Goal: Task Accomplishment & Management: Complete application form

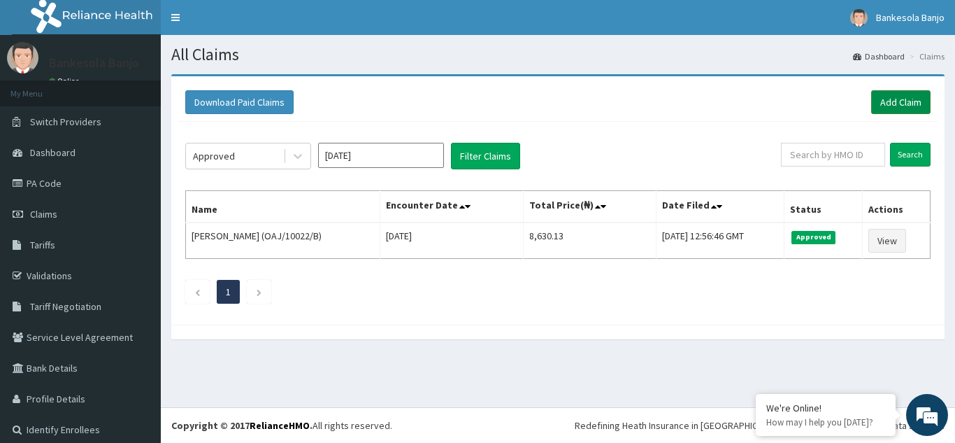
click at [896, 101] on link "Add Claim" at bounding box center [900, 102] width 59 height 24
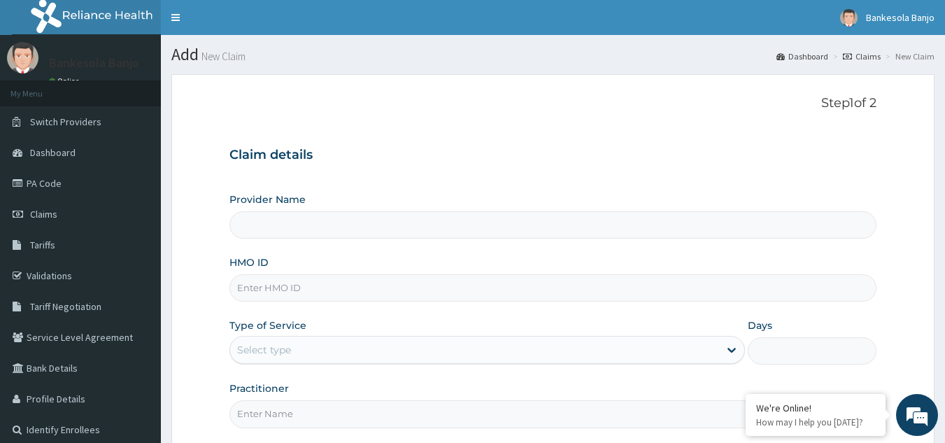
click at [469, 294] on input "HMO ID" at bounding box center [553, 287] width 648 height 27
paste input "TTM/10013/A"
type input "TTM/10013/A"
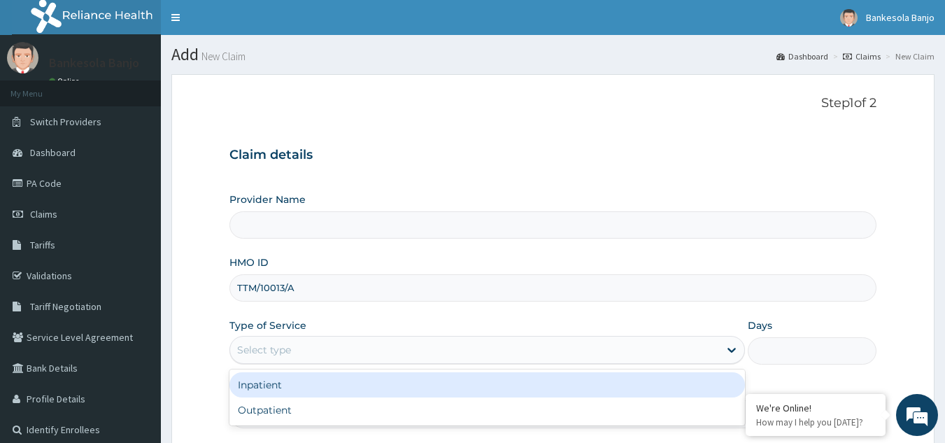
click at [416, 350] on div "Select type" at bounding box center [474, 350] width 489 height 22
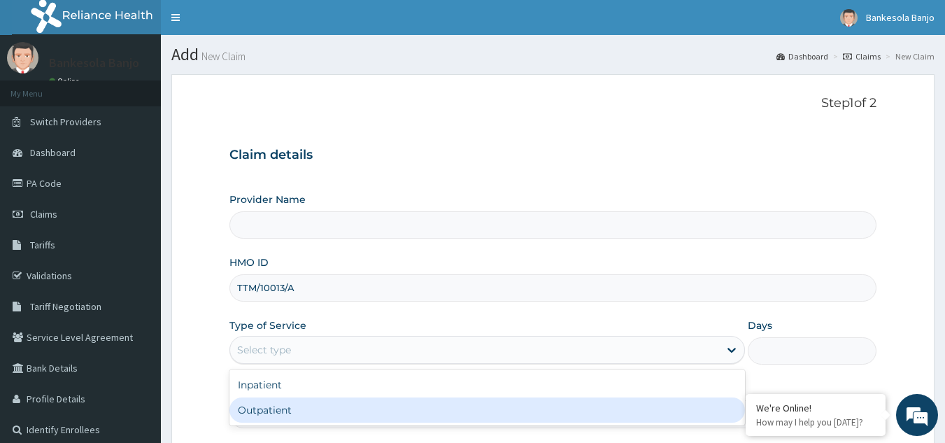
click at [388, 408] on div "Outpatient" at bounding box center [486, 409] width 515 height 25
type input "1"
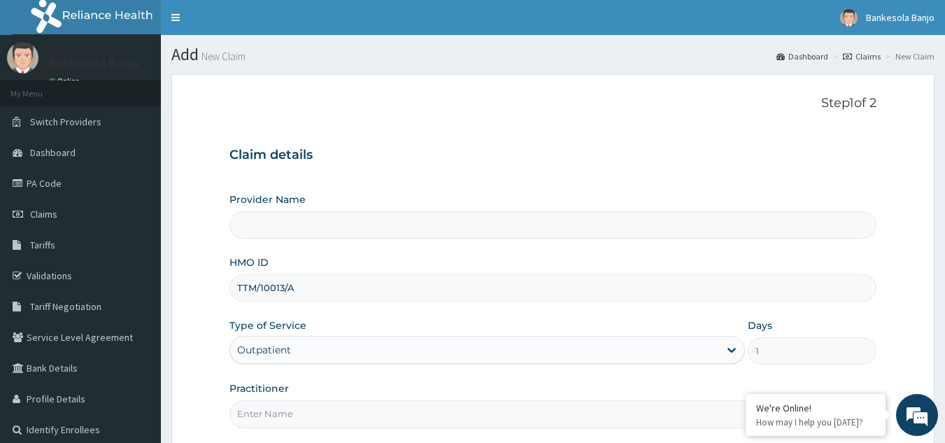
click at [371, 411] on input "Practitioner" at bounding box center [553, 413] width 648 height 27
type input "LOCUM"
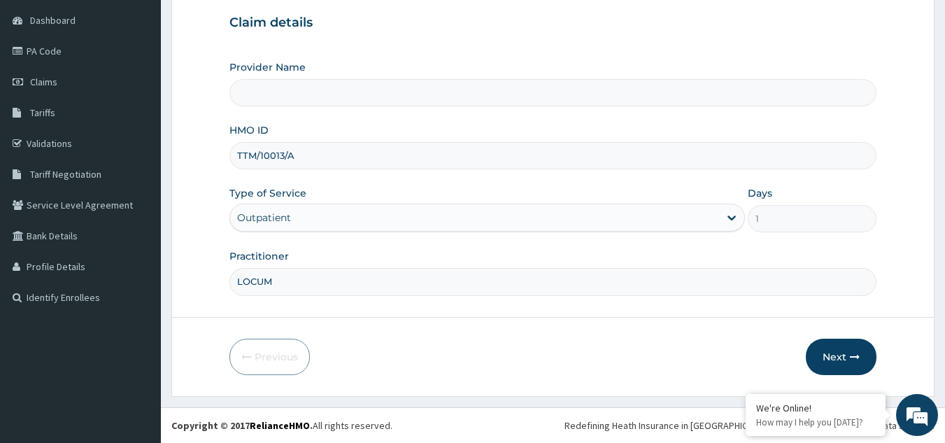
type input "Reliance Family Clinics (RFC) - [GEOGRAPHIC_DATA]"
click at [827, 355] on button "Next" at bounding box center [841, 357] width 71 height 36
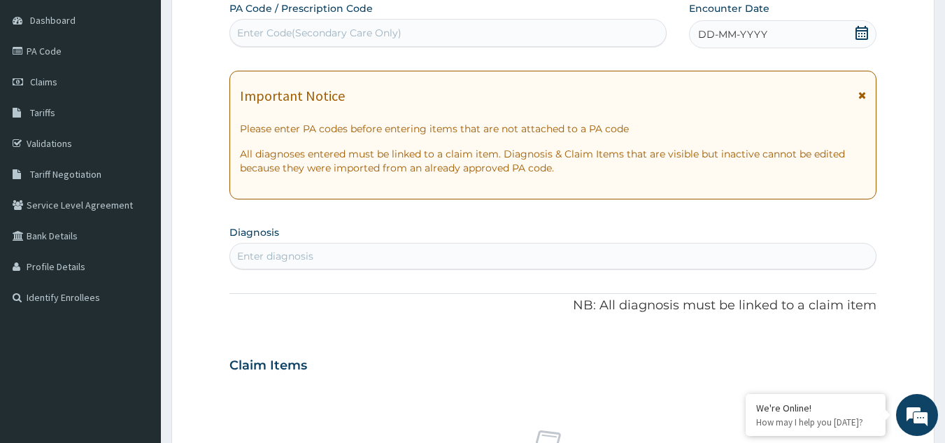
click at [865, 27] on icon at bounding box center [861, 33] width 13 height 14
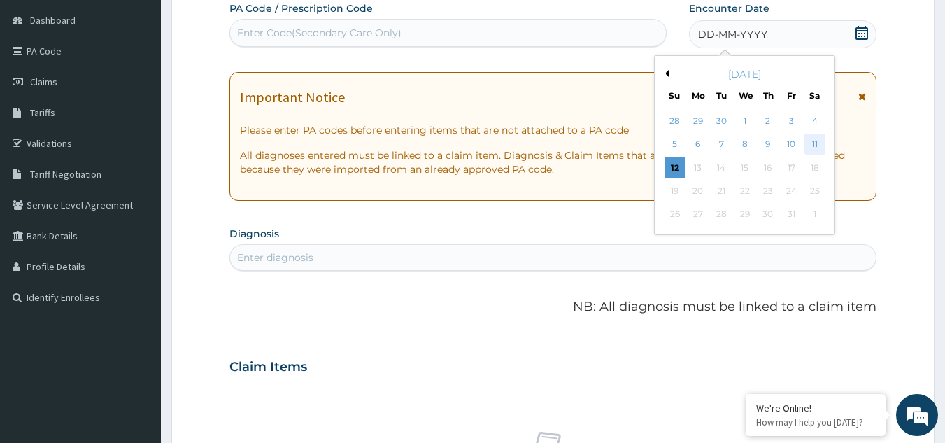
click at [809, 143] on div "11" at bounding box center [814, 144] width 21 height 21
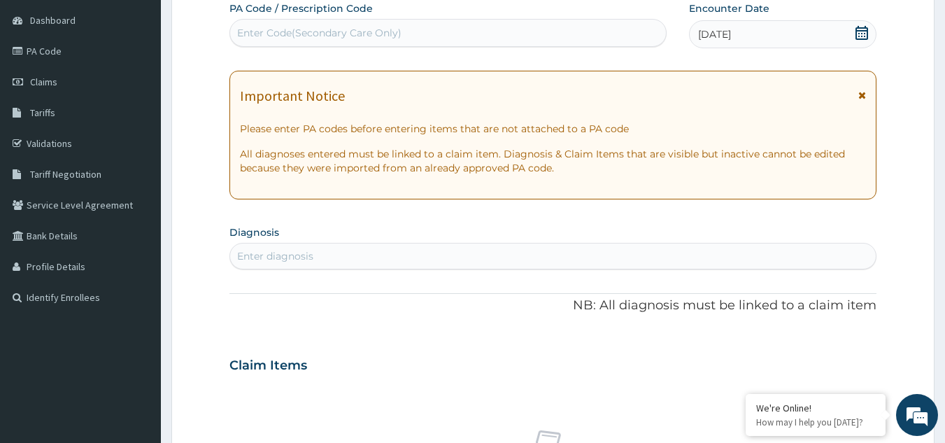
click at [292, 255] on div "Enter diagnosis" at bounding box center [275, 256] width 76 height 14
type input "headache"
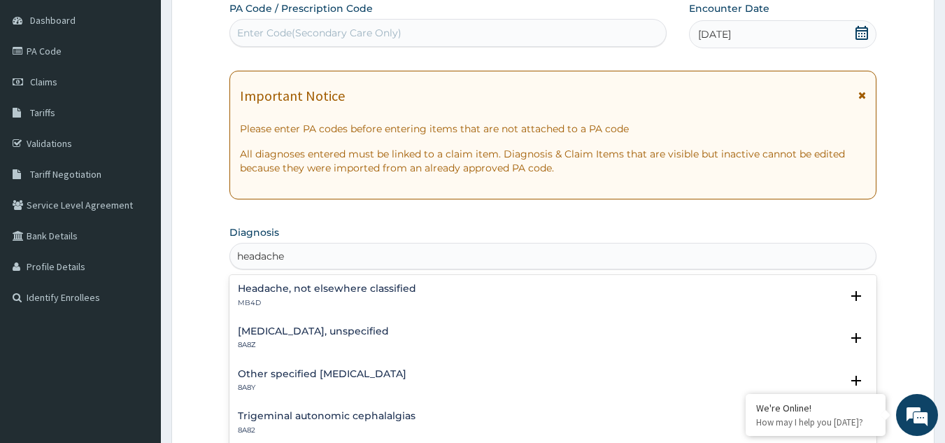
click at [292, 296] on div "Headache, not elsewhere classified MB4D" at bounding box center [327, 295] width 178 height 24
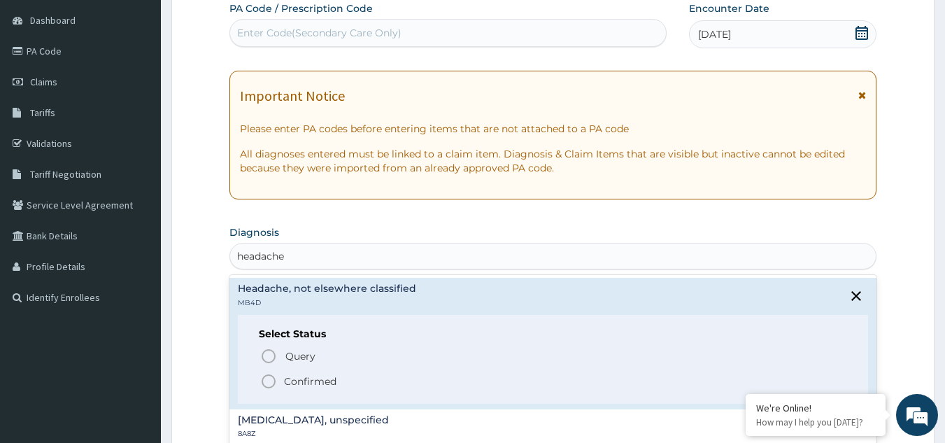
click at [267, 378] on icon "status option filled" at bounding box center [268, 381] width 17 height 17
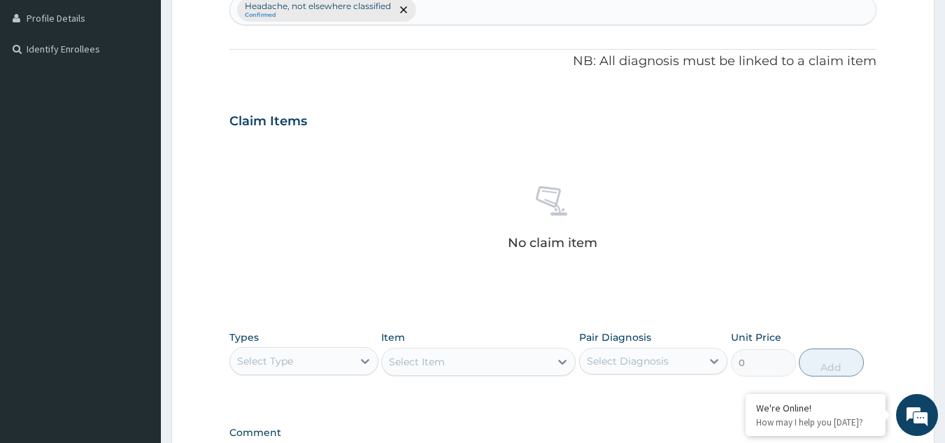
scroll to position [566, 0]
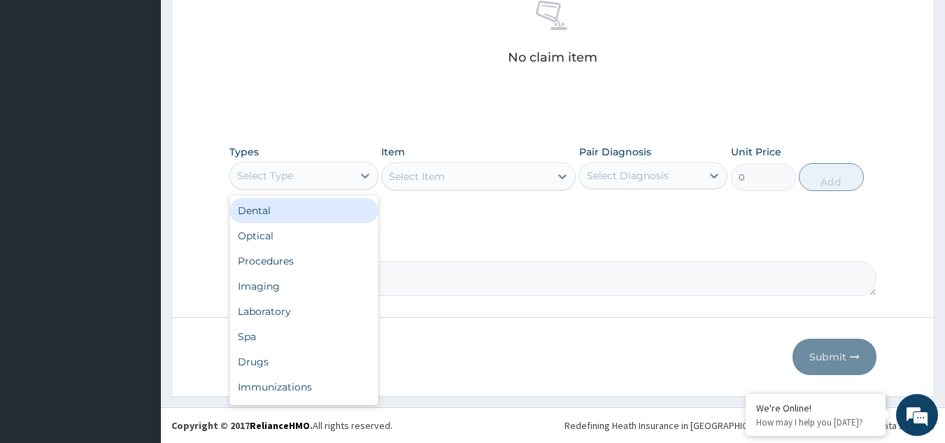
click at [338, 174] on div "Select Type" at bounding box center [291, 175] width 122 height 22
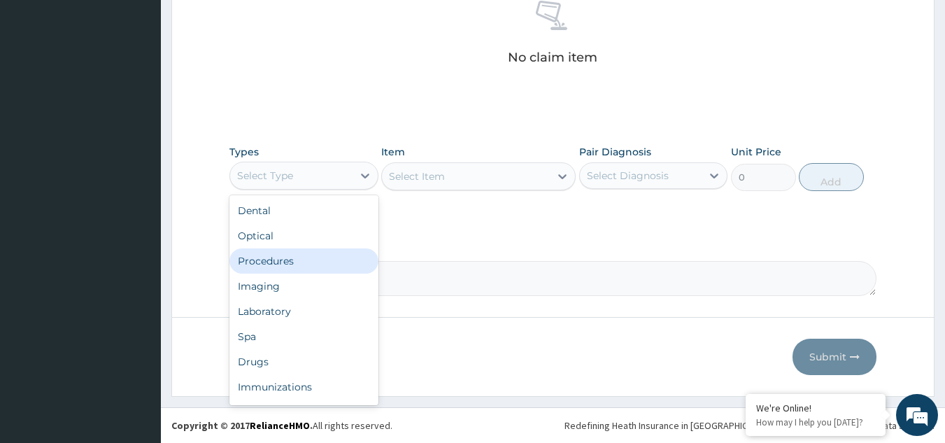
click at [296, 252] on div "Procedures" at bounding box center [303, 260] width 149 height 25
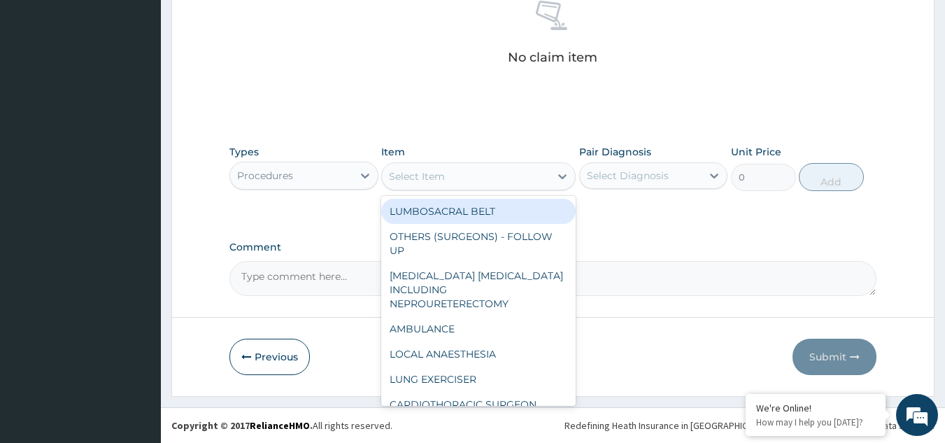
click at [492, 179] on div "Select Item" at bounding box center [466, 176] width 168 height 22
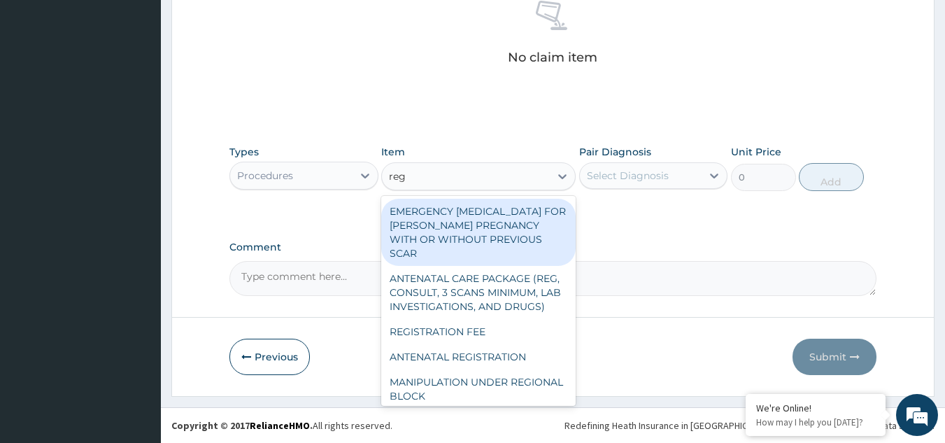
type input "regi"
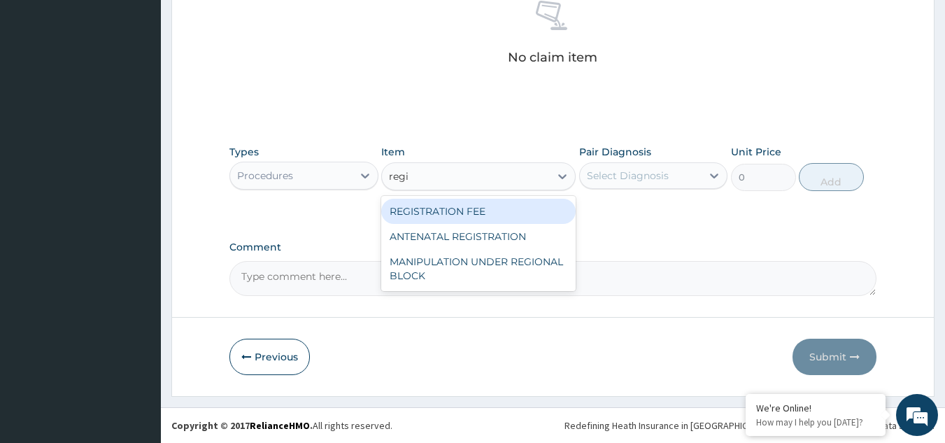
click at [500, 203] on div "REGISTRATION FEE" at bounding box center [478, 211] width 194 height 25
type input "2042.5"
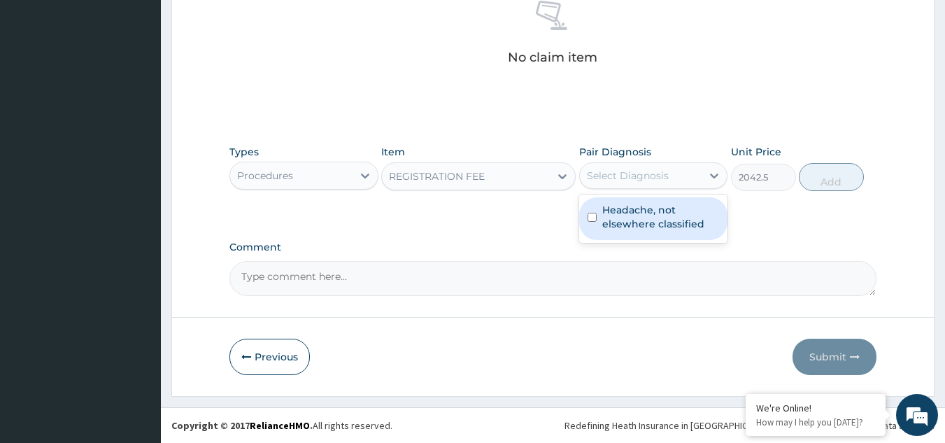
click at [615, 184] on div "Select Diagnosis" at bounding box center [641, 175] width 122 height 22
click at [631, 221] on label "Headache, not elsewhere classified" at bounding box center [660, 217] width 117 height 28
checkbox input "true"
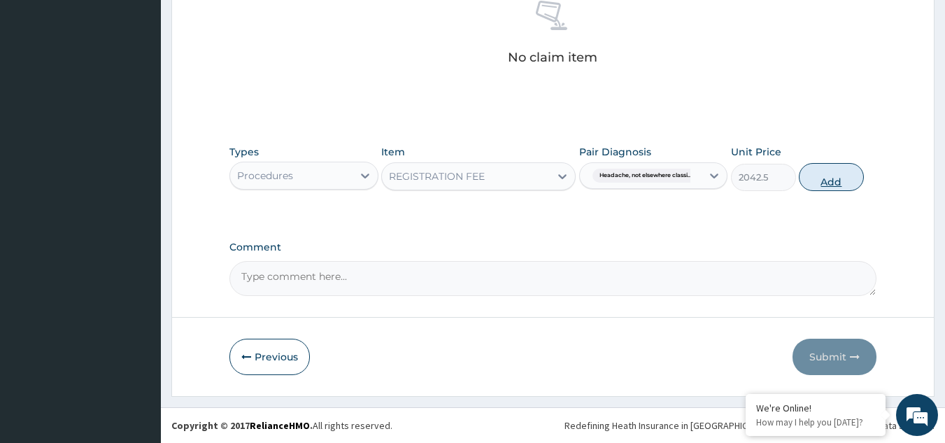
click at [821, 178] on button "Add" at bounding box center [831, 177] width 65 height 28
type input "0"
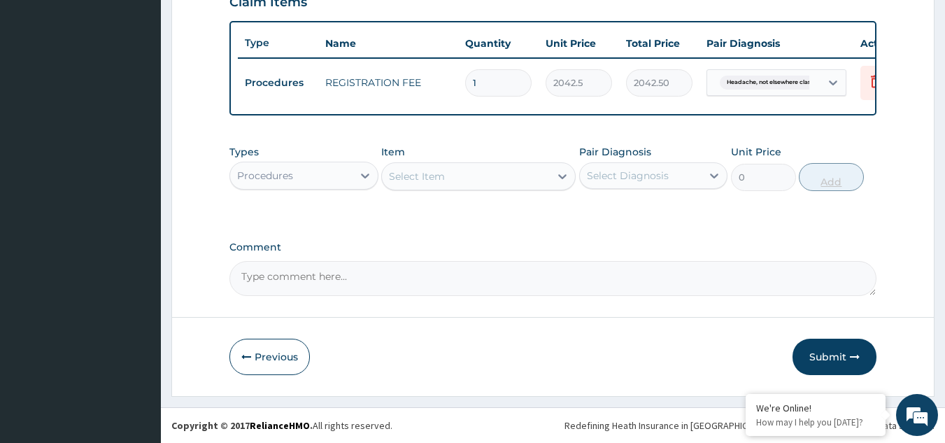
scroll to position [510, 0]
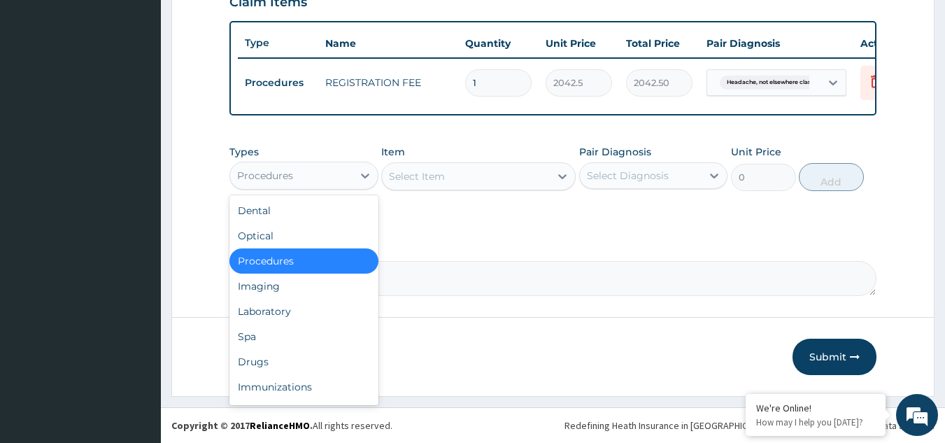
click at [307, 169] on div "Procedures" at bounding box center [291, 175] width 122 height 22
click at [281, 361] on div "Drugs" at bounding box center [303, 361] width 149 height 25
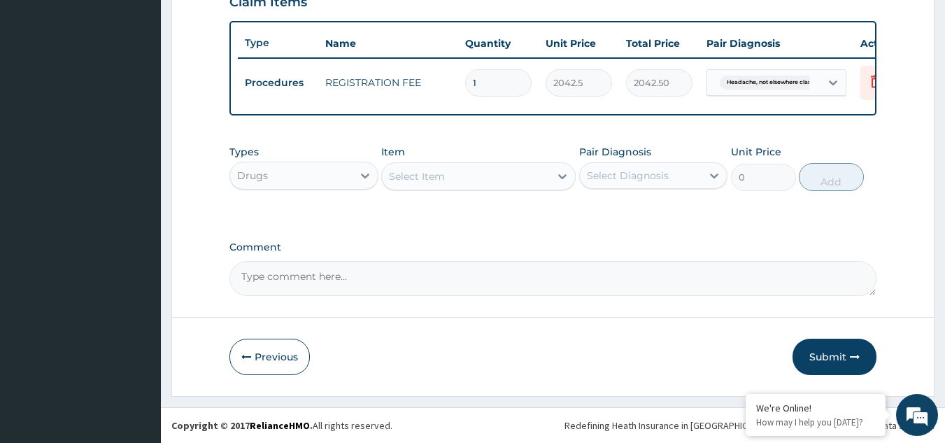
click at [426, 179] on div "Select Item" at bounding box center [417, 176] width 56 height 14
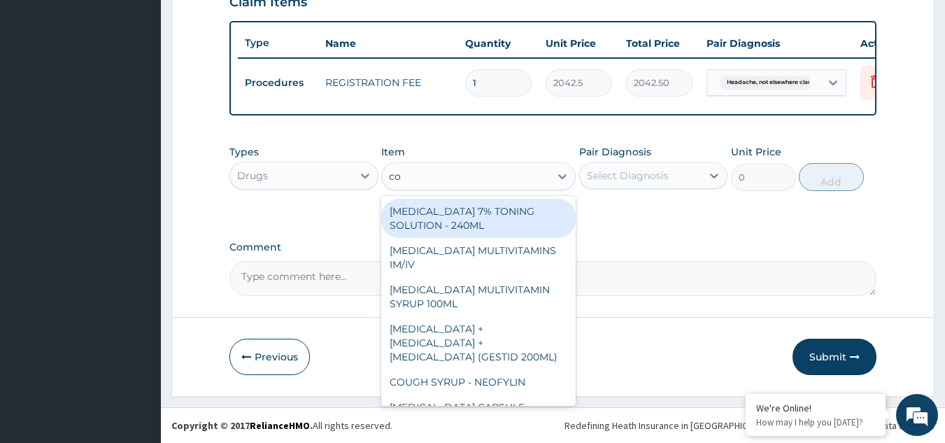
type input "cod"
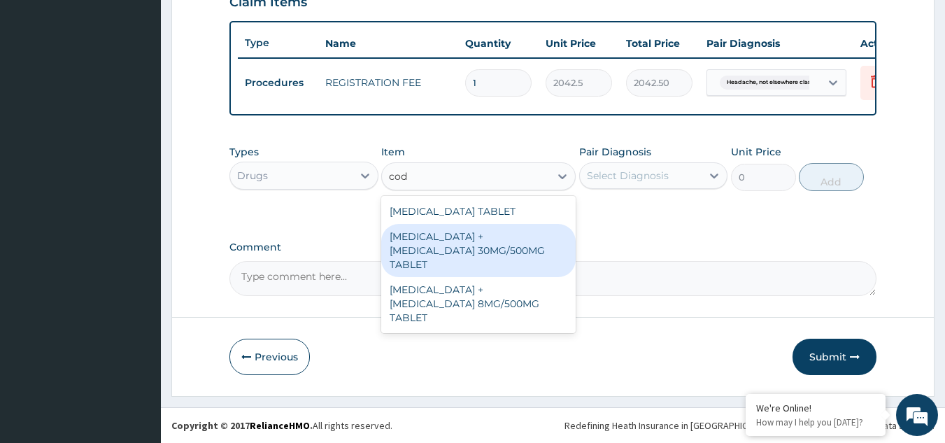
click at [462, 260] on div "PARACETAMOL + CODEINE 30MG/500MG TABLET" at bounding box center [478, 250] width 194 height 53
type input "343.2000122070312"
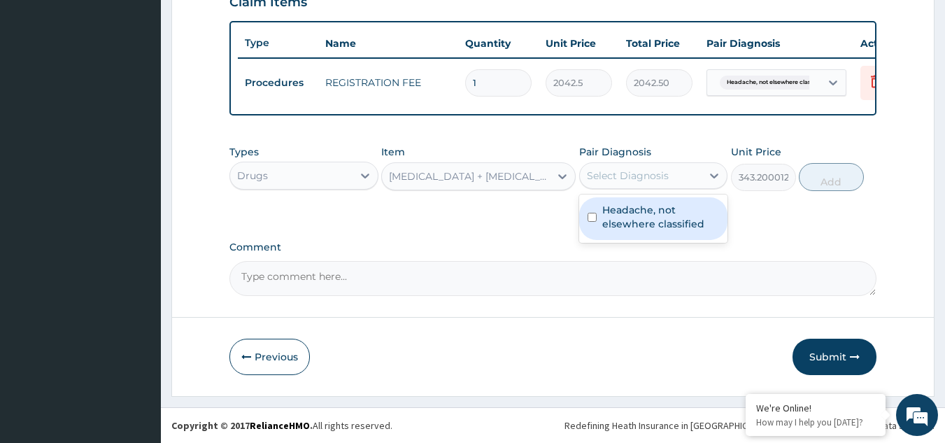
click at [655, 184] on div "Select Diagnosis" at bounding box center [641, 175] width 122 height 22
click at [660, 207] on label "Headache, not elsewhere classified" at bounding box center [660, 217] width 117 height 28
checkbox input "true"
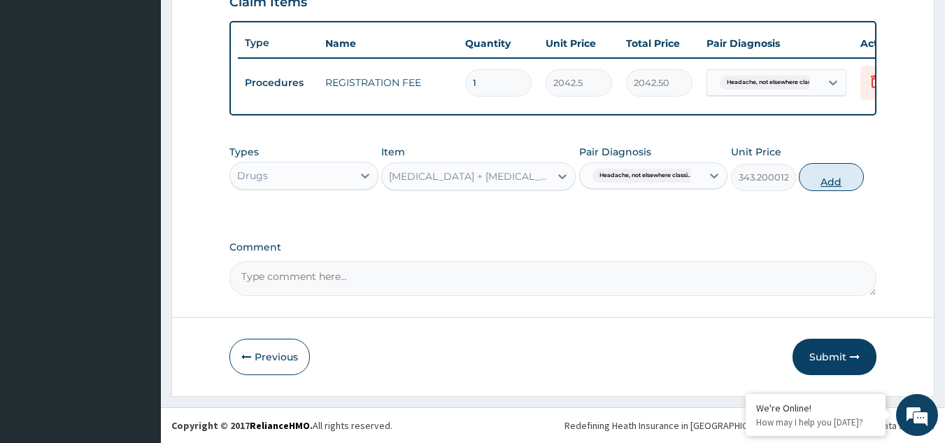
click at [840, 176] on button "Add" at bounding box center [831, 177] width 65 height 28
type input "0"
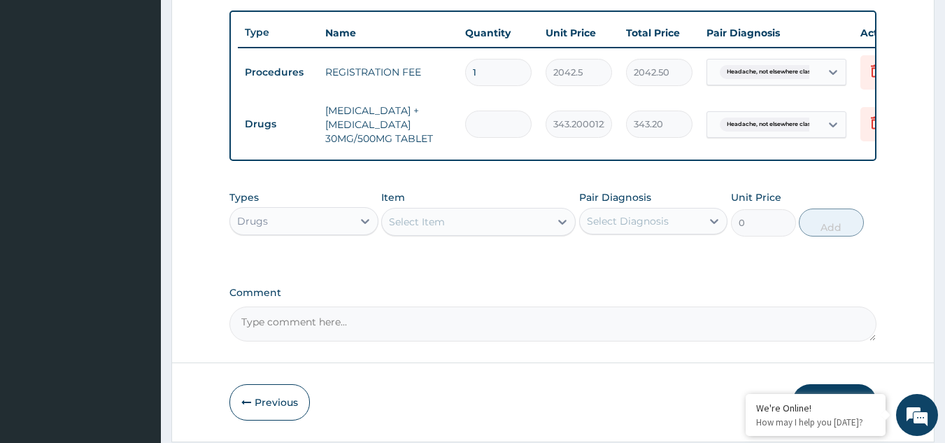
type input "0.00"
type input "6"
type input "2059.20"
type input "6"
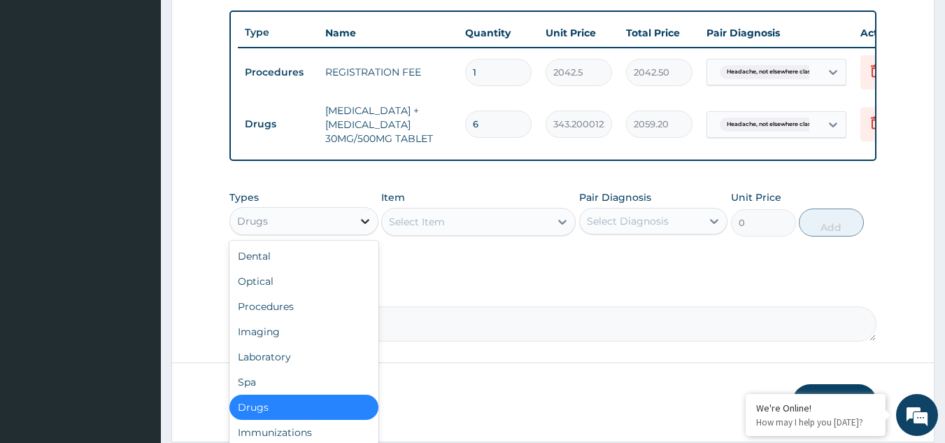
click at [369, 227] on icon at bounding box center [365, 221] width 14 height 14
click at [313, 357] on div "Laboratory" at bounding box center [303, 356] width 149 height 25
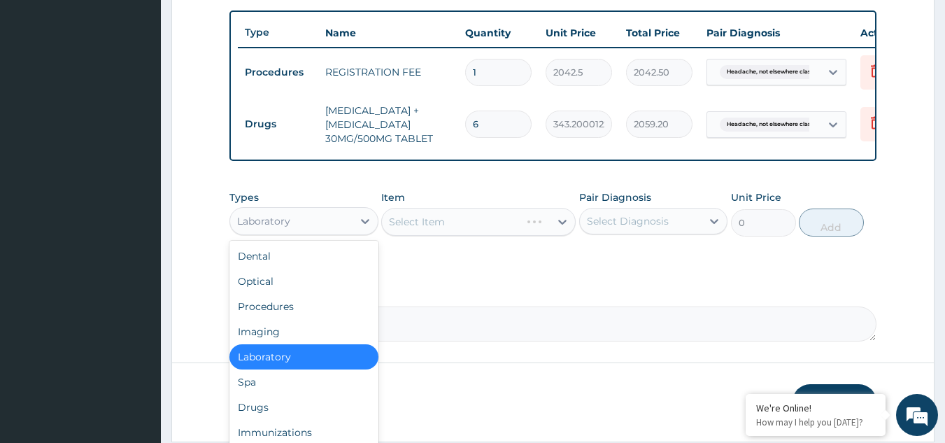
click at [339, 232] on div "Laboratory" at bounding box center [291, 221] width 122 height 22
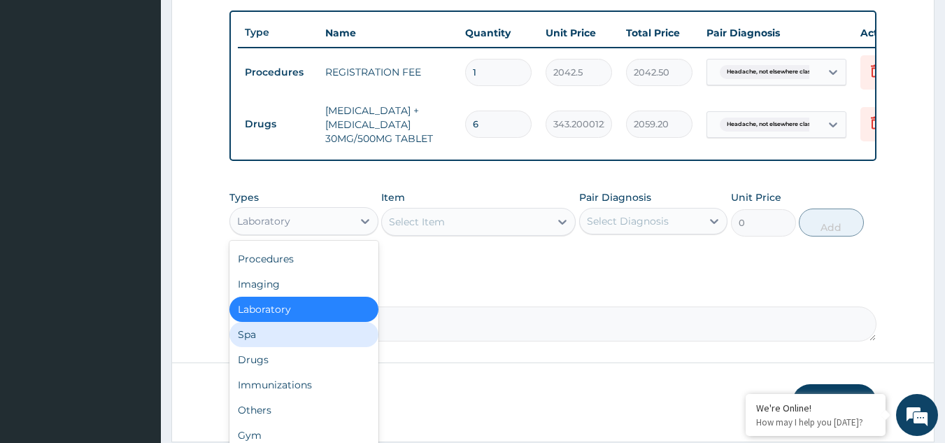
scroll to position [0, 0]
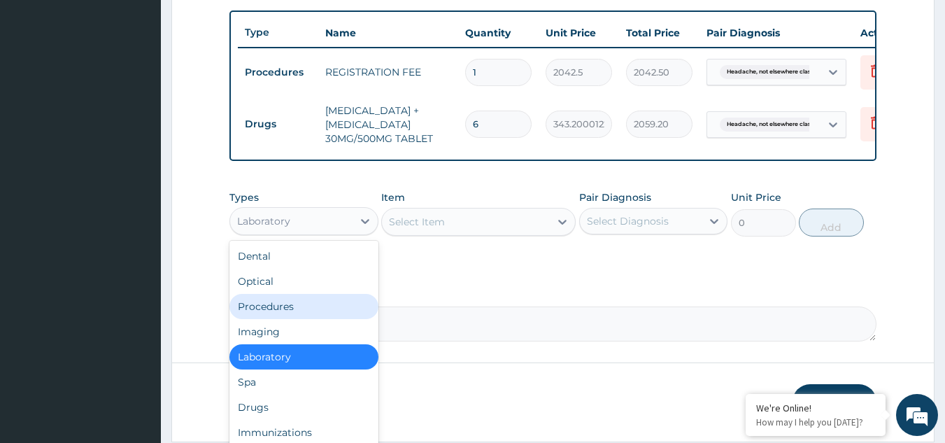
click at [301, 316] on div "Procedures" at bounding box center [303, 306] width 149 height 25
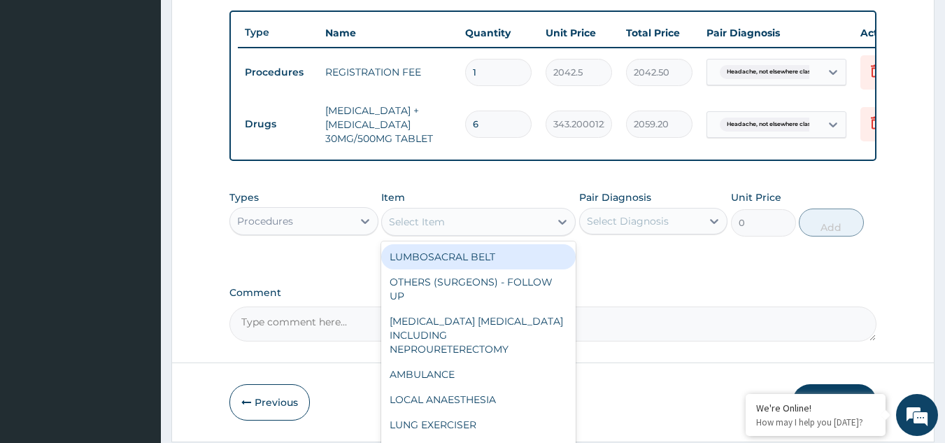
click at [512, 233] on div "Select Item" at bounding box center [466, 222] width 168 height 22
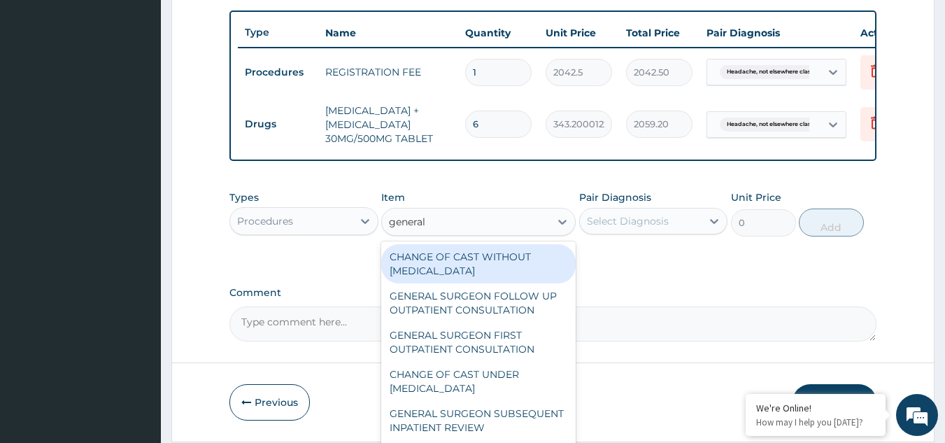
type input "general p"
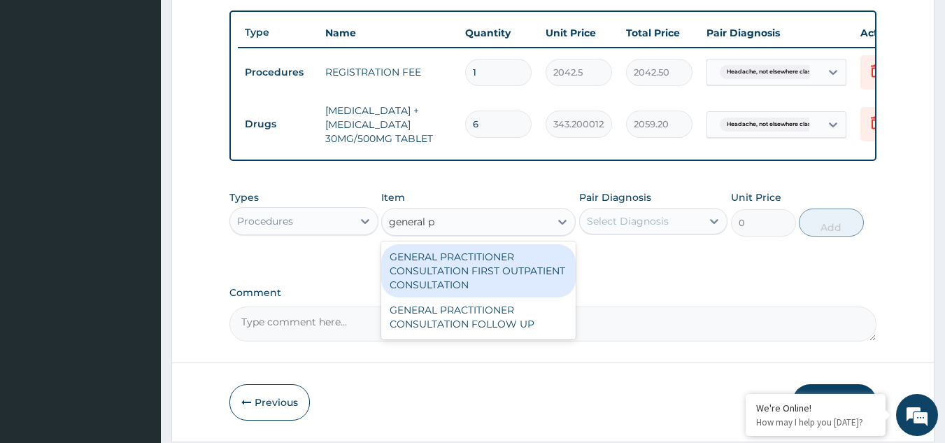
click at [498, 296] on div "GENERAL PRACTITIONER CONSULTATION FIRST OUTPATIENT CONSULTATION" at bounding box center [478, 270] width 194 height 53
type input "3370.125"
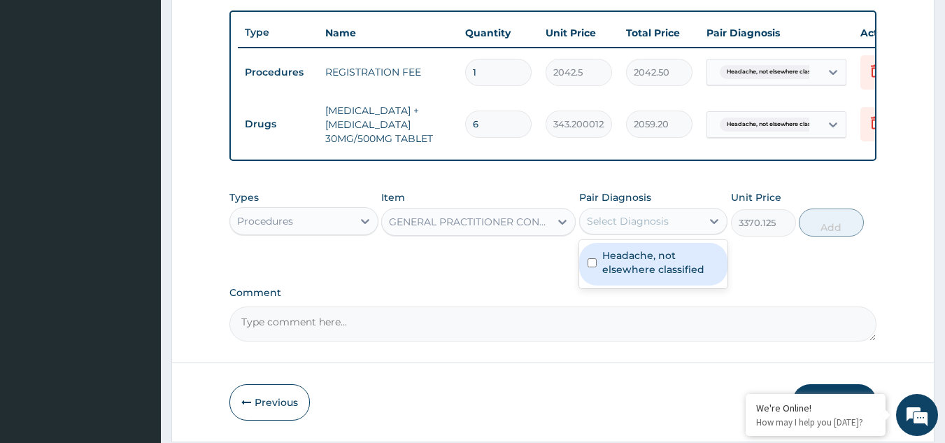
click at [640, 228] on div "Select Diagnosis" at bounding box center [628, 221] width 82 height 14
click at [646, 270] on label "Headache, not elsewhere classified" at bounding box center [660, 262] width 117 height 28
checkbox input "true"
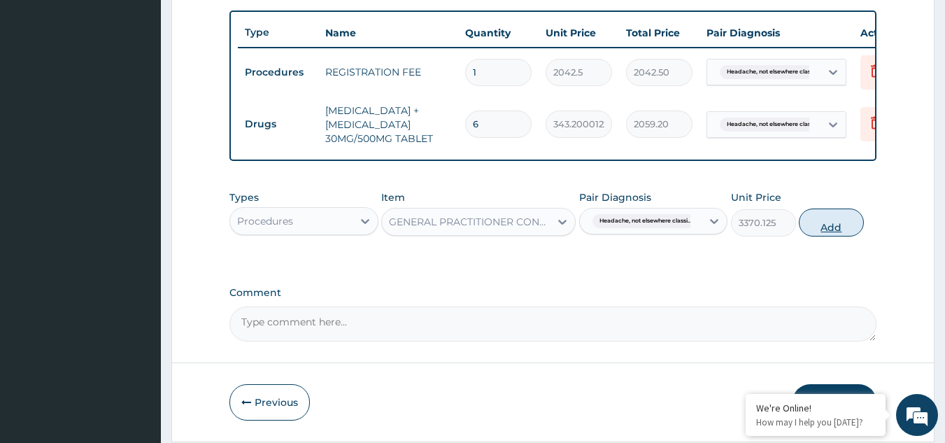
click at [854, 236] on button "Add" at bounding box center [831, 222] width 65 height 28
type input "0"
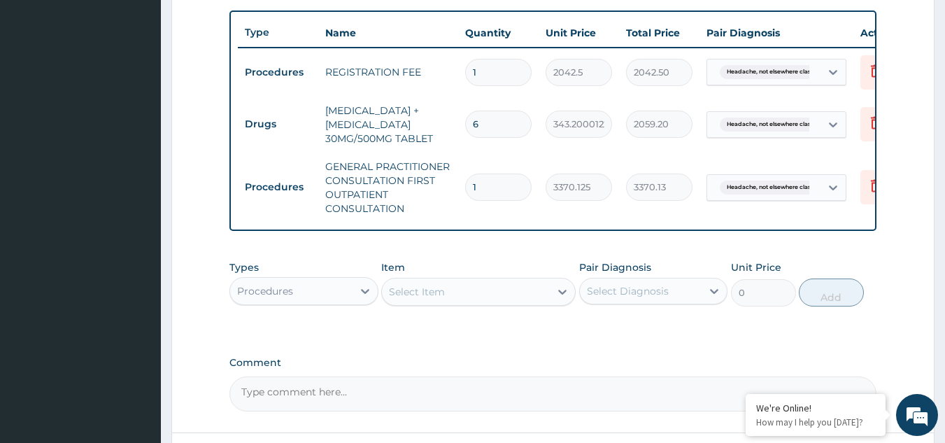
scroll to position [636, 0]
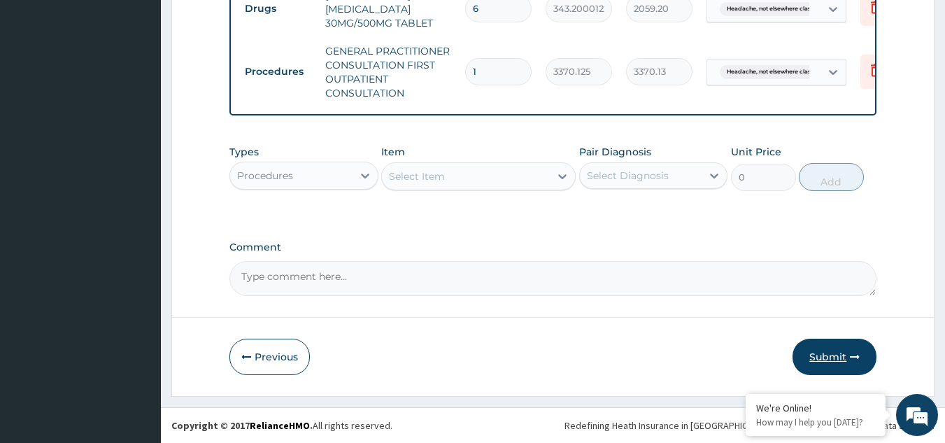
click at [851, 352] on icon "button" at bounding box center [855, 357] width 10 height 10
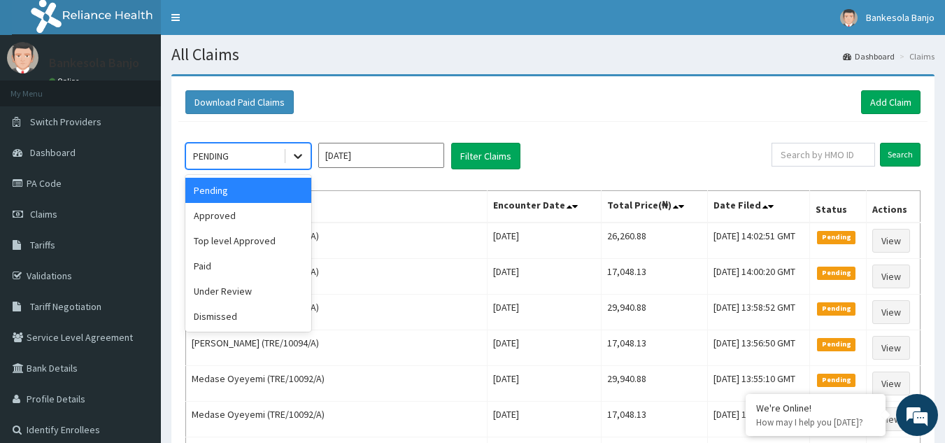
click at [292, 165] on div at bounding box center [297, 155] width 25 height 25
click at [274, 204] on div "Approved" at bounding box center [248, 215] width 126 height 25
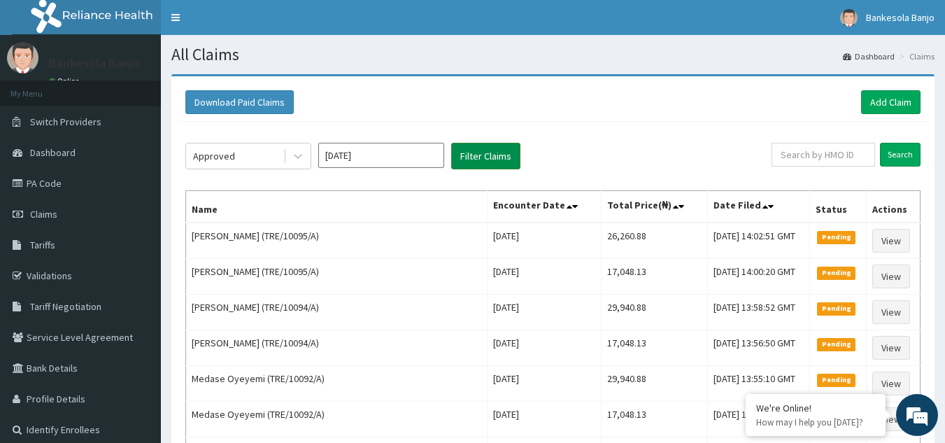
click at [473, 159] on button "Filter Claims" at bounding box center [485, 156] width 69 height 27
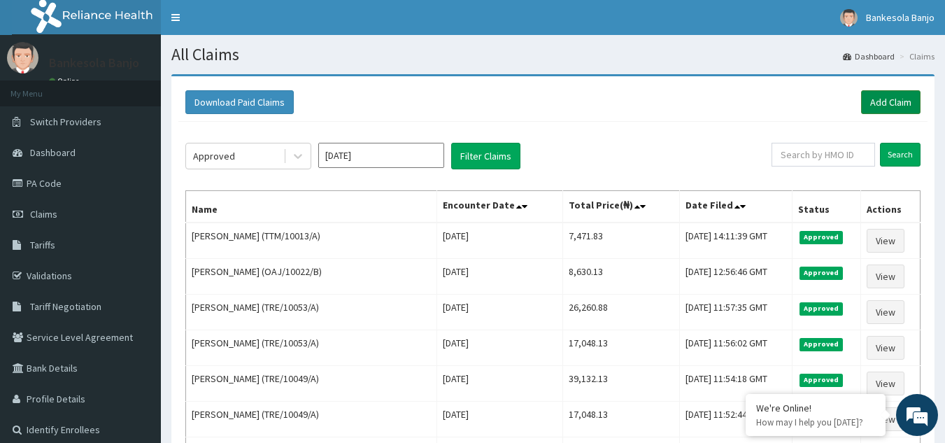
click at [880, 101] on link "Add Claim" at bounding box center [890, 102] width 59 height 24
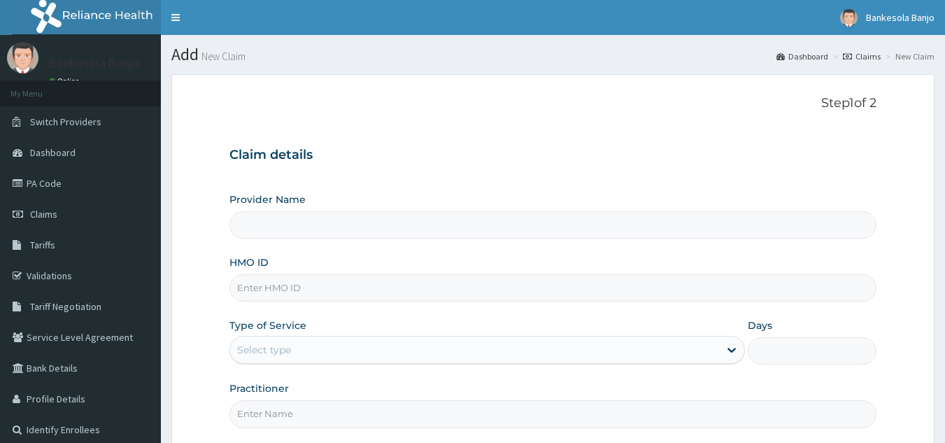
click at [459, 285] on input "HMO ID" at bounding box center [553, 287] width 648 height 27
paste input "CYN/10010/A"
type input "CYN/10010/A"
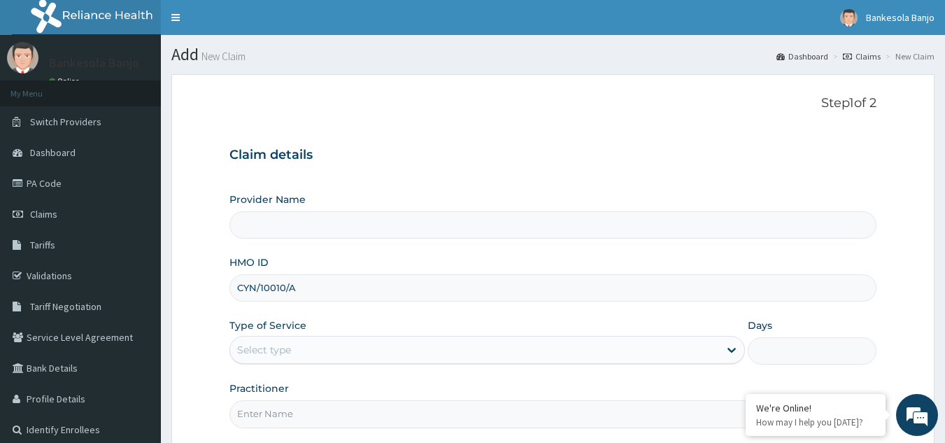
type input "Reliance Family Clinics (RFC) - [GEOGRAPHIC_DATA]"
type input "CYN/10010/A"
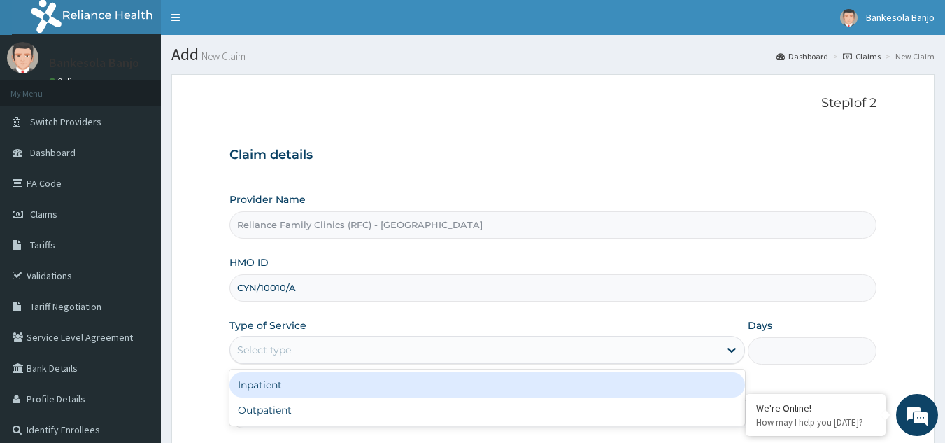
click at [404, 348] on div "Select type" at bounding box center [474, 350] width 489 height 22
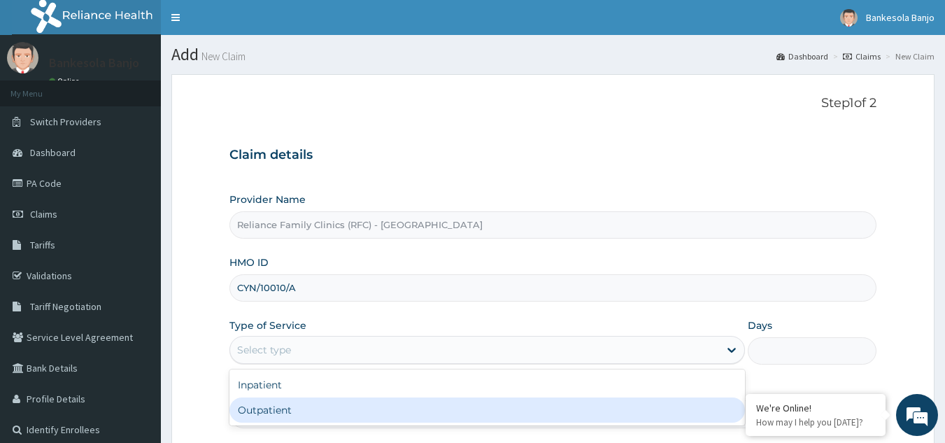
click at [356, 418] on div "Outpatient" at bounding box center [486, 409] width 515 height 25
type input "1"
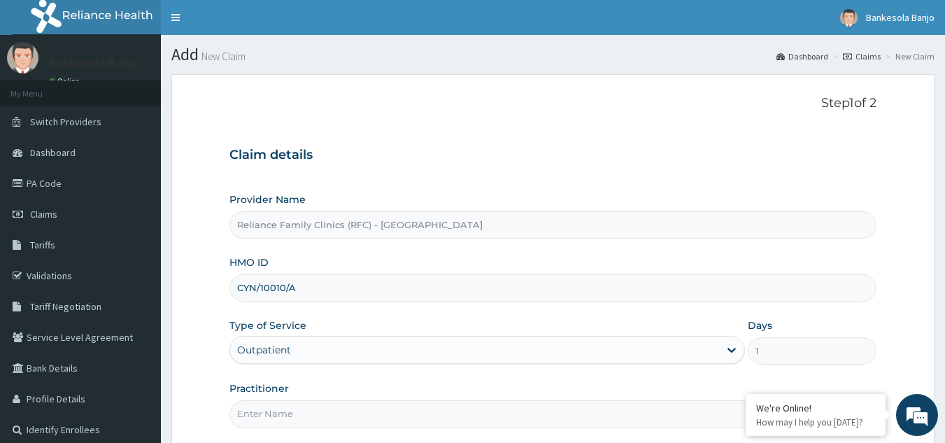
click at [344, 411] on input "Practitioner" at bounding box center [553, 413] width 648 height 27
type input "LOCUM"
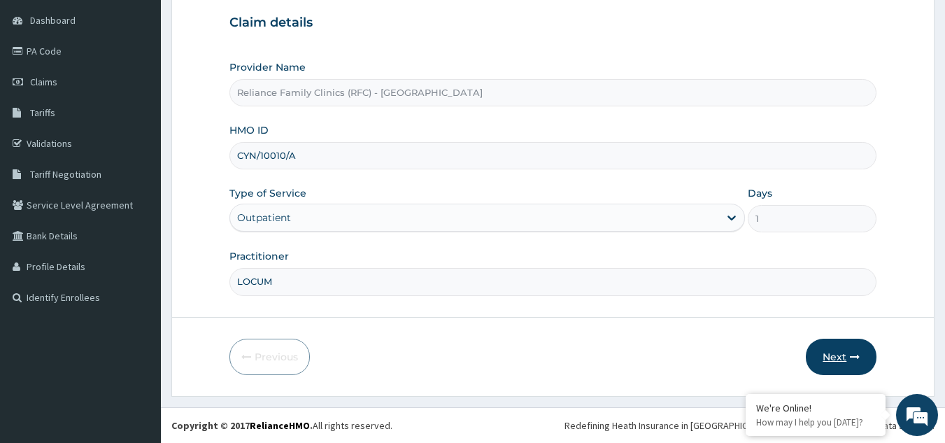
click at [850, 355] on icon "button" at bounding box center [855, 357] width 10 height 10
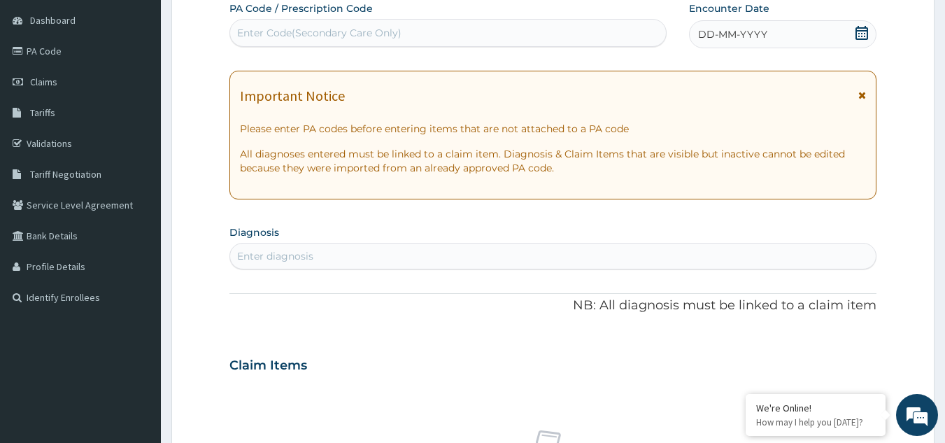
click at [857, 30] on icon at bounding box center [861, 33] width 13 height 14
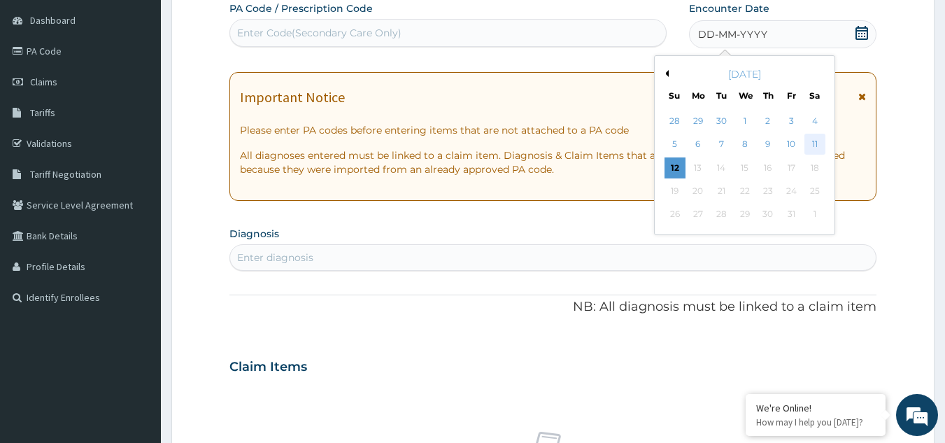
click at [818, 140] on div "11" at bounding box center [814, 144] width 21 height 21
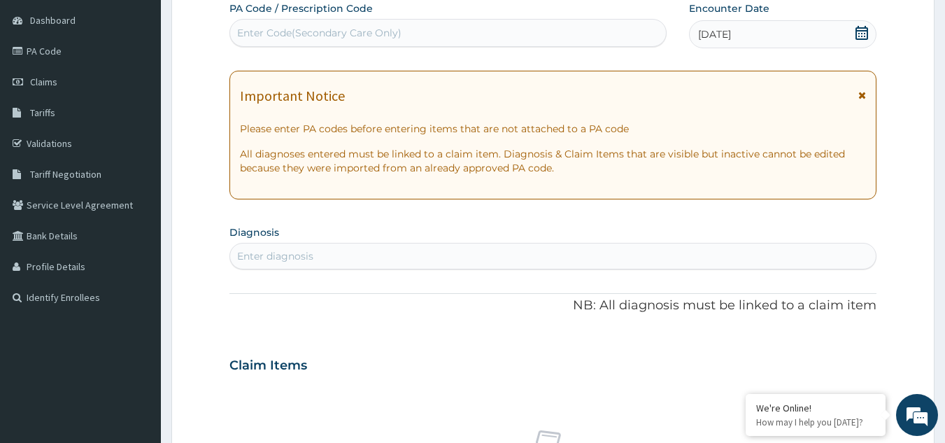
click at [277, 252] on div "Enter diagnosis" at bounding box center [275, 256] width 76 height 14
type input "pud"
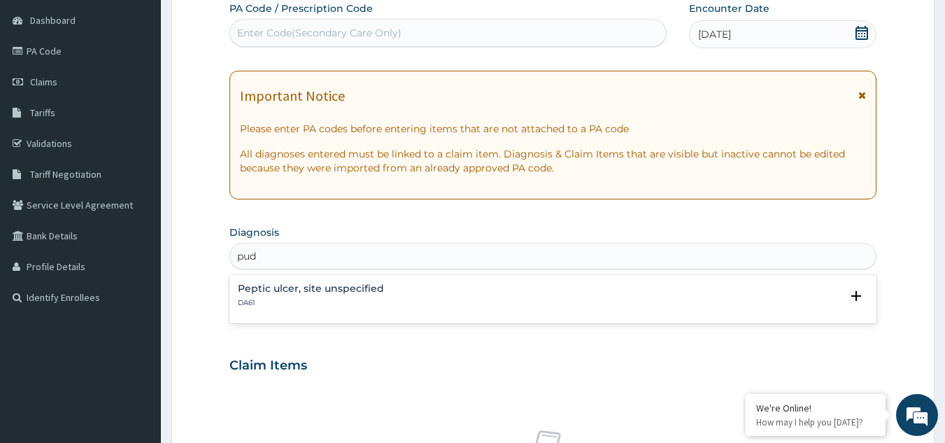
click at [285, 298] on p "DA61" at bounding box center [311, 303] width 146 height 10
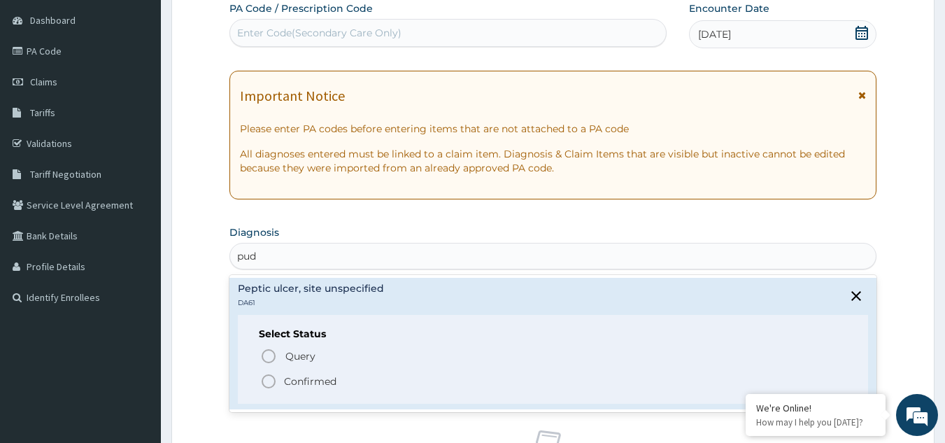
click at [268, 381] on icon "status option filled" at bounding box center [268, 381] width 17 height 17
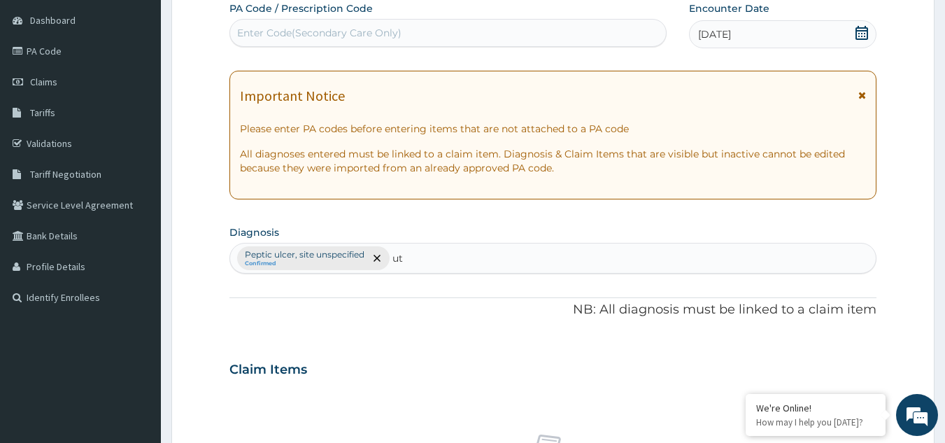
type input "uti"
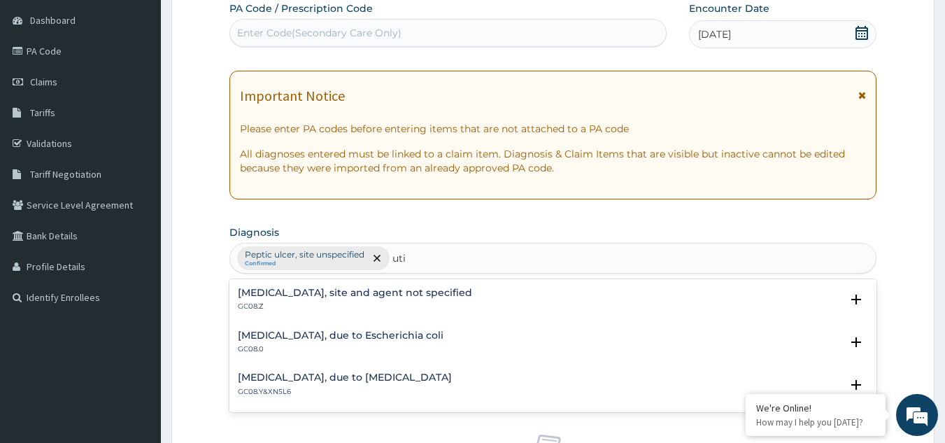
click at [416, 295] on h4 "Urinary tract infection, site and agent not specified" at bounding box center [355, 292] width 234 height 10
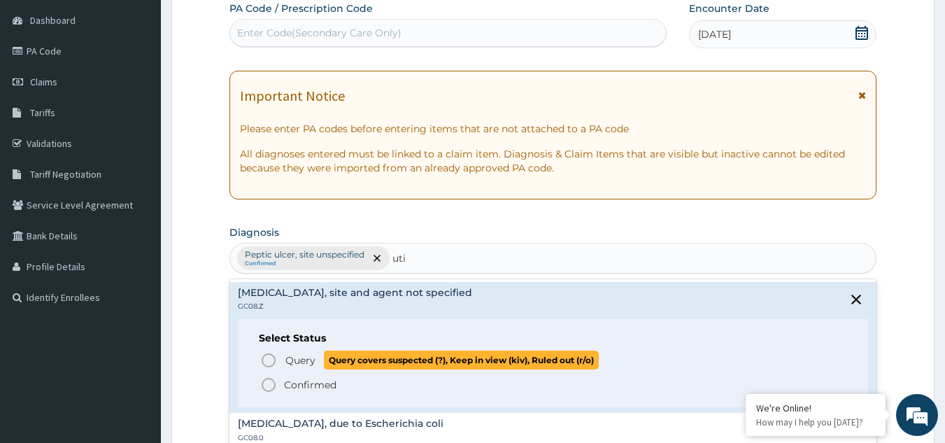
click at [264, 366] on icon "status option query" at bounding box center [268, 360] width 17 height 17
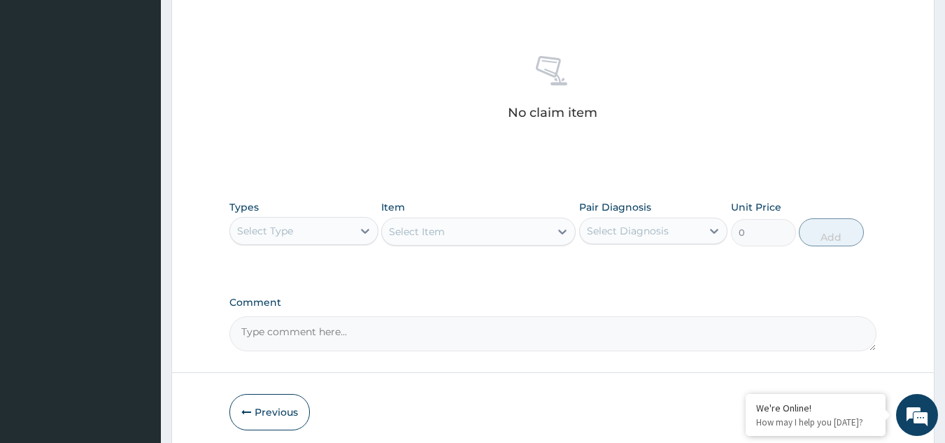
scroll to position [564, 0]
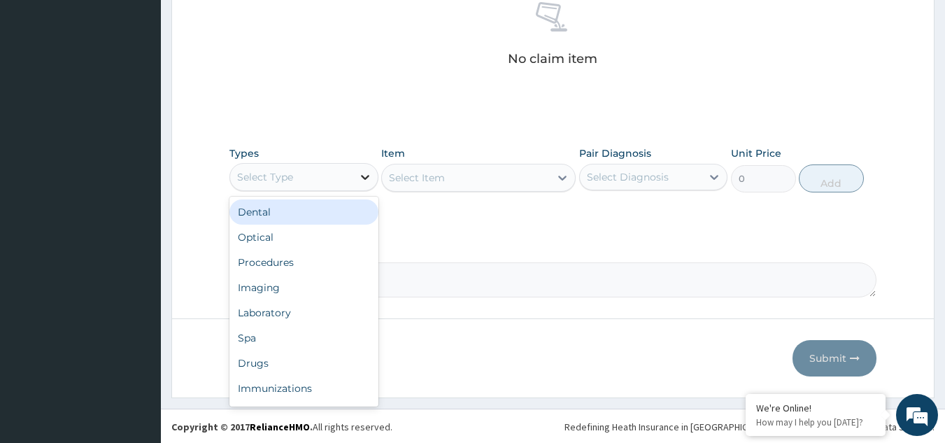
click at [352, 172] on div at bounding box center [364, 176] width 25 height 25
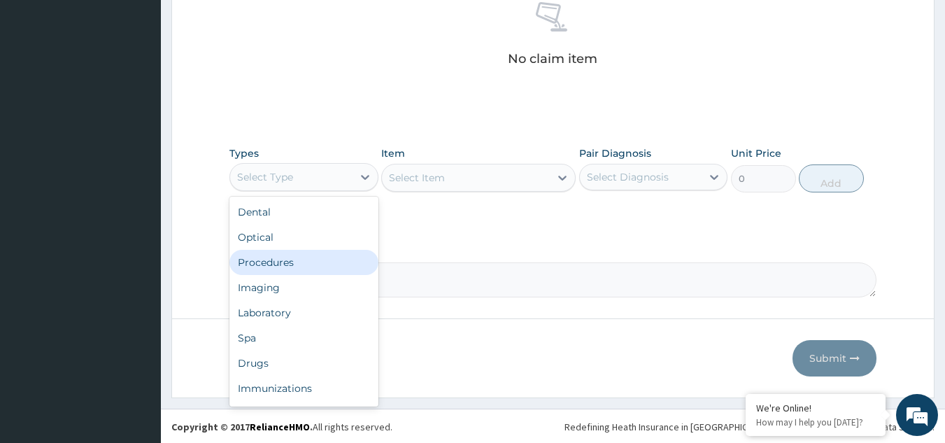
click at [308, 264] on div "Procedures" at bounding box center [303, 262] width 149 height 25
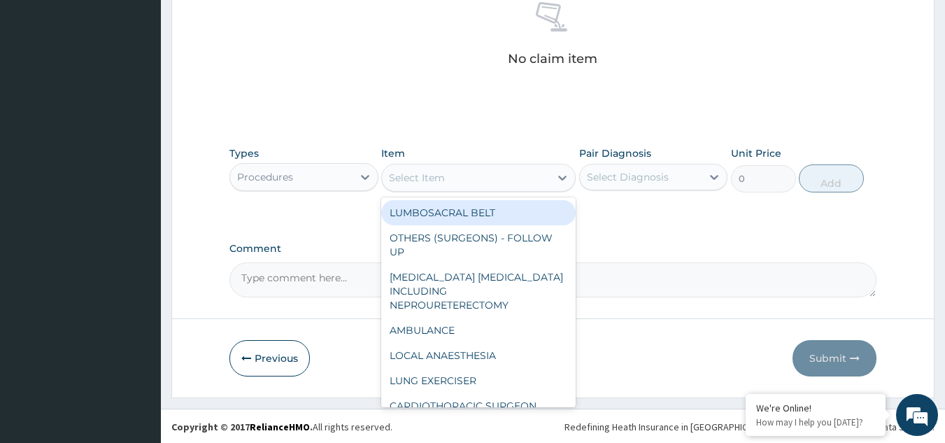
click at [471, 179] on div "Select Item" at bounding box center [466, 177] width 168 height 22
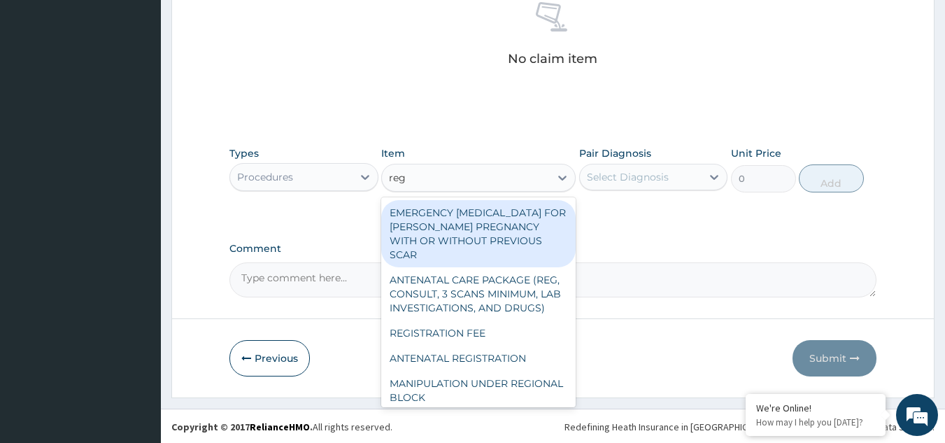
type input "regi"
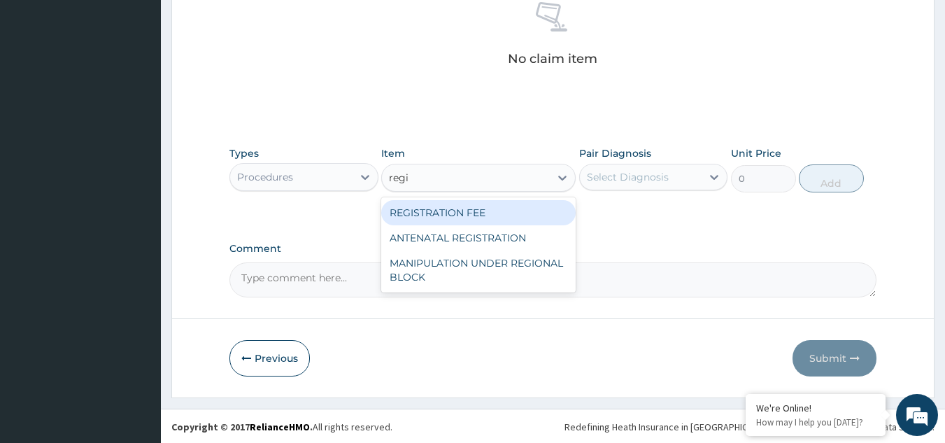
click at [490, 212] on div "REGISTRATION FEE" at bounding box center [478, 212] width 194 height 25
type input "2042.5"
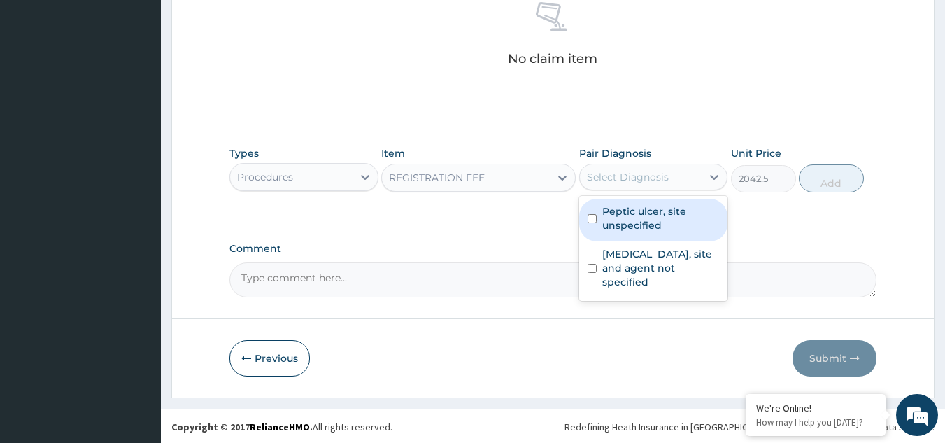
click at [635, 180] on div "Select Diagnosis" at bounding box center [628, 177] width 82 height 14
click at [652, 223] on label "Peptic ulcer, site unspecified" at bounding box center [660, 218] width 117 height 28
checkbox input "true"
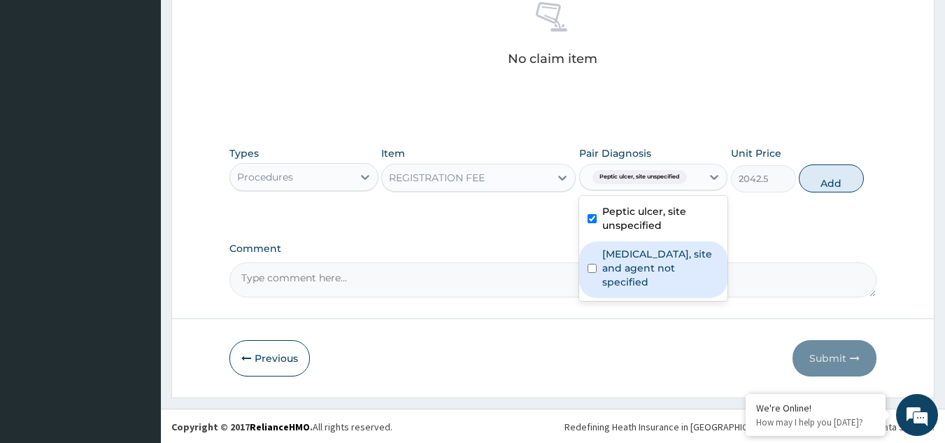
click at [651, 264] on label "Urinary tract infection, site and agent not specified" at bounding box center [660, 268] width 117 height 42
checkbox input "true"
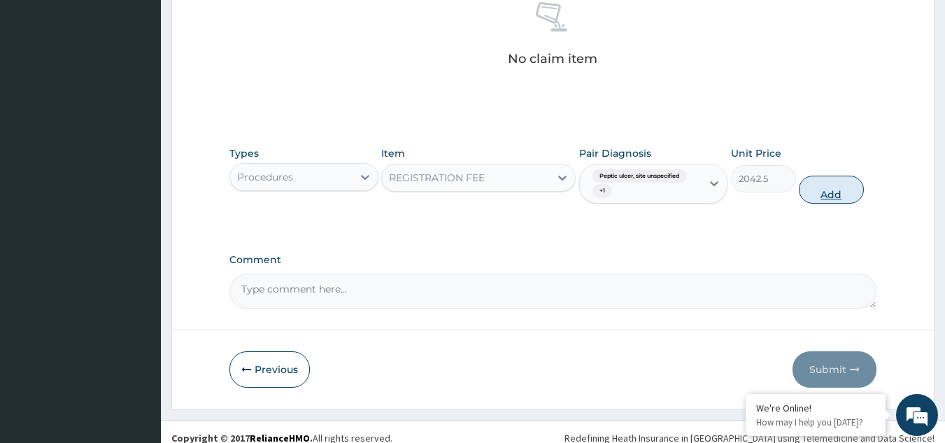
click at [829, 191] on button "Add" at bounding box center [831, 190] width 65 height 28
type input "0"
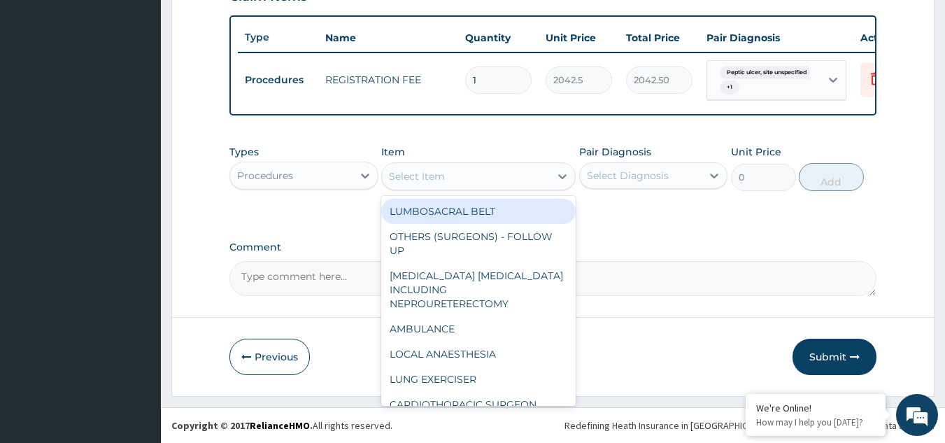
click at [512, 178] on div "Select Item" at bounding box center [466, 176] width 168 height 22
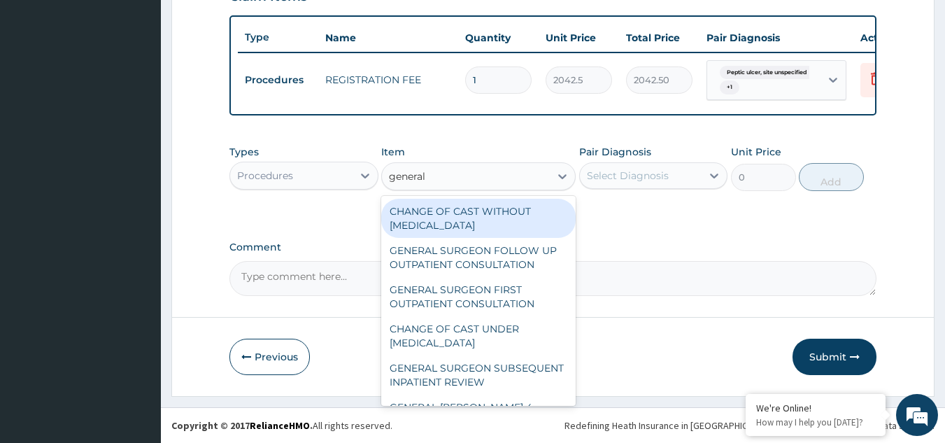
type input "general p"
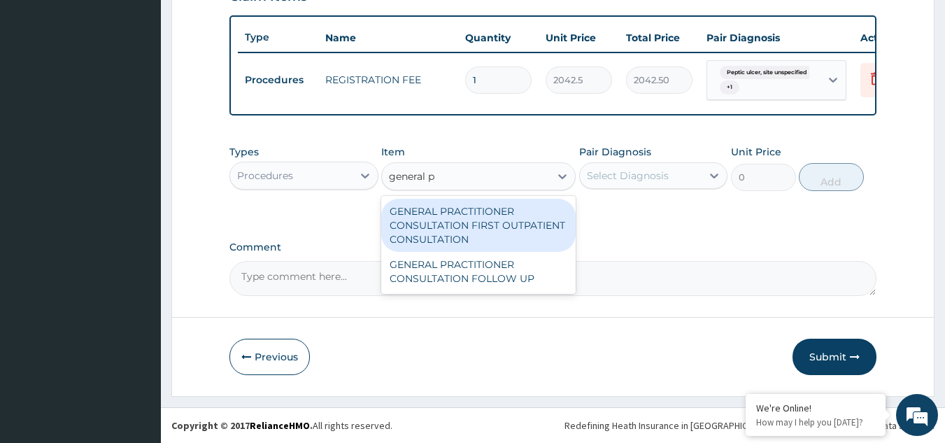
click at [501, 236] on div "GENERAL PRACTITIONER CONSULTATION FIRST OUTPATIENT CONSULTATION" at bounding box center [478, 225] width 194 height 53
type input "3370.125"
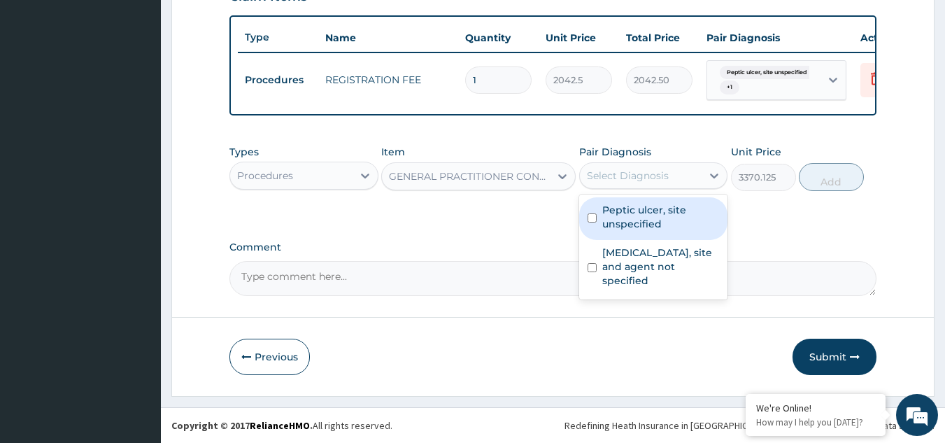
click at [637, 172] on div "Select Diagnosis" at bounding box center [628, 176] width 82 height 14
click at [643, 208] on label "Peptic ulcer, site unspecified" at bounding box center [660, 217] width 117 height 28
checkbox input "true"
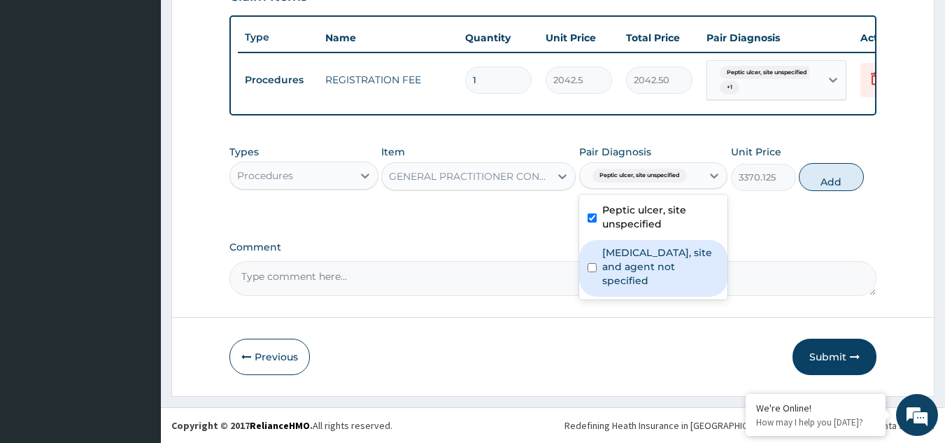
click at [648, 258] on label "Urinary tract infection, site and agent not specified" at bounding box center [660, 266] width 117 height 42
checkbox input "true"
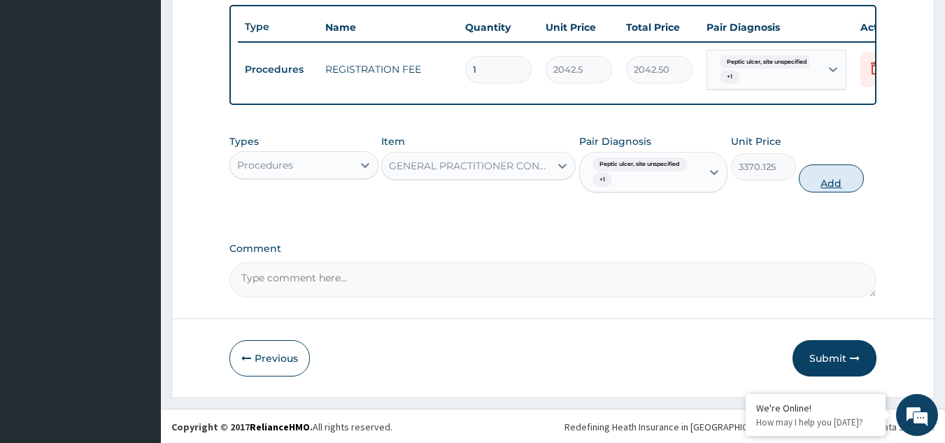
click at [824, 190] on button "Add" at bounding box center [831, 178] width 65 height 28
type input "0"
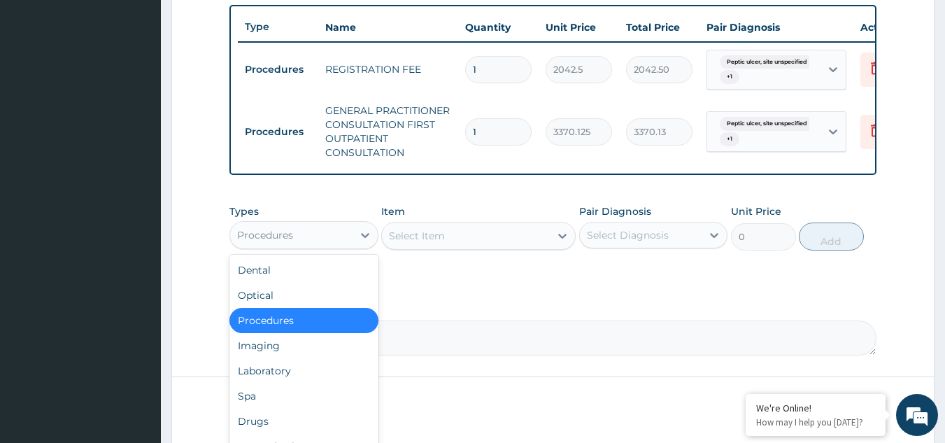
click at [307, 241] on div "Procedures" at bounding box center [291, 235] width 122 height 22
click at [293, 431] on div "Drugs" at bounding box center [303, 420] width 149 height 25
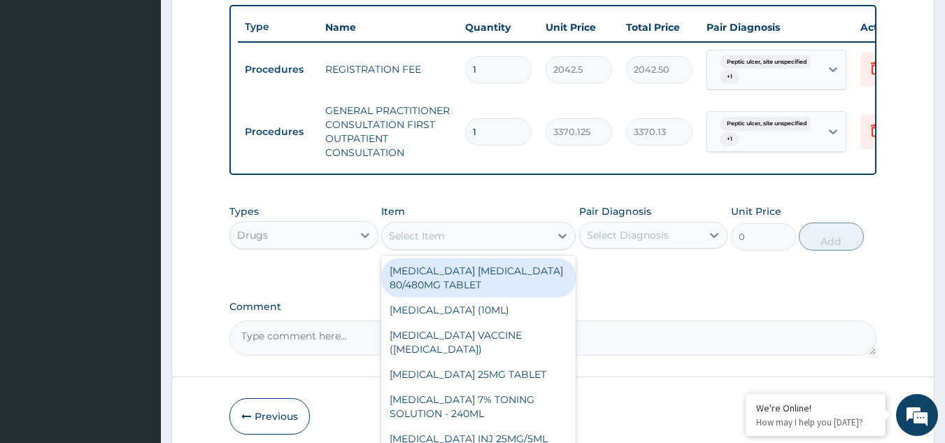
click at [486, 245] on div "Select Item" at bounding box center [466, 236] width 168 height 22
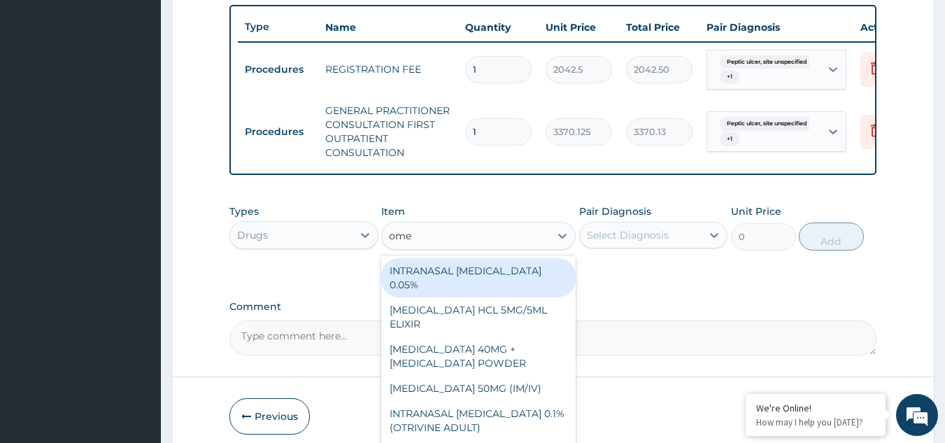
type input "omep"
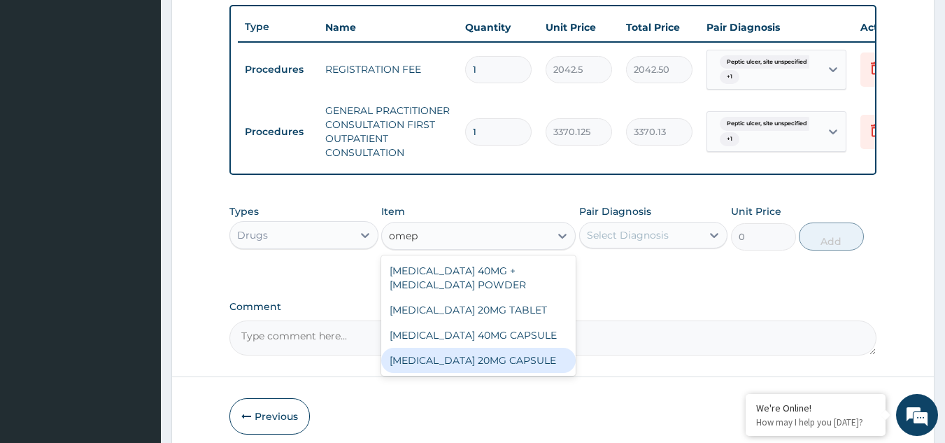
click at [506, 362] on div "OMEPRAZOLE 20MG CAPSULE" at bounding box center [478, 360] width 194 height 25
type input "100"
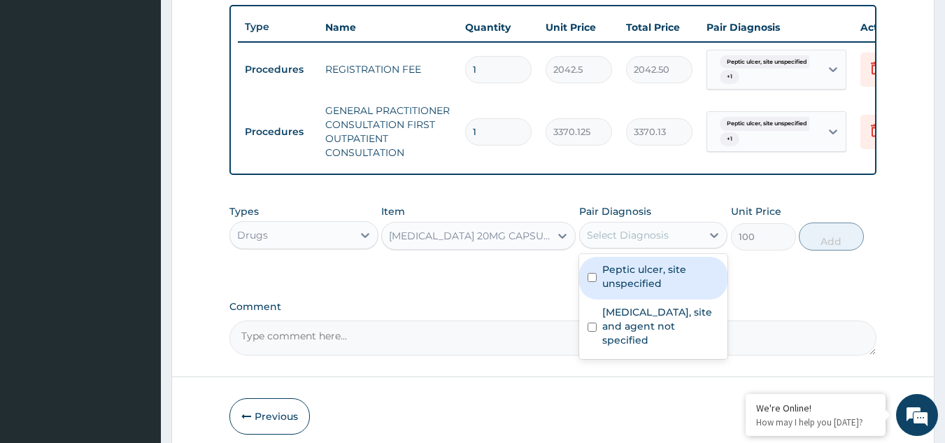
click at [656, 242] on div "Select Diagnosis" at bounding box center [628, 235] width 82 height 14
click at [649, 290] on label "Peptic ulcer, site unspecified" at bounding box center [660, 276] width 117 height 28
checkbox input "true"
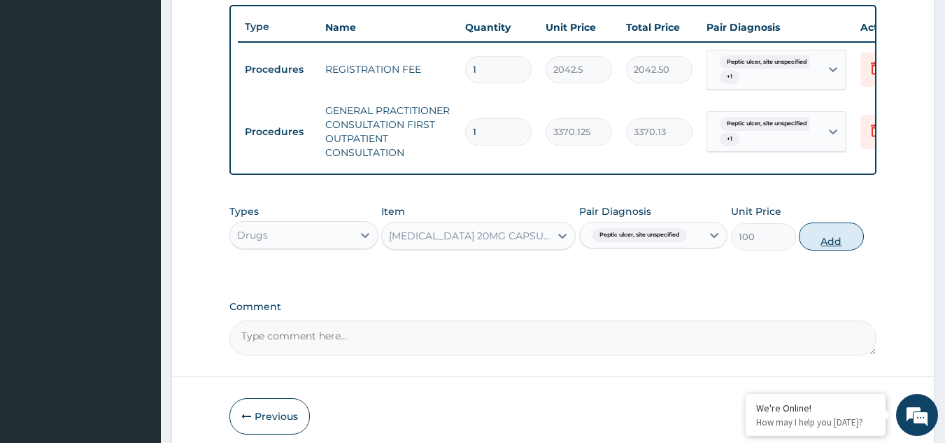
click at [818, 250] on button "Add" at bounding box center [831, 236] width 65 height 28
type input "0"
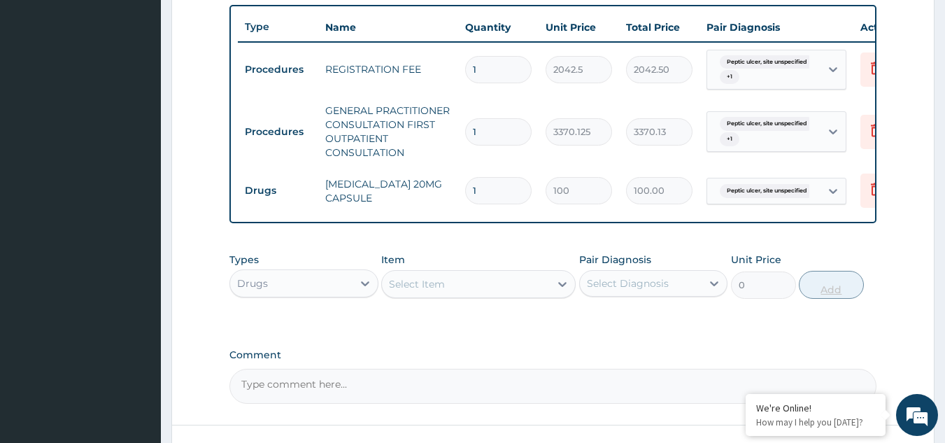
type input "10"
type input "1000.00"
type input "10"
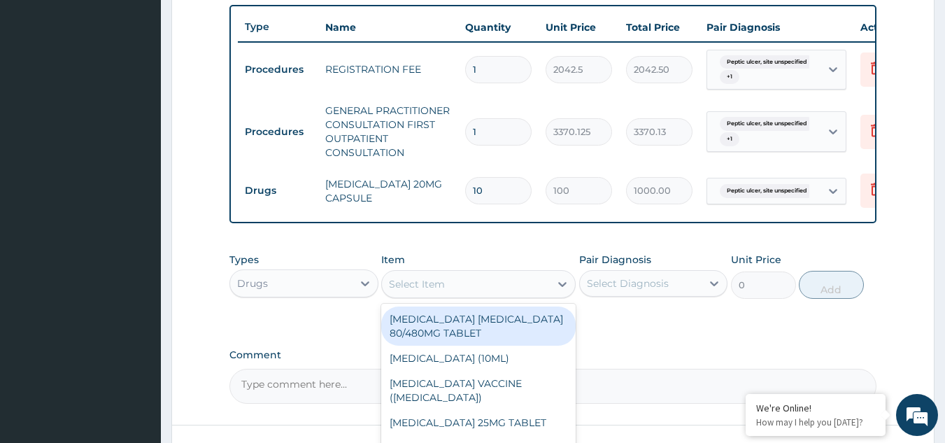
click at [464, 285] on div "Select Item" at bounding box center [466, 284] width 168 height 22
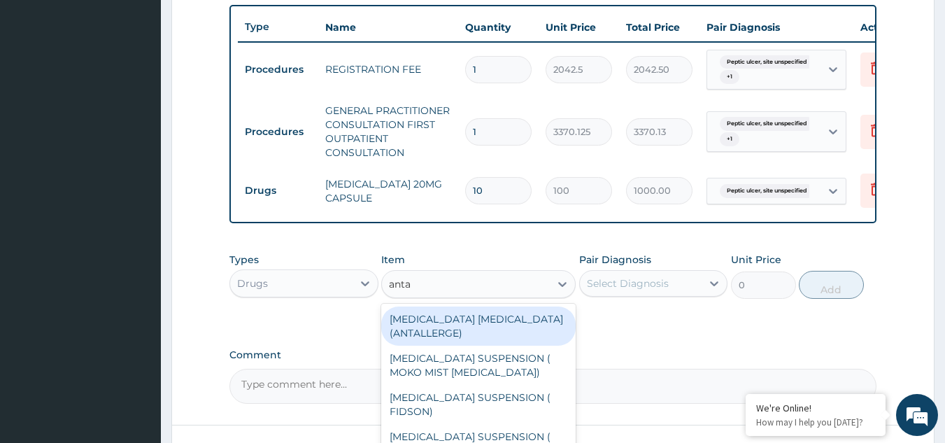
type input "antac"
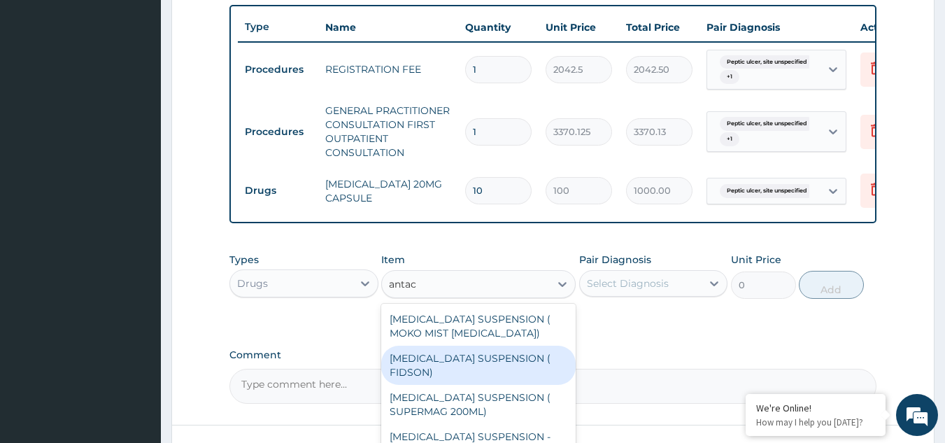
click at [490, 378] on div "ANTACID SUSPENSION ( FIDSON)" at bounding box center [478, 364] width 194 height 39
type input "1248"
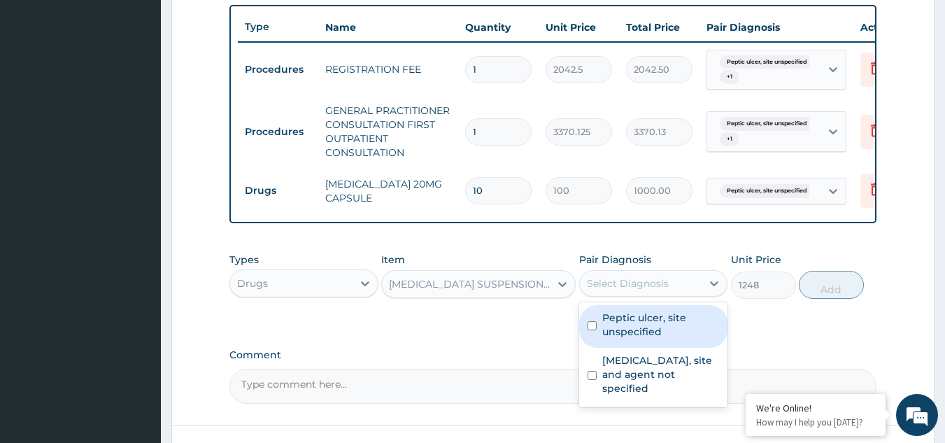
click at [647, 290] on div "Select Diagnosis" at bounding box center [628, 283] width 82 height 14
click at [647, 325] on label "Peptic ulcer, site unspecified" at bounding box center [660, 325] width 117 height 28
checkbox input "true"
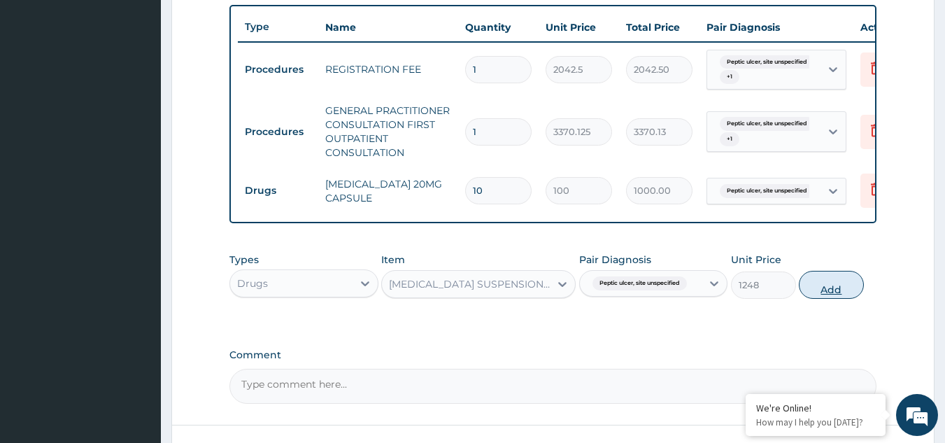
click at [828, 299] on button "Add" at bounding box center [831, 285] width 65 height 28
type input "0"
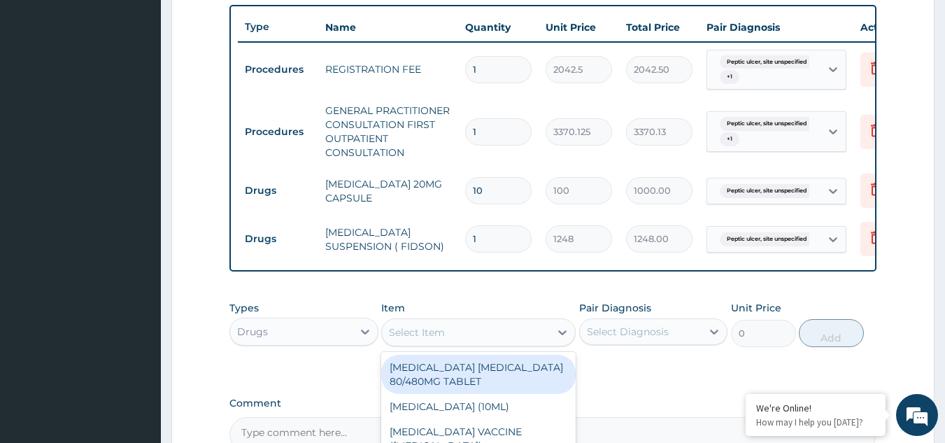
click at [431, 338] on div "Select Item" at bounding box center [417, 332] width 56 height 14
paste input "metronidazole"
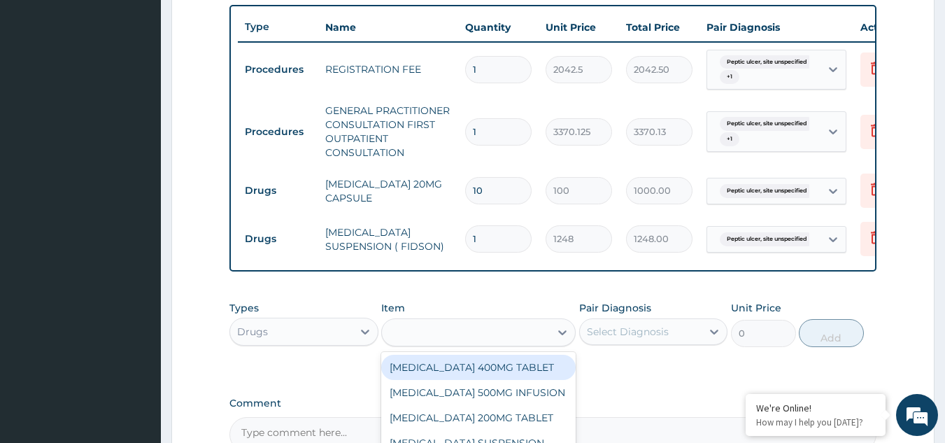
type input "metronidazole"
click at [451, 378] on div "METRONIDAZOLE 400MG TABLET" at bounding box center [478, 367] width 194 height 25
type input "125"
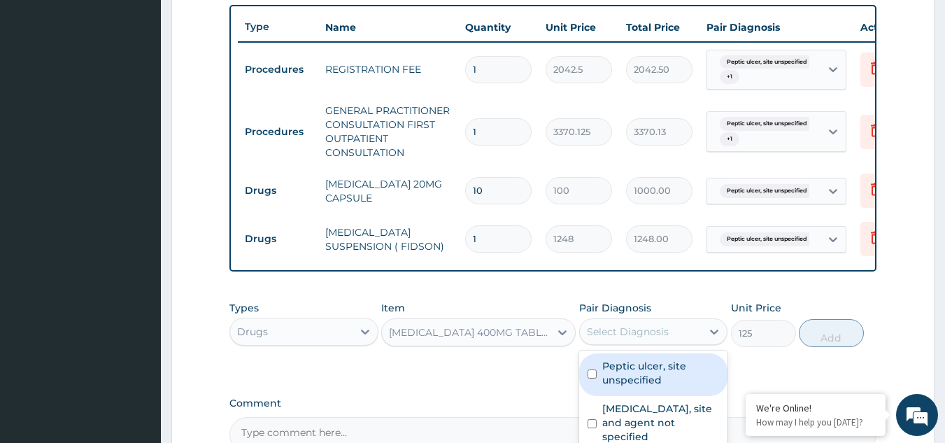
click at [613, 339] on div "Select Diagnosis" at bounding box center [628, 332] width 82 height 14
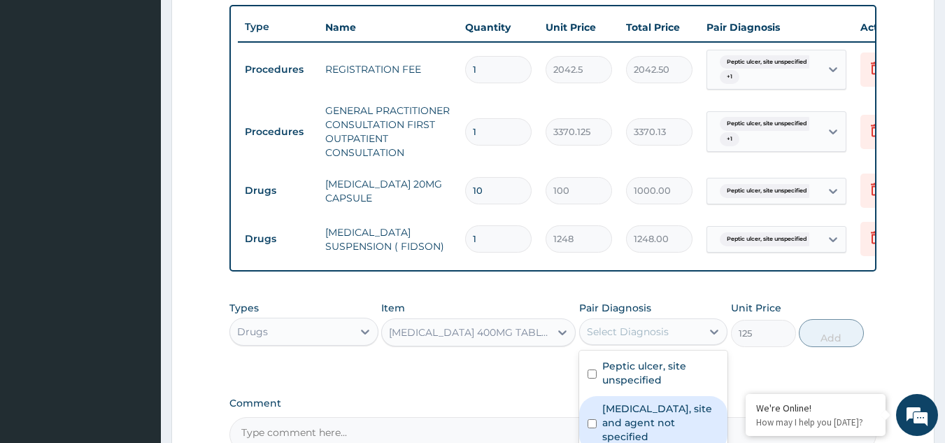
click at [639, 429] on label "Urinary tract infection, site and agent not specified" at bounding box center [660, 422] width 117 height 42
checkbox input "true"
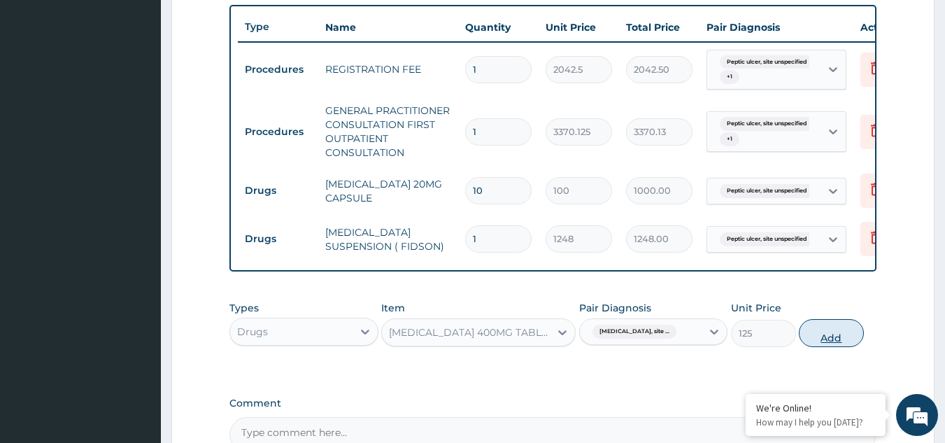
click at [825, 343] on button "Add" at bounding box center [831, 333] width 65 height 28
type input "0"
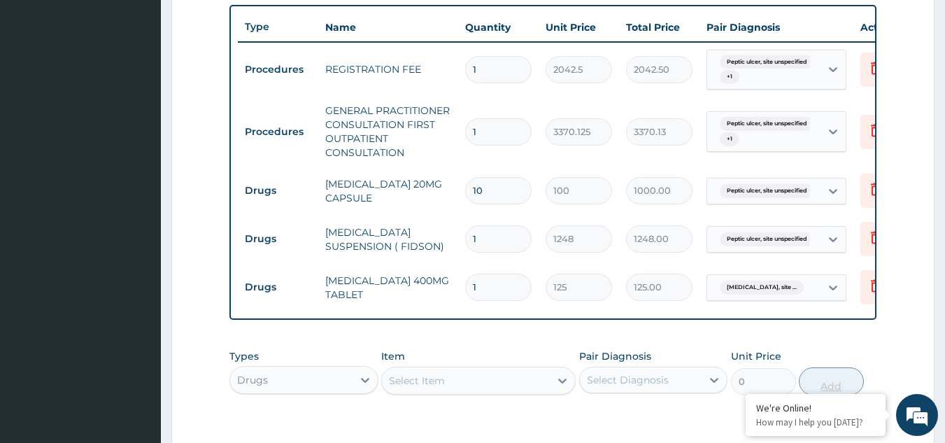
type input "0.00"
type input "2"
type input "250.00"
type input "21"
type input "2625.00"
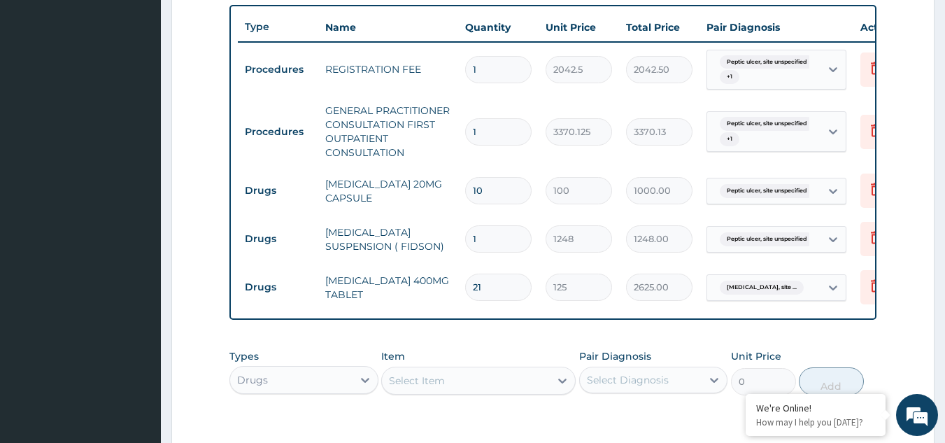
type input "21"
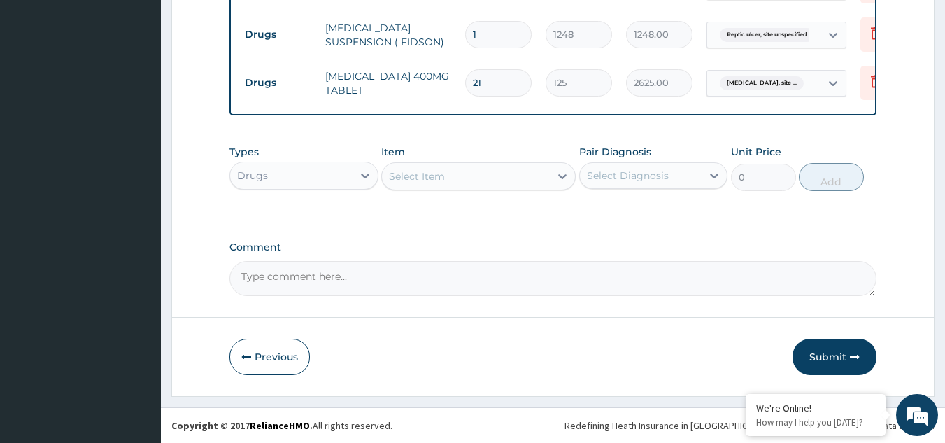
scroll to position [730, 0]
click at [825, 345] on button "Submit" at bounding box center [834, 357] width 84 height 36
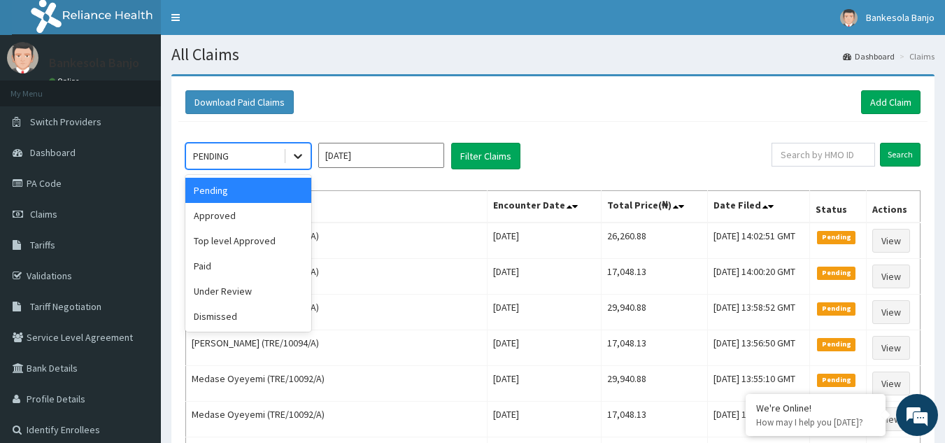
click at [304, 147] on div at bounding box center [297, 155] width 25 height 25
click at [266, 214] on div "Approved" at bounding box center [248, 215] width 126 height 25
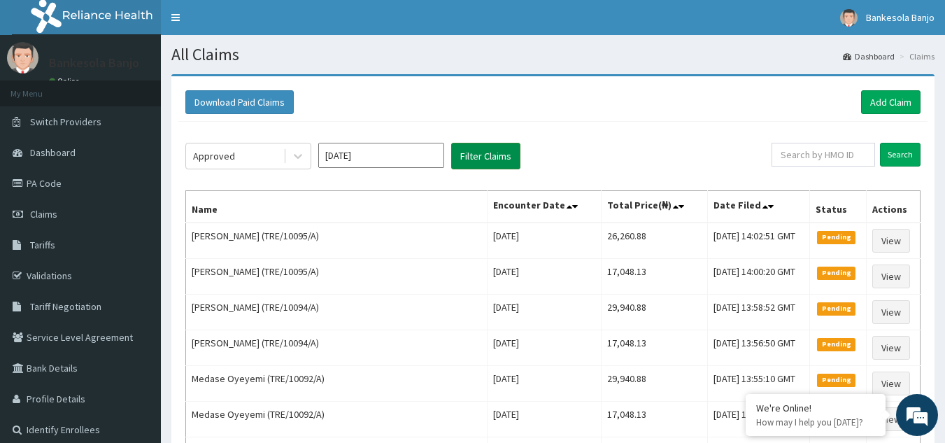
click at [513, 159] on button "Filter Claims" at bounding box center [485, 156] width 69 height 27
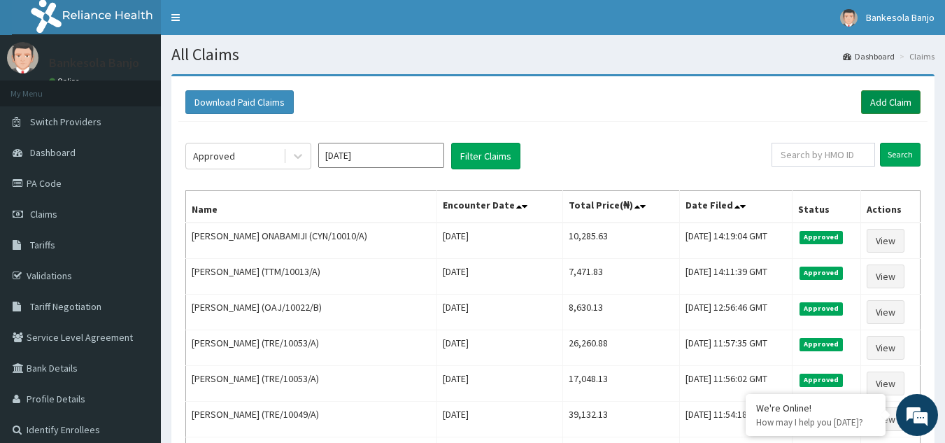
click at [871, 101] on link "Add Claim" at bounding box center [890, 102] width 59 height 24
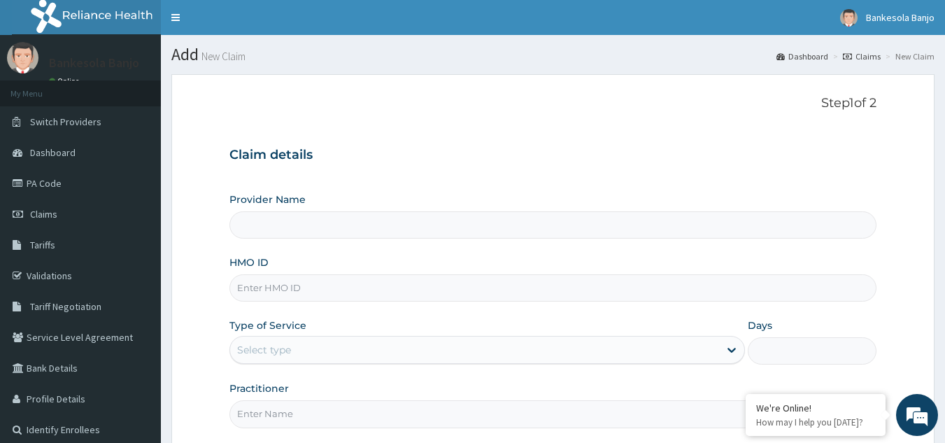
type input "Reliance Family Clinics (RFC) - [GEOGRAPHIC_DATA]"
click at [532, 296] on input "HMO ID" at bounding box center [553, 287] width 648 height 27
paste input "FOI/10036/A"
type input "FOI/10036/A"
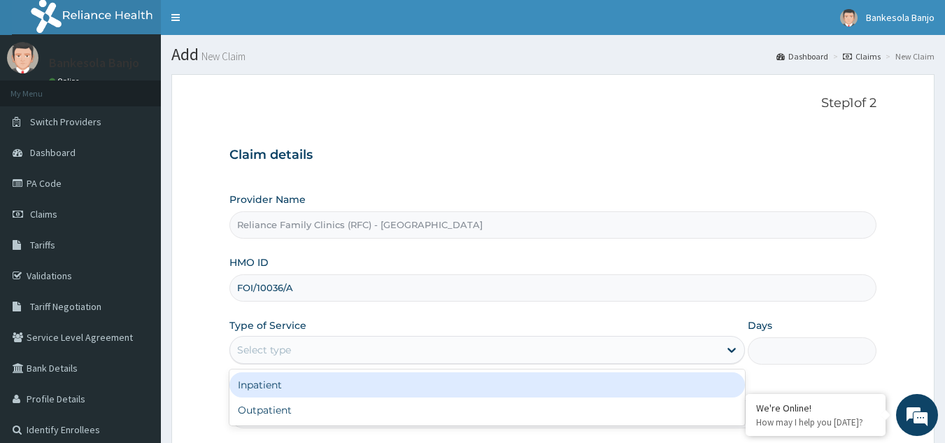
click at [509, 348] on div "Select type" at bounding box center [474, 350] width 489 height 22
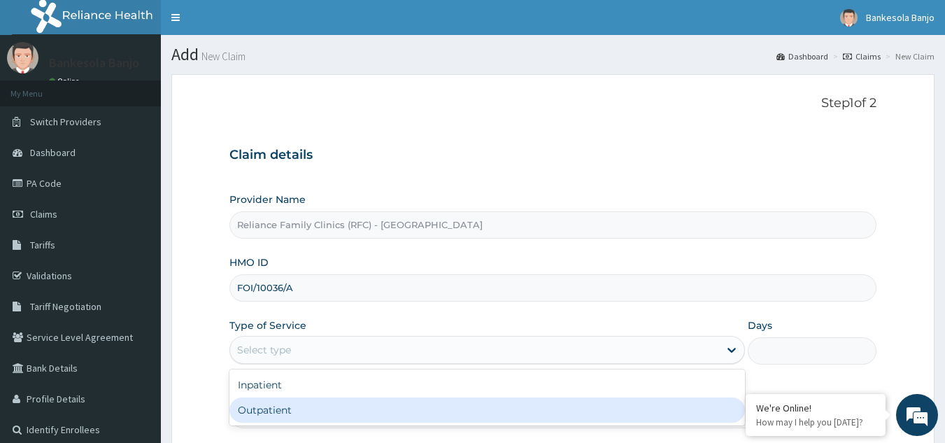
click at [478, 406] on div "Outpatient" at bounding box center [486, 409] width 515 height 25
type input "1"
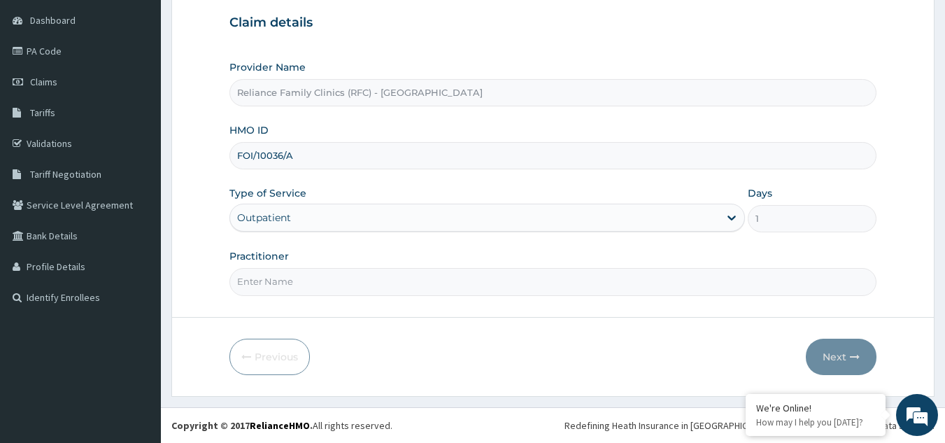
click at [644, 285] on input "Practitioner" at bounding box center [553, 281] width 648 height 27
type input "LOCUM"
click at [843, 349] on button "Next" at bounding box center [841, 357] width 71 height 36
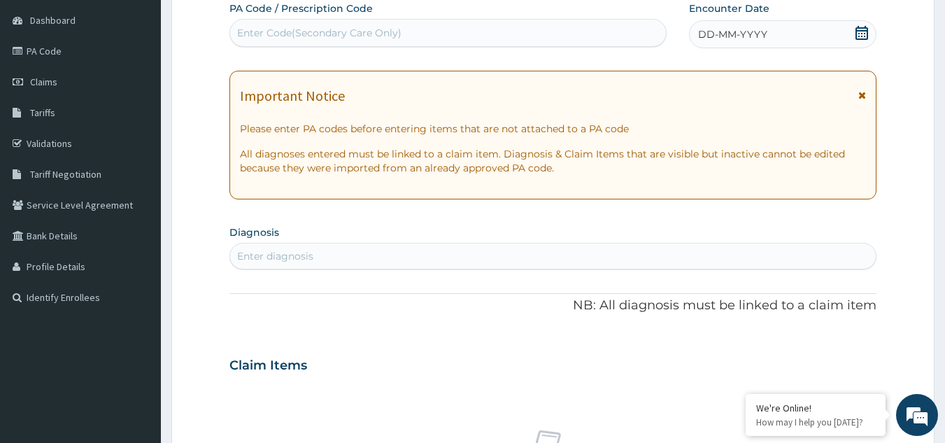
click at [860, 30] on icon at bounding box center [861, 33] width 13 height 14
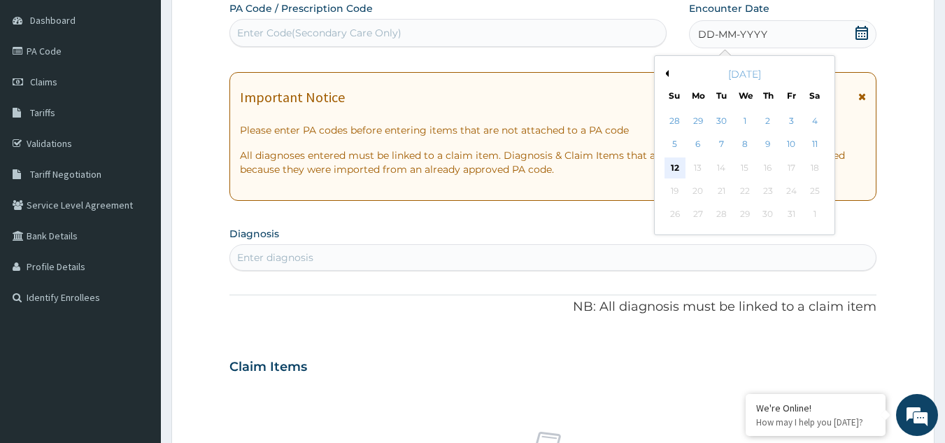
click at [668, 166] on div "12" at bounding box center [674, 167] width 21 height 21
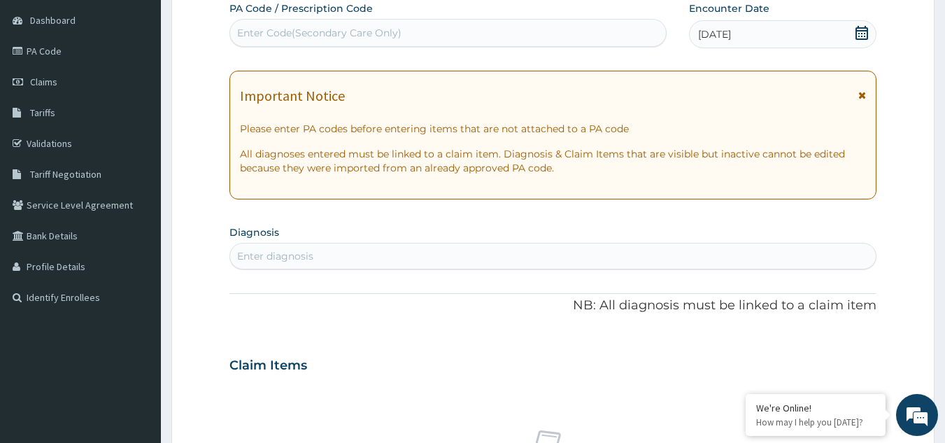
click at [365, 268] on div "Enter diagnosis" at bounding box center [553, 256] width 648 height 27
type input "pud"
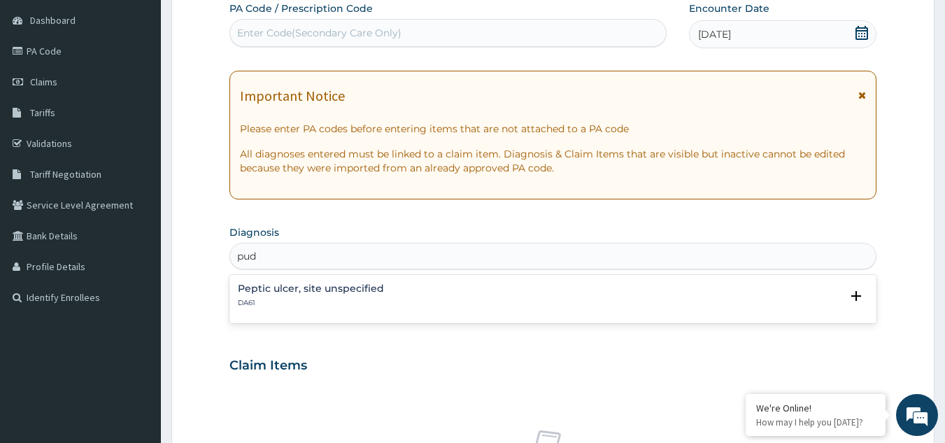
click at [348, 285] on h4 "Peptic ulcer, site unspecified" at bounding box center [311, 288] width 146 height 10
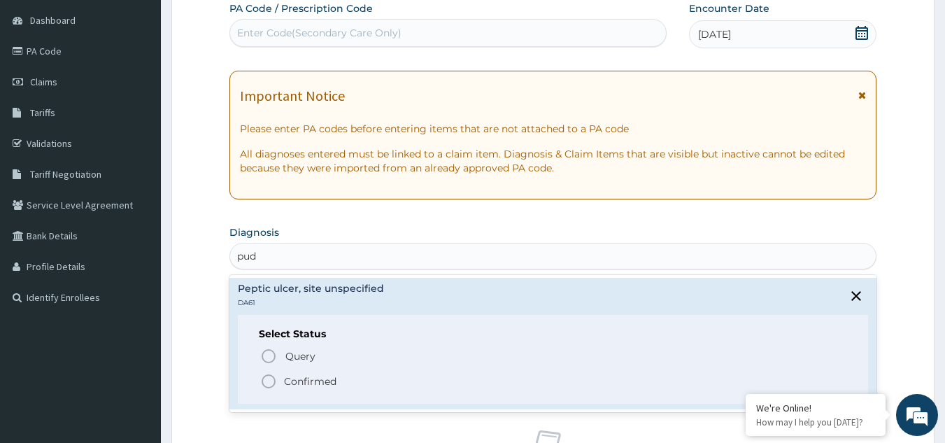
click at [277, 383] on span "Confirmed" at bounding box center [553, 381] width 587 height 17
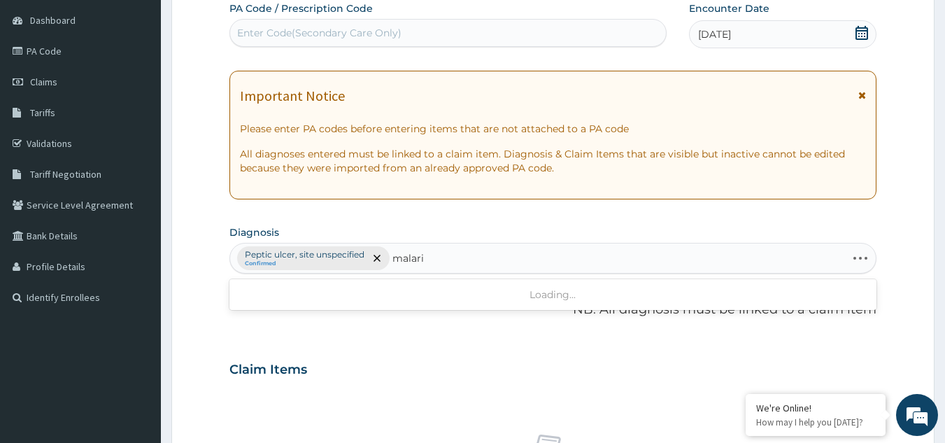
type input "malaria"
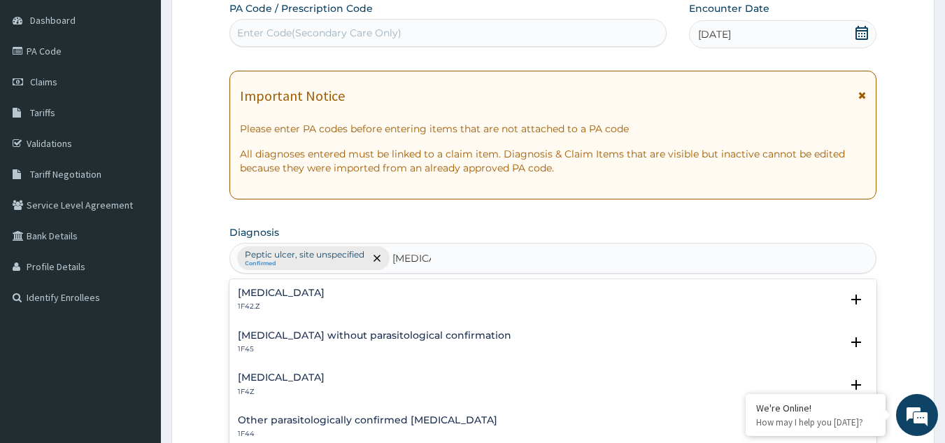
click at [284, 378] on h4 "Malaria, unspecified" at bounding box center [281, 377] width 87 height 10
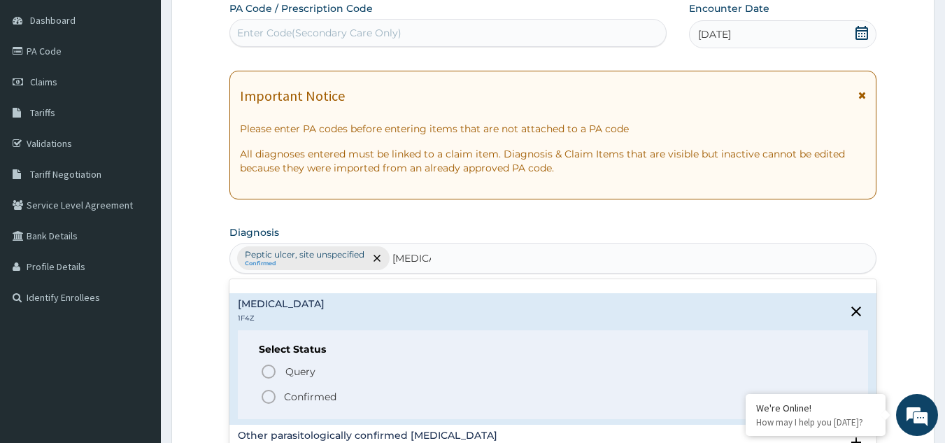
scroll to position [80, 0]
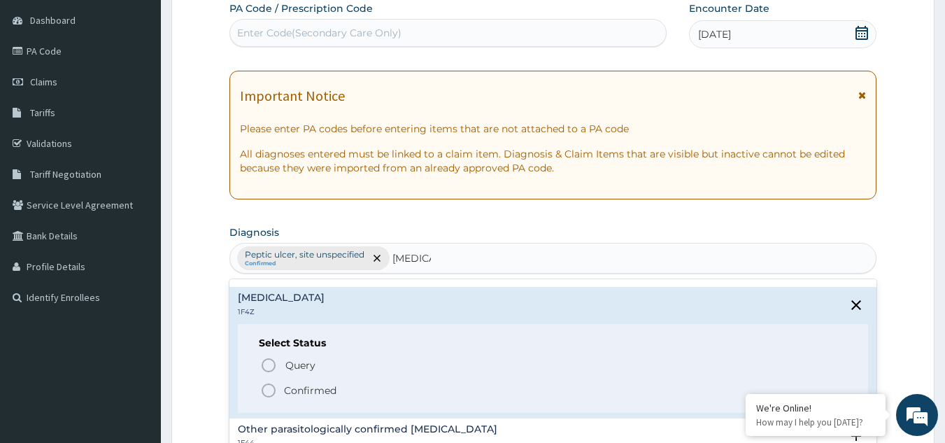
click at [271, 392] on icon "status option filled" at bounding box center [268, 390] width 17 height 17
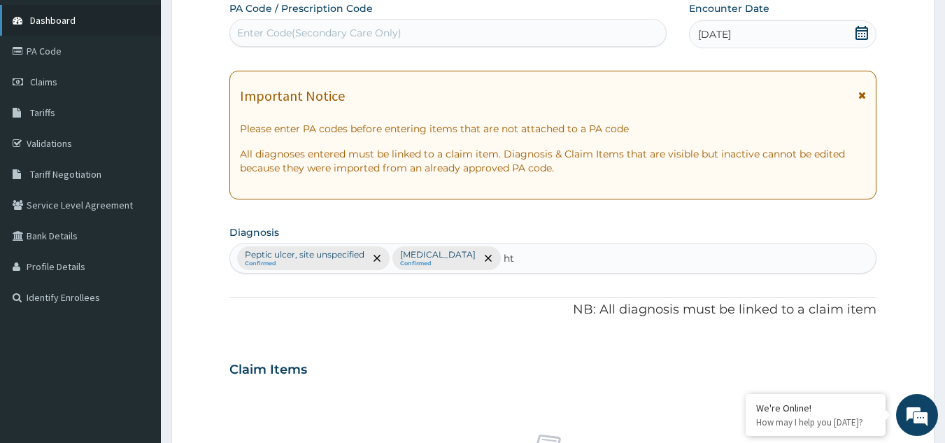
type input "htn"
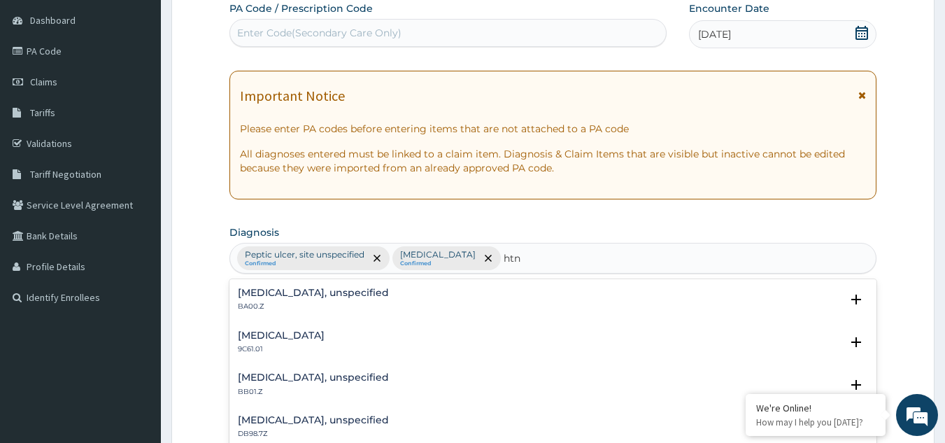
click at [268, 287] on h4 "Essential hypertension, unspecified" at bounding box center [313, 292] width 151 height 10
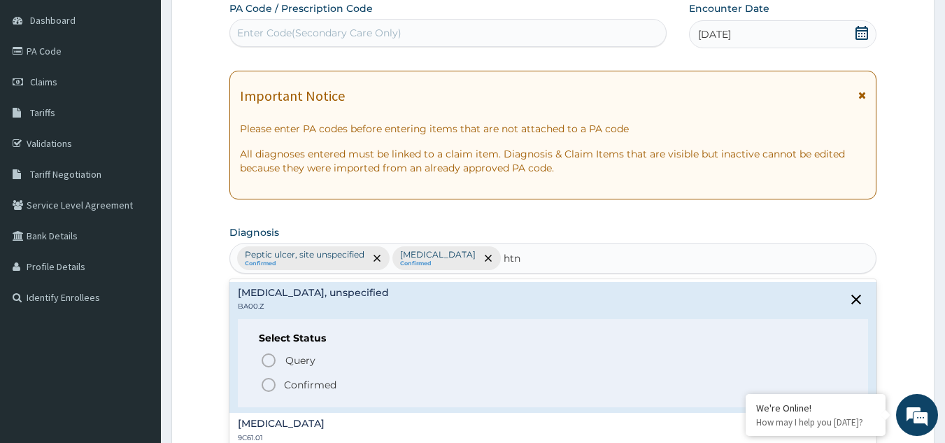
click at [274, 390] on icon "status option filled" at bounding box center [268, 384] width 17 height 17
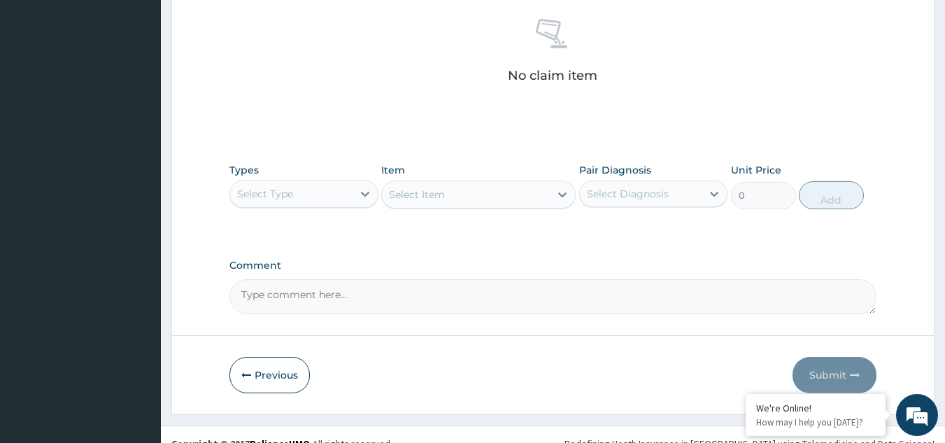
scroll to position [566, 0]
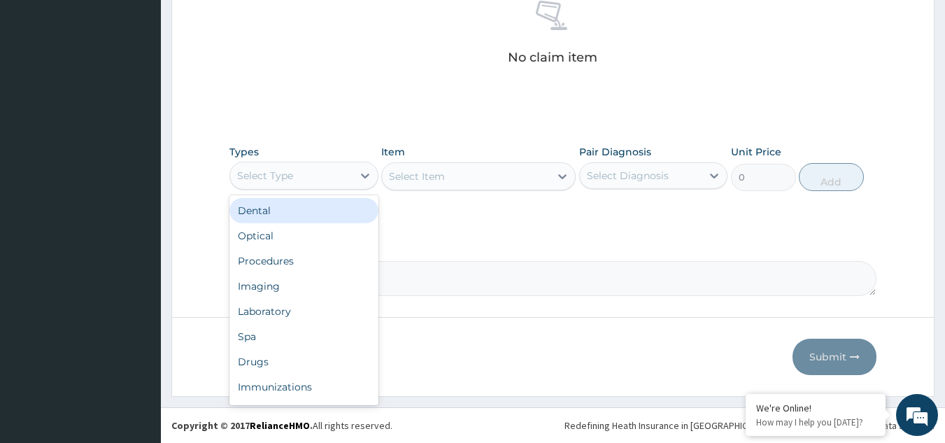
click at [301, 183] on div "Select Type" at bounding box center [291, 175] width 122 height 22
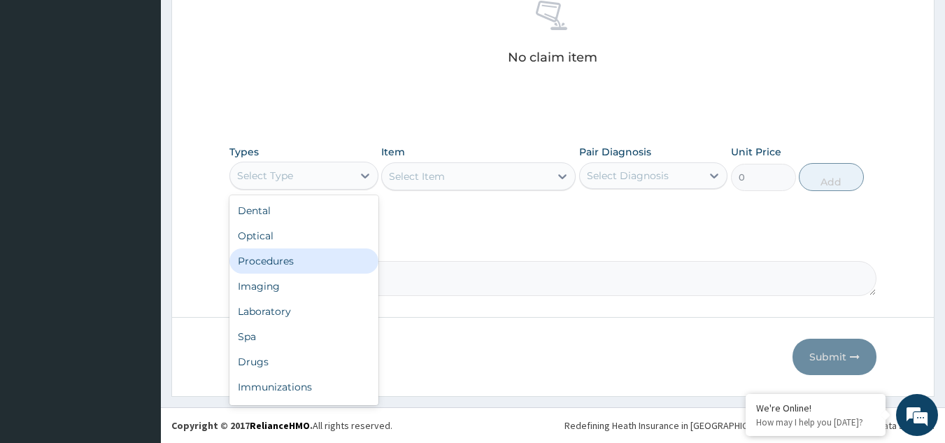
click at [296, 256] on div "Procedures" at bounding box center [303, 260] width 149 height 25
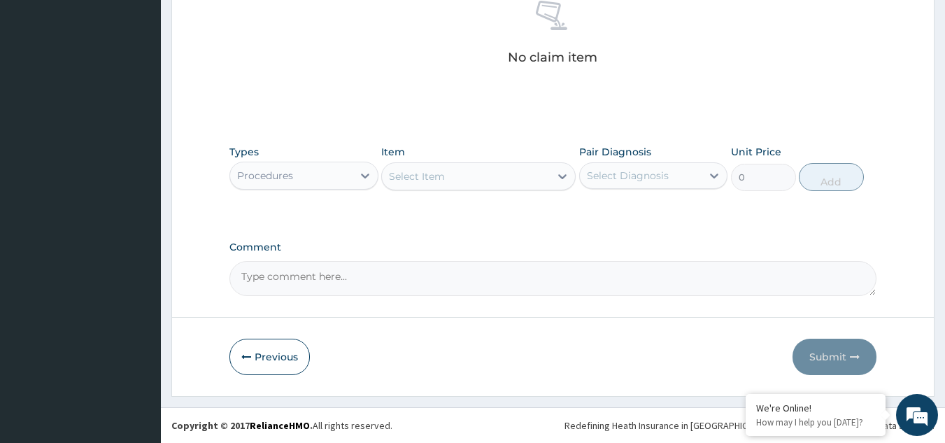
click at [454, 192] on div "Types option Procedures, selected. Select is focused ,type to refine list, pres…" at bounding box center [553, 168] width 648 height 60
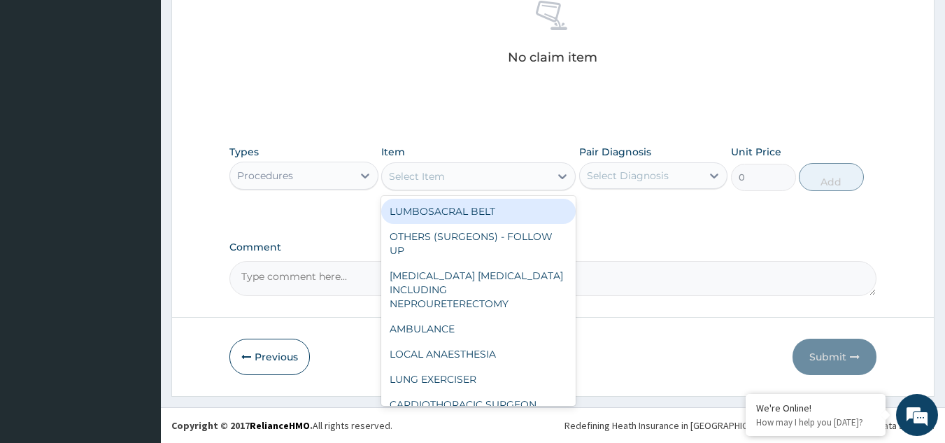
click at [453, 180] on div "Select Item" at bounding box center [466, 176] width 168 height 22
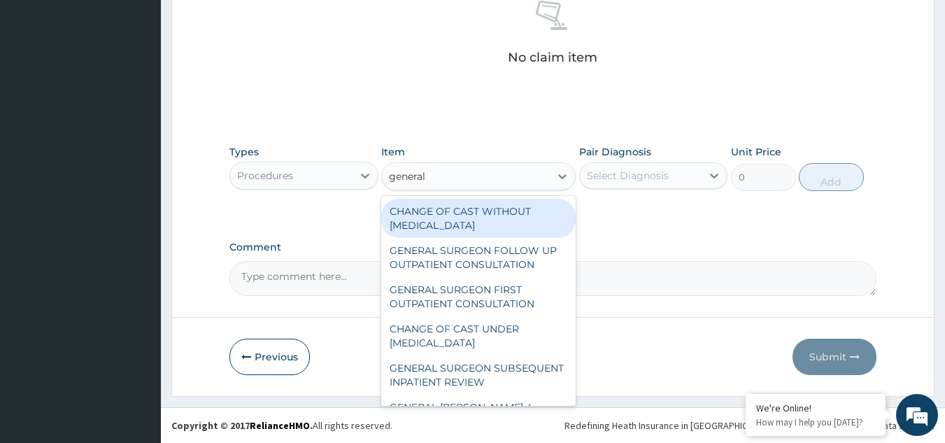
type input "general p"
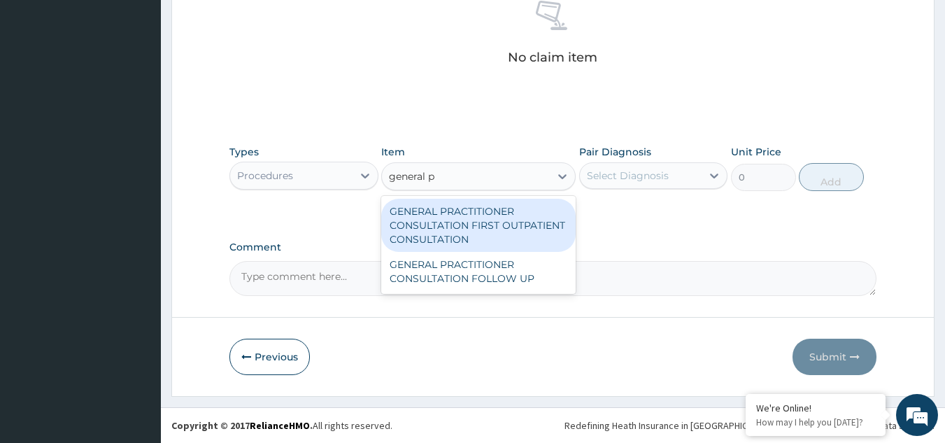
click at [472, 218] on div "GENERAL PRACTITIONER CONSULTATION FIRST OUTPATIENT CONSULTATION" at bounding box center [478, 225] width 194 height 53
type input "3370.125"
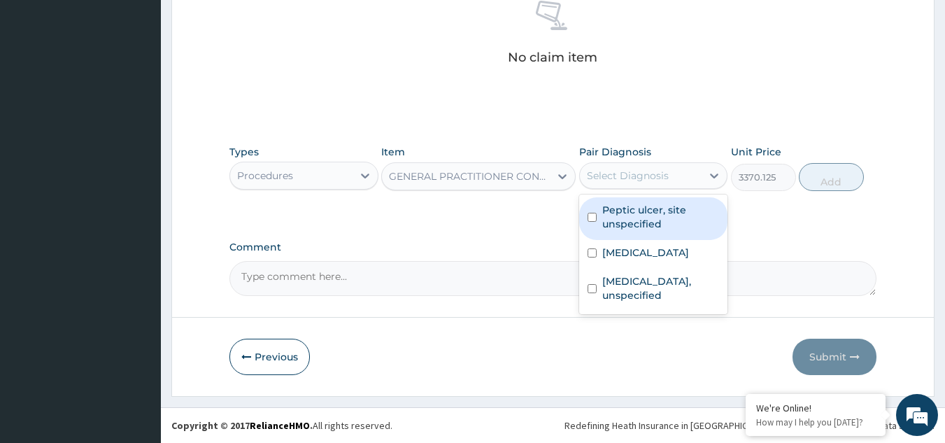
click at [608, 176] on div "Select Diagnosis" at bounding box center [628, 176] width 82 height 14
click at [621, 201] on div "Peptic ulcer, site unspecified" at bounding box center [653, 218] width 149 height 43
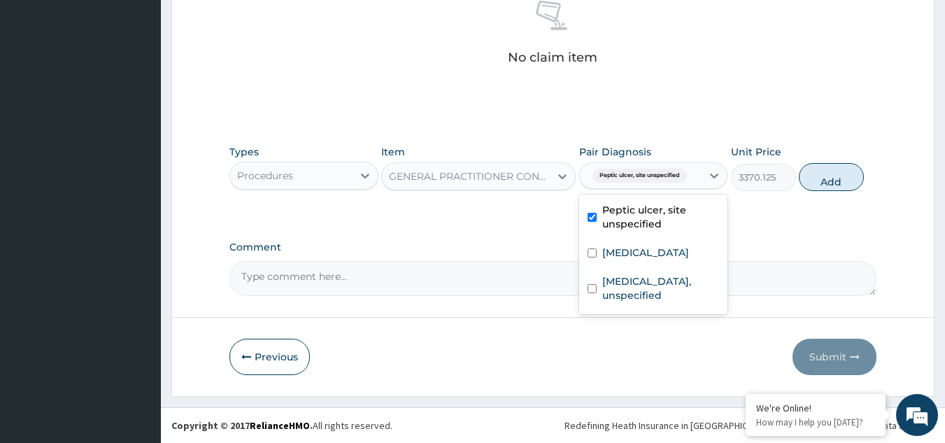
click at [630, 238] on div "Peptic ulcer, site unspecified" at bounding box center [653, 218] width 149 height 43
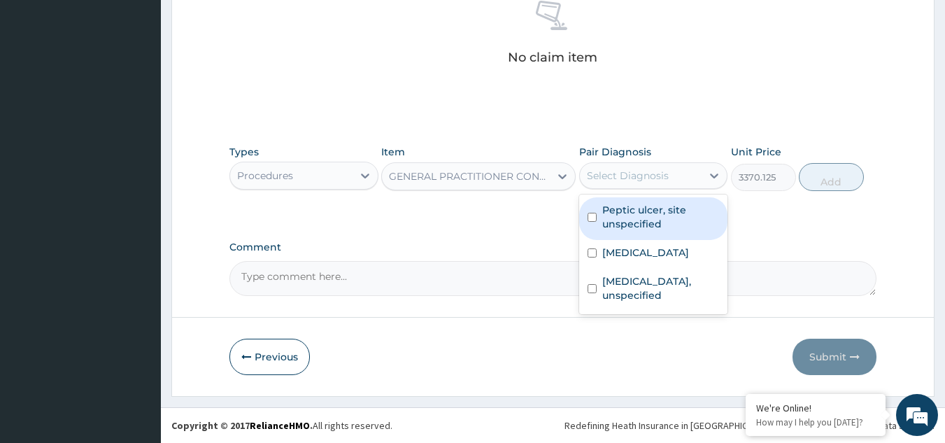
click at [630, 238] on div "Peptic ulcer, site unspecified" at bounding box center [653, 218] width 149 height 43
checkbox input "true"
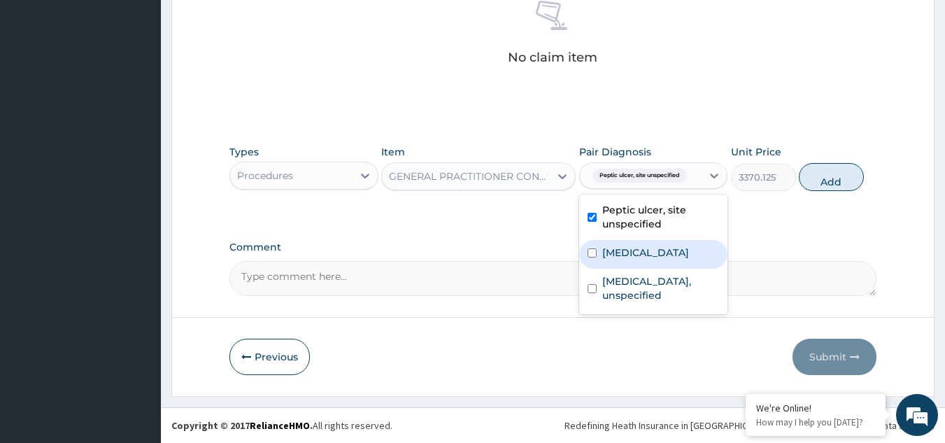
click at [633, 259] on label "Malaria, unspecified" at bounding box center [645, 252] width 87 height 14
checkbox input "true"
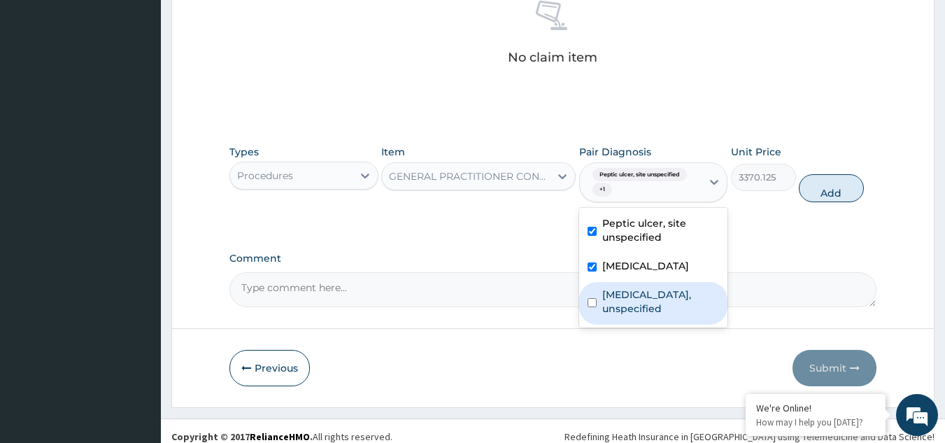
click at [642, 298] on label "Essential hypertension, unspecified" at bounding box center [660, 301] width 117 height 28
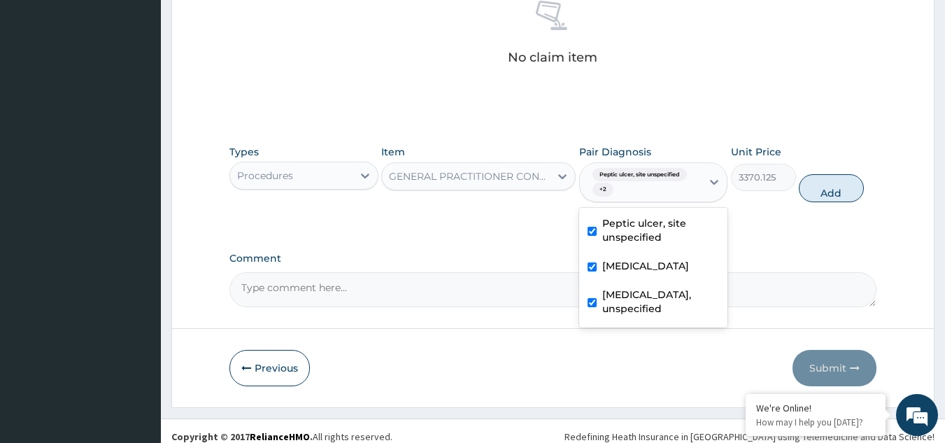
checkbox input "true"
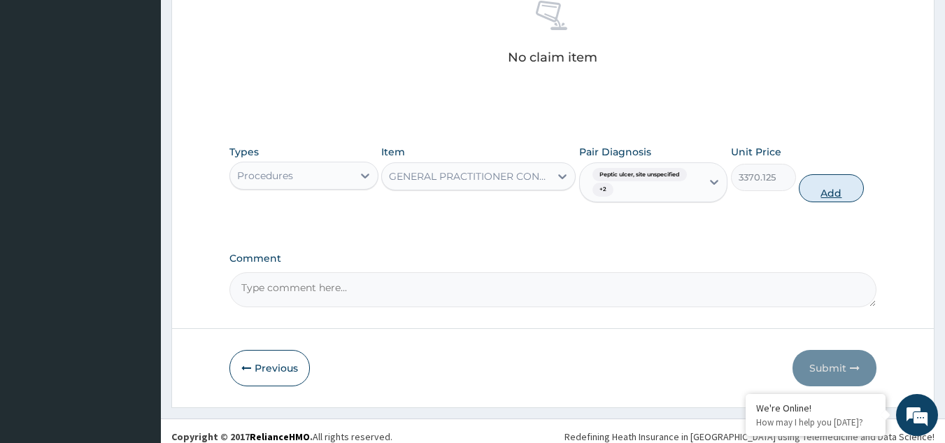
click at [827, 187] on button "Add" at bounding box center [831, 188] width 65 height 28
type input "0"
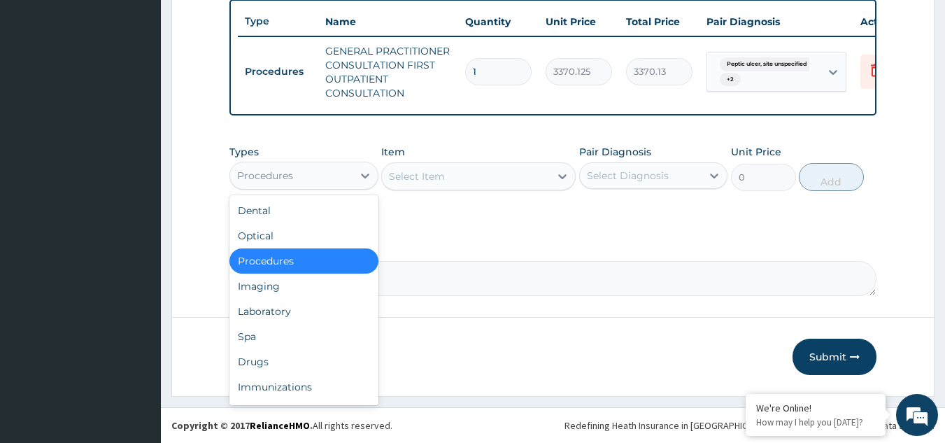
click at [314, 175] on div "Procedures" at bounding box center [291, 175] width 122 height 22
click at [281, 366] on div "Drugs" at bounding box center [303, 361] width 149 height 25
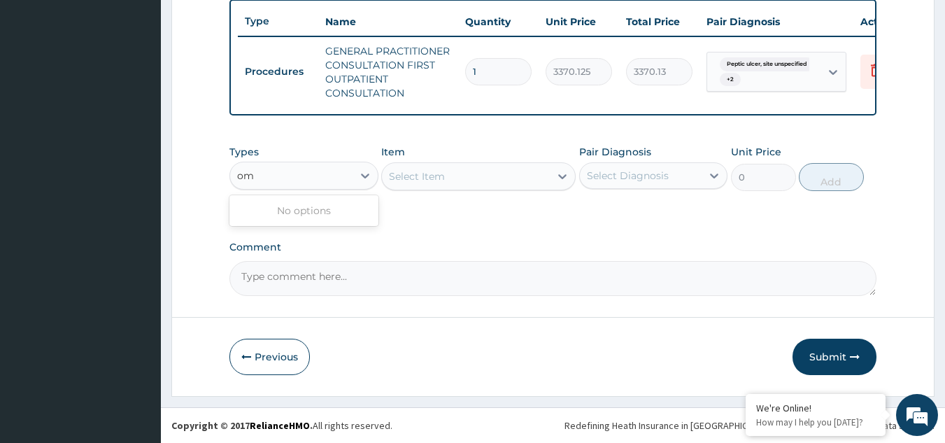
type input "o"
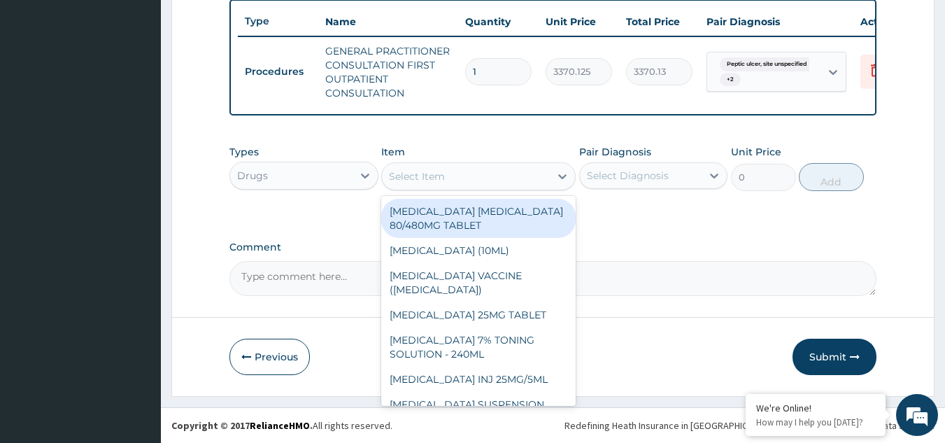
click at [459, 183] on div "Select Item" at bounding box center [466, 176] width 168 height 22
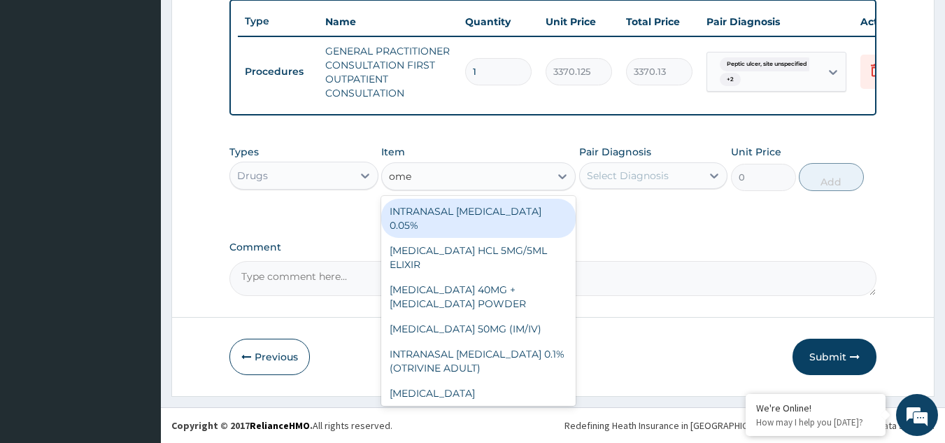
type input "omep"
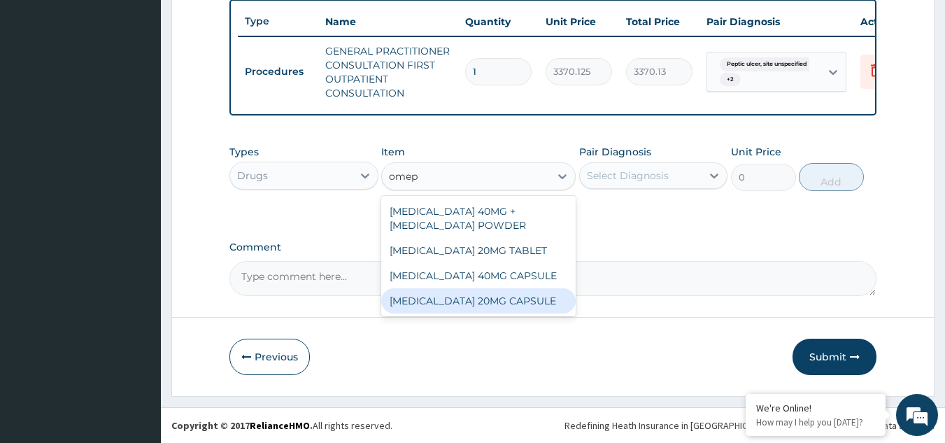
click at [504, 313] on div "OMEPRAZOLE 20MG CAPSULE" at bounding box center [478, 300] width 194 height 25
type input "100"
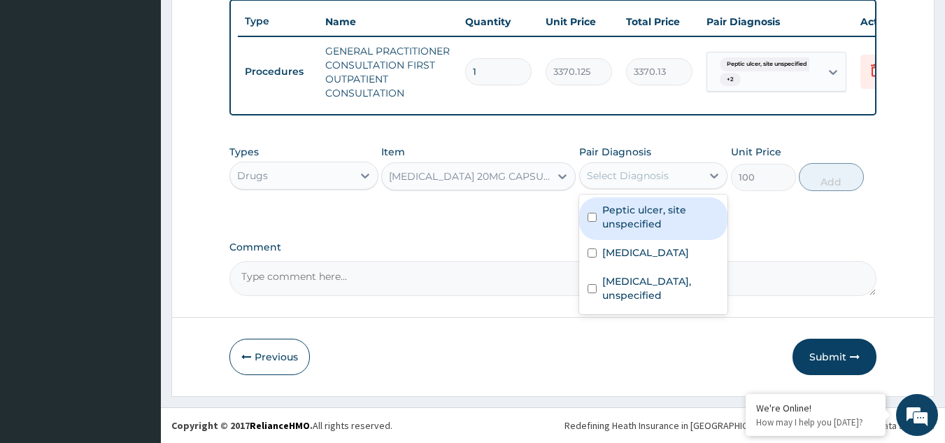
click at [658, 169] on div "Select Diagnosis" at bounding box center [628, 176] width 82 height 14
click at [649, 215] on label "Peptic ulcer, site unspecified" at bounding box center [660, 217] width 117 height 28
checkbox input "true"
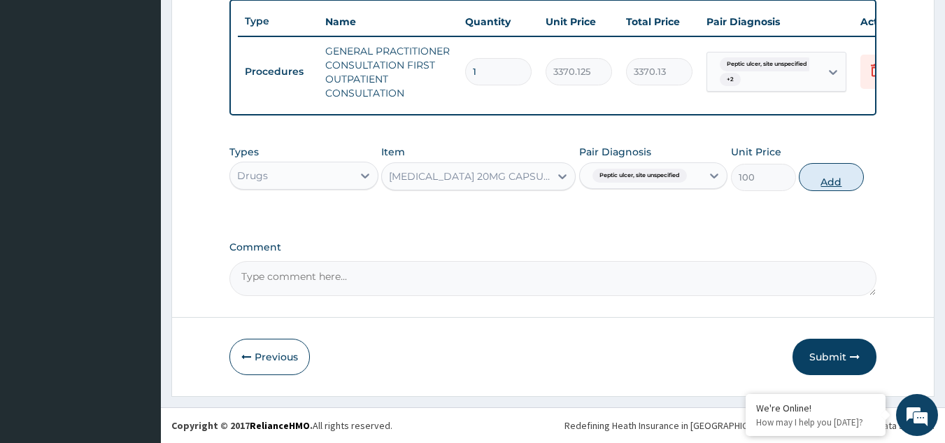
click at [828, 176] on button "Add" at bounding box center [831, 177] width 65 height 28
type input "0"
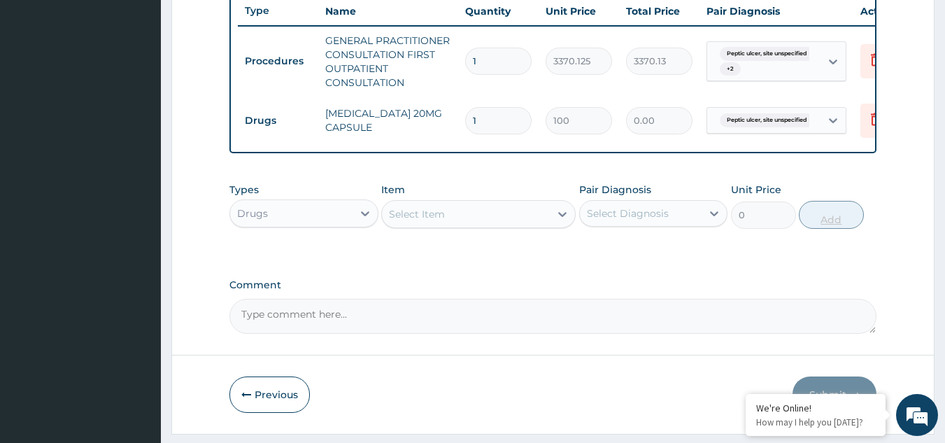
type input "0.00"
type input "5"
type input "500.00"
type input "5"
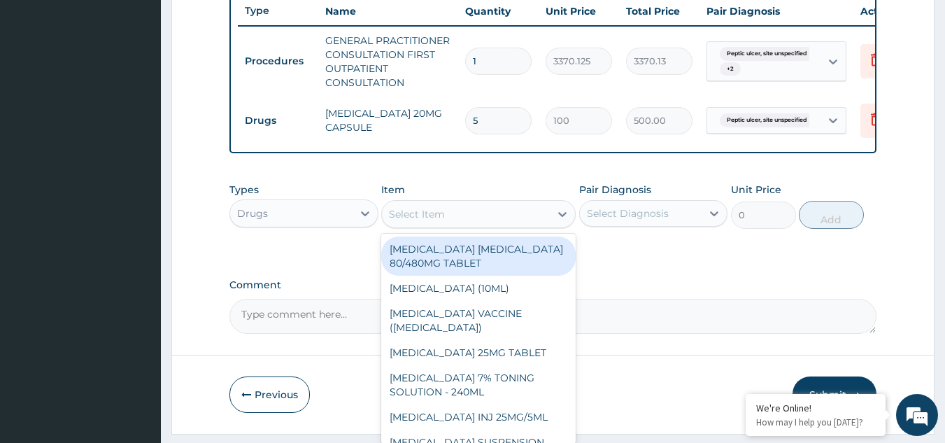
click at [406, 219] on div "Select Item" at bounding box center [417, 214] width 56 height 14
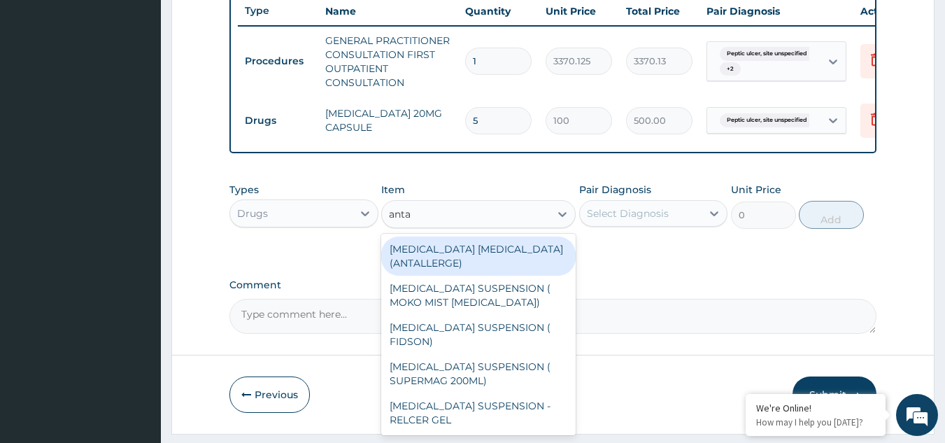
type input "antac"
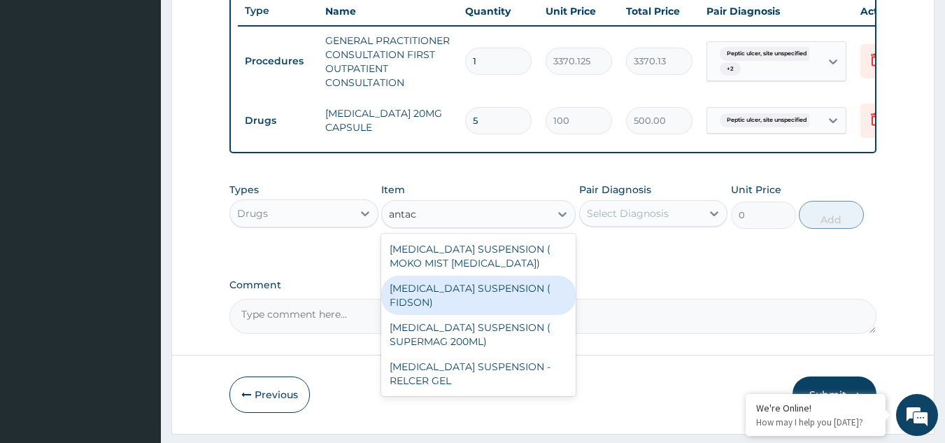
click at [471, 297] on div "ANTACID SUSPENSION ( FIDSON)" at bounding box center [478, 295] width 194 height 39
type input "1248"
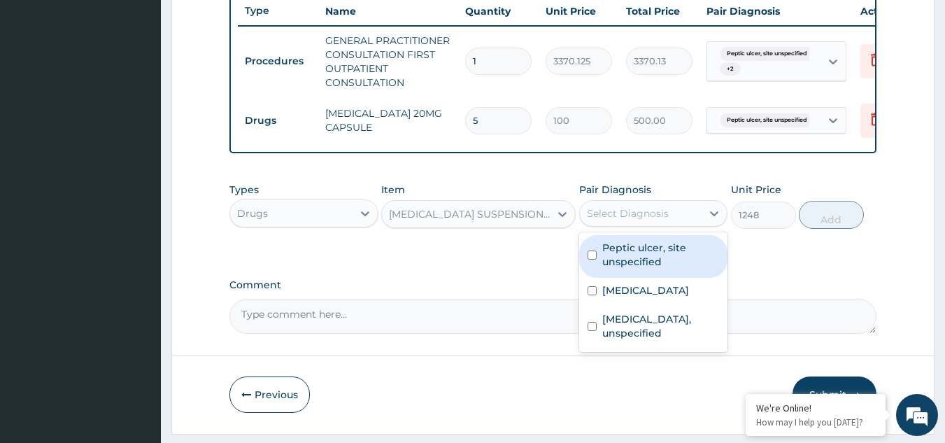
click at [654, 220] on div "Select Diagnosis" at bounding box center [628, 213] width 82 height 14
click at [652, 262] on label "Peptic ulcer, site unspecified" at bounding box center [660, 255] width 117 height 28
checkbox input "true"
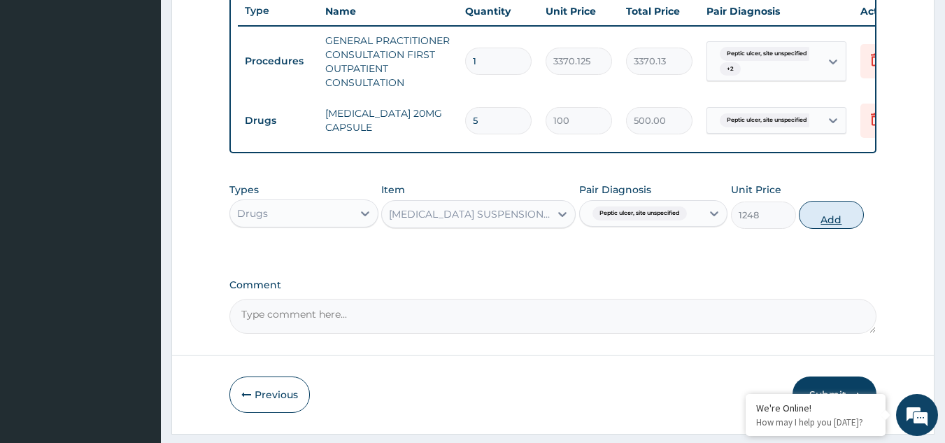
click at [829, 220] on button "Add" at bounding box center [831, 215] width 65 height 28
type input "0"
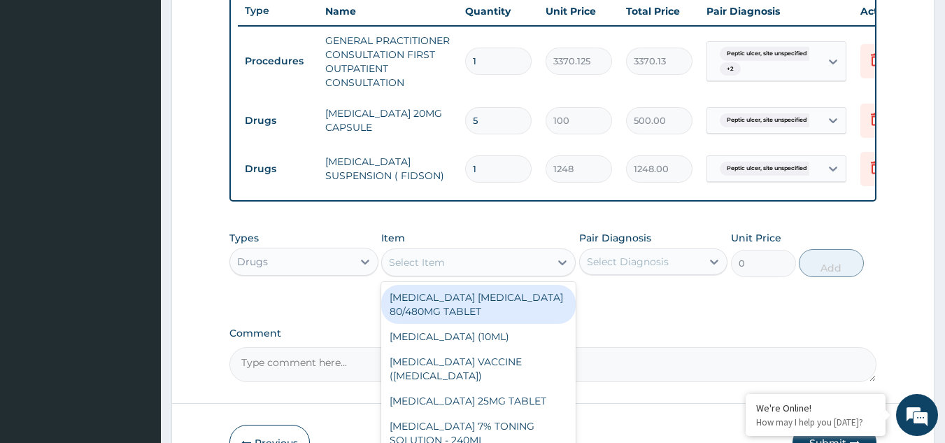
click at [399, 269] on div "Select Item" at bounding box center [417, 262] width 56 height 14
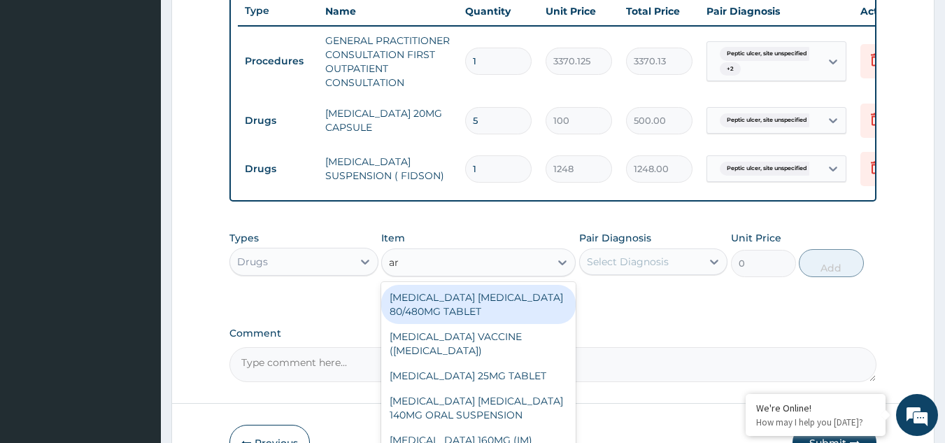
type input "art"
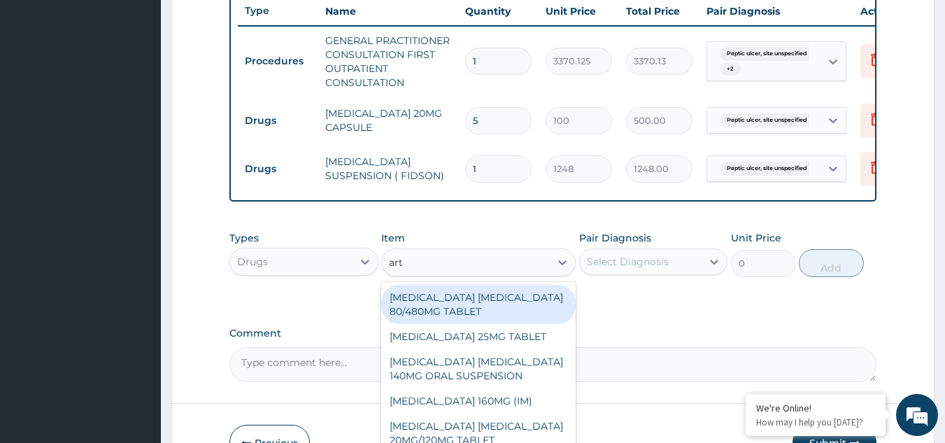
click at [466, 315] on div "ARTEMETHER LUMEFANTRINE 80/480MG TABLET" at bounding box center [478, 304] width 194 height 39
type input "450"
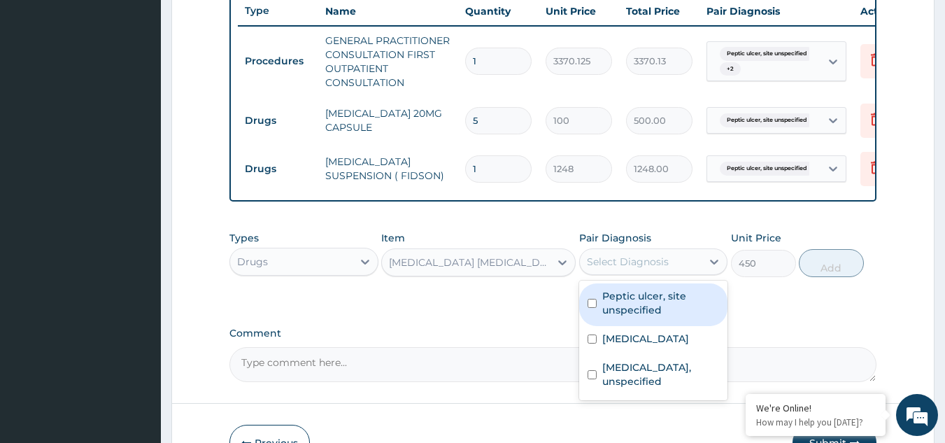
click at [655, 262] on div "Select Diagnosis" at bounding box center [641, 261] width 122 height 22
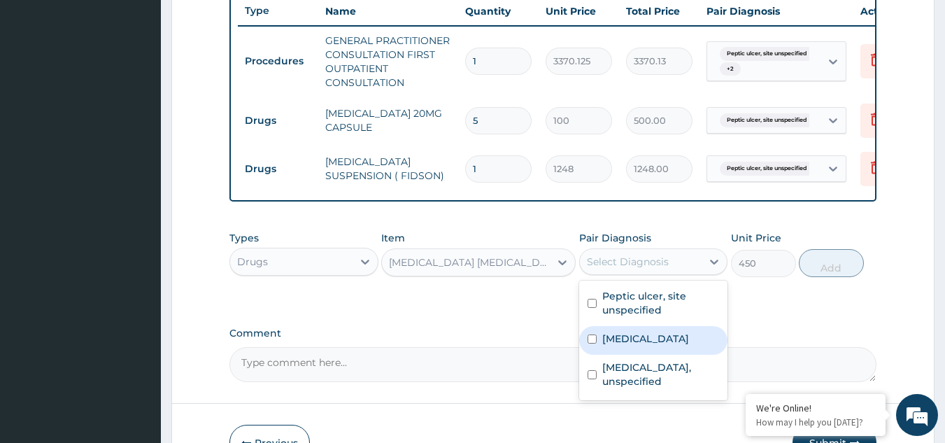
click at [648, 345] on label "Malaria, unspecified" at bounding box center [645, 339] width 87 height 14
checkbox input "true"
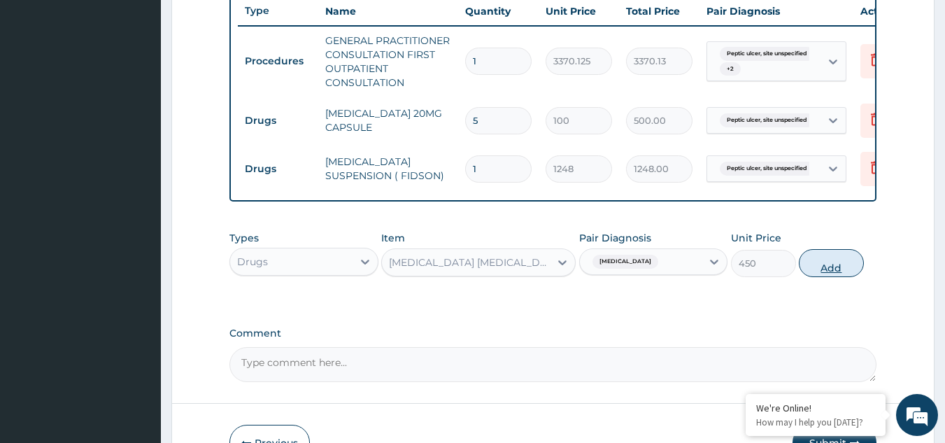
click at [808, 277] on button "Add" at bounding box center [831, 263] width 65 height 28
type input "0"
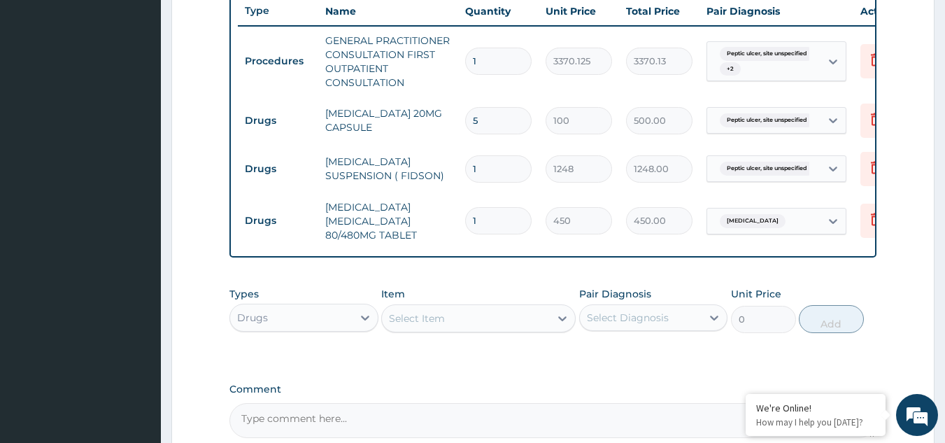
type input "0.00"
type input "6"
type input "2700.00"
type input "6"
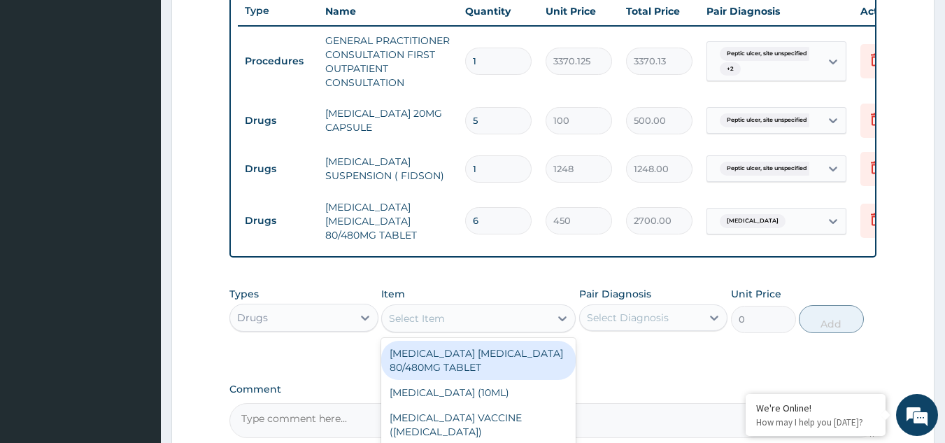
click at [416, 325] on div "Select Item" at bounding box center [417, 318] width 56 height 14
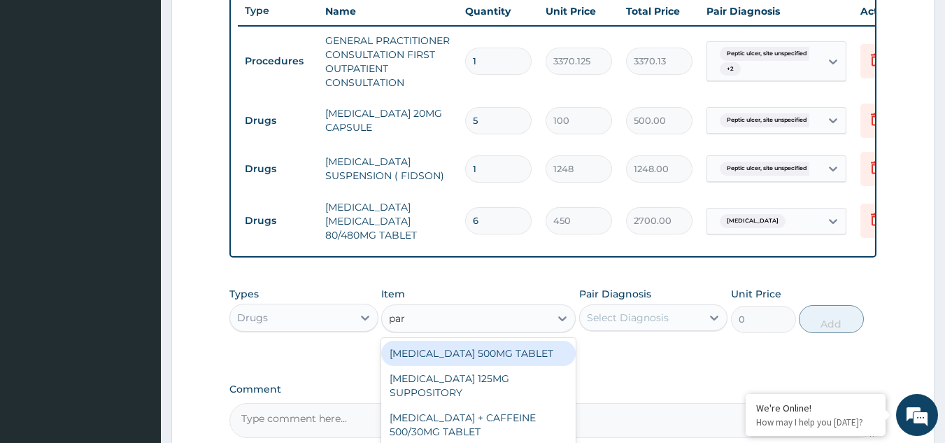
type input "para"
click at [469, 365] on div "PARACETAMOL 500MG TABLET" at bounding box center [478, 353] width 194 height 25
type input "30"
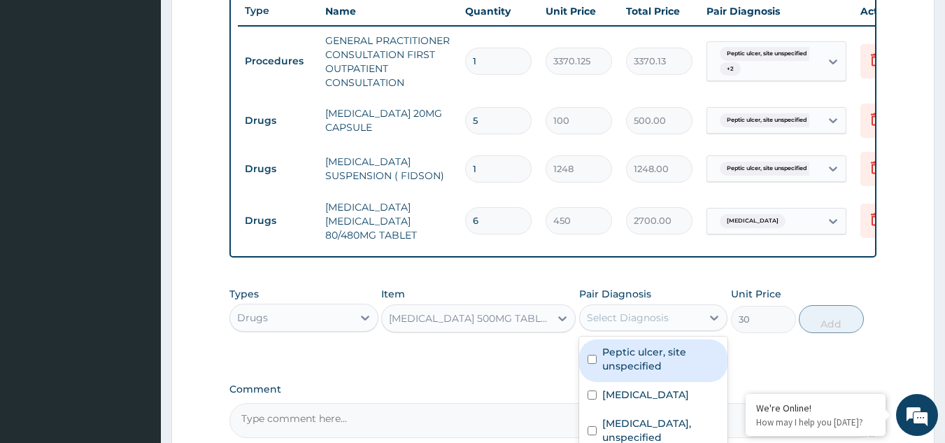
click at [629, 324] on div "Select Diagnosis" at bounding box center [628, 318] width 82 height 14
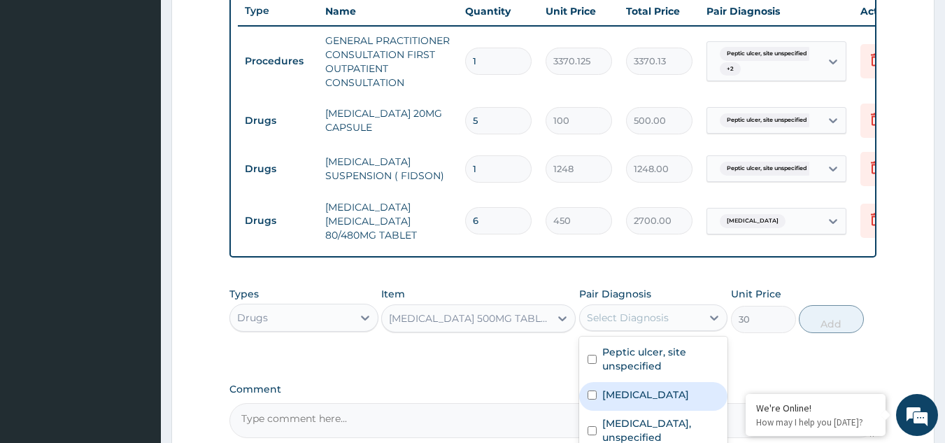
click at [647, 411] on div "Malaria, unspecified" at bounding box center [653, 396] width 149 height 29
checkbox input "true"
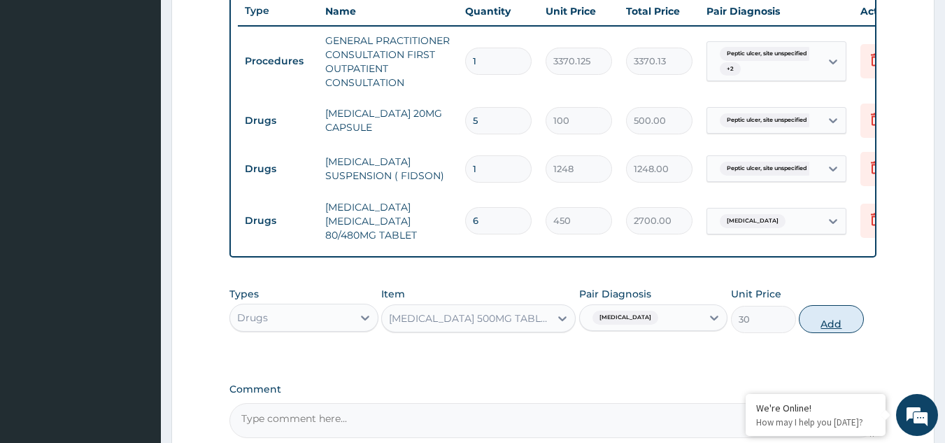
click at [836, 330] on button "Add" at bounding box center [831, 319] width 65 height 28
type input "0"
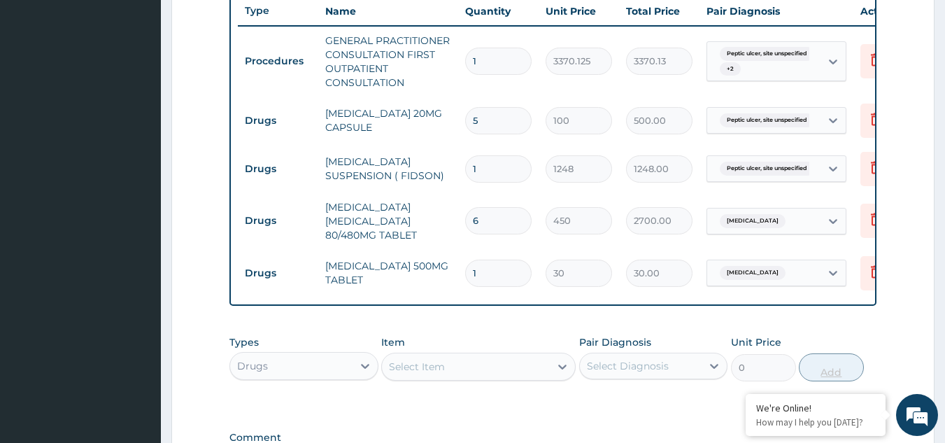
type input "18"
type input "540.00"
type input "18"
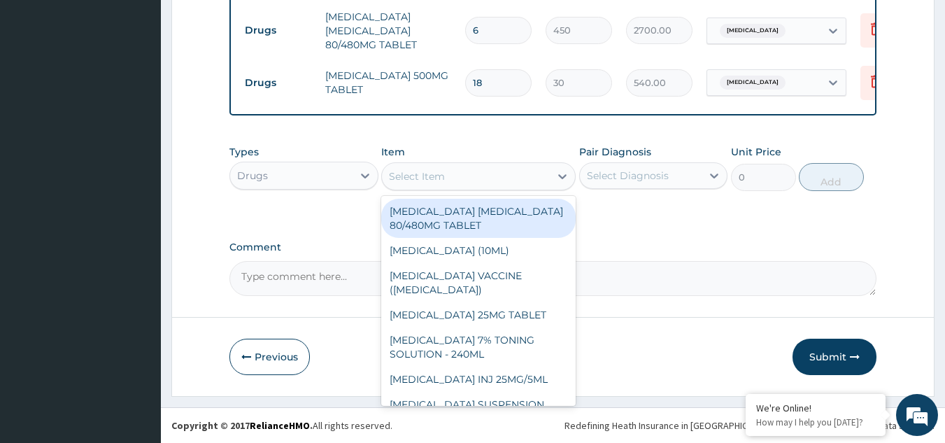
click at [518, 171] on div "Select Item" at bounding box center [466, 176] width 168 height 22
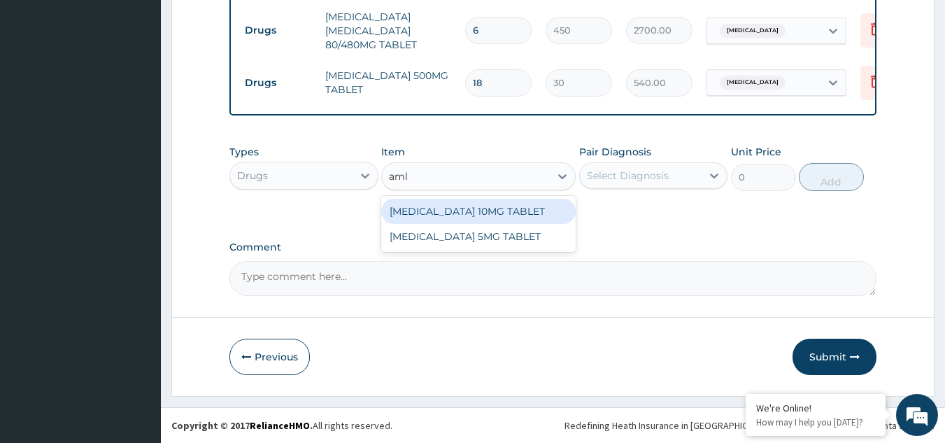
type input "amlo"
click at [518, 215] on div "AMLODIPINE 10MG TABLET" at bounding box center [478, 211] width 194 height 25
type input "100"
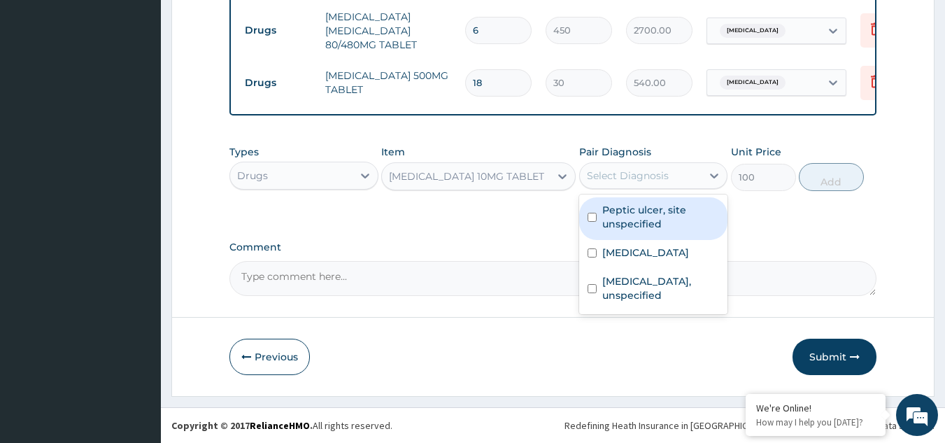
click at [649, 183] on div "Select Diagnosis" at bounding box center [641, 175] width 122 height 22
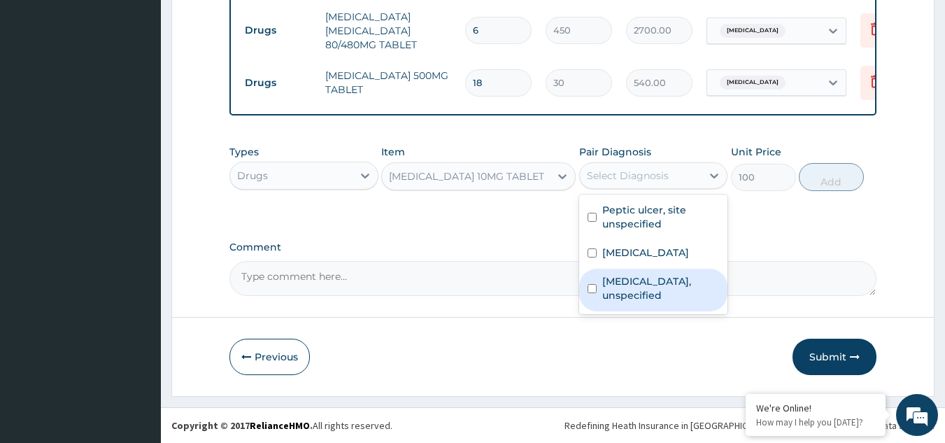
click at [646, 280] on label "Essential hypertension, unspecified" at bounding box center [660, 288] width 117 height 28
checkbox input "true"
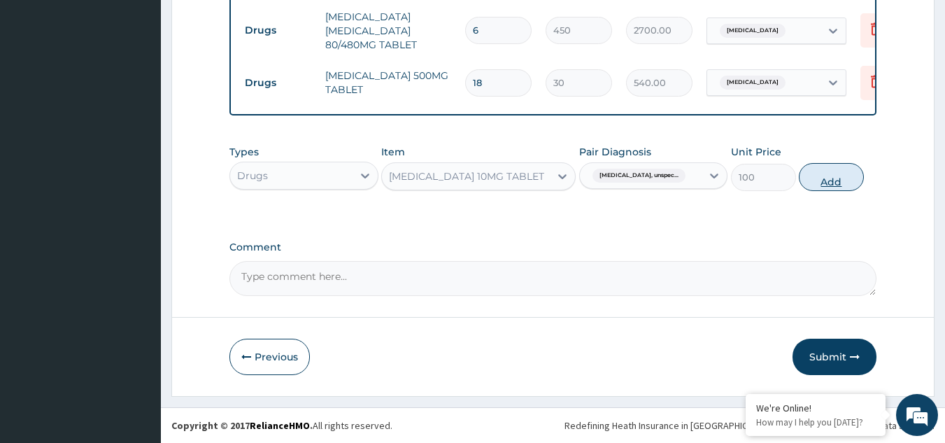
click at [849, 187] on button "Add" at bounding box center [831, 177] width 65 height 28
type input "0"
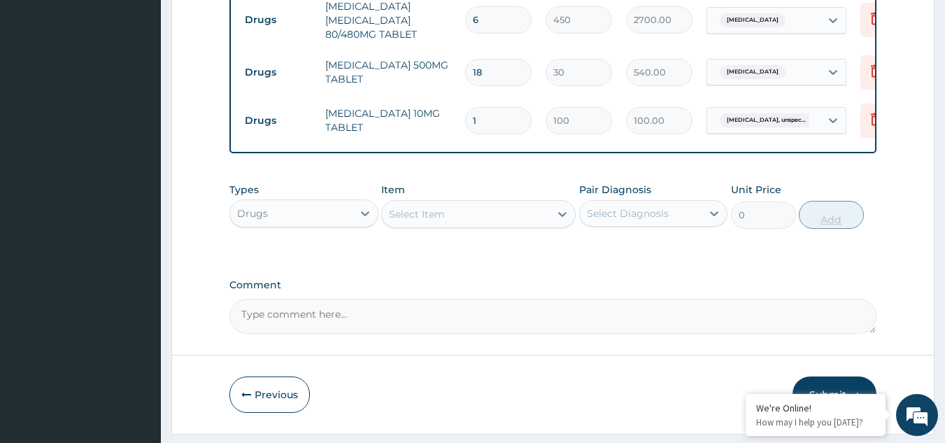
type input "0.00"
type input "7"
type input "700.00"
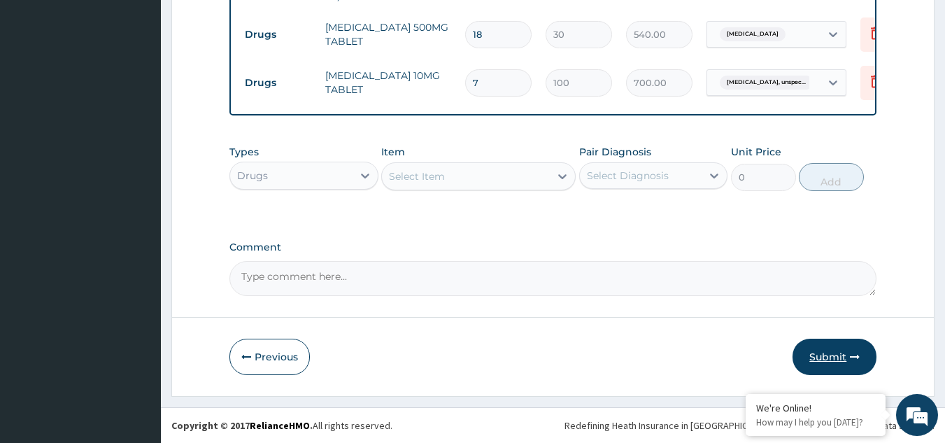
type input "7"
click at [833, 373] on button "Submit" at bounding box center [834, 357] width 84 height 36
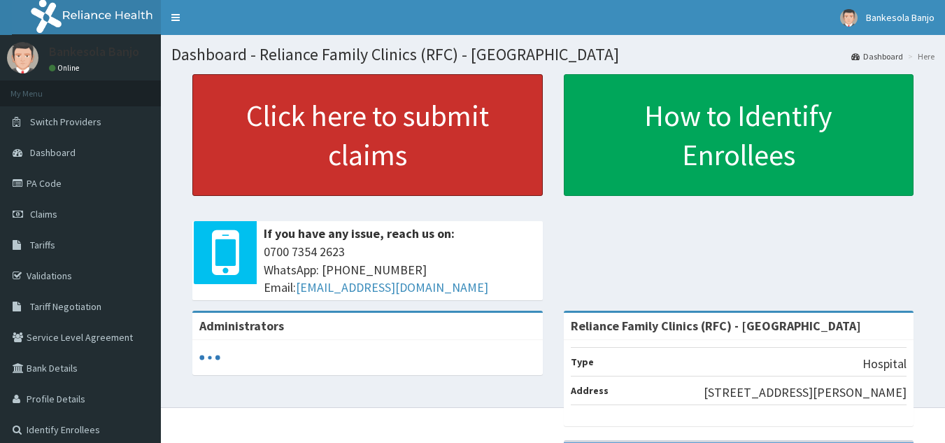
click at [425, 131] on link "Click here to submit claims" at bounding box center [367, 135] width 350 height 122
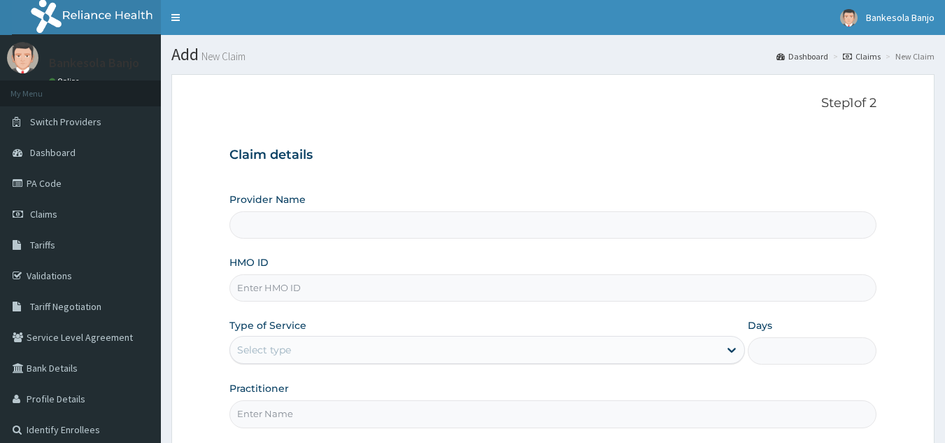
type input "Reliance Family Clinics (RFC) - Gbagada"
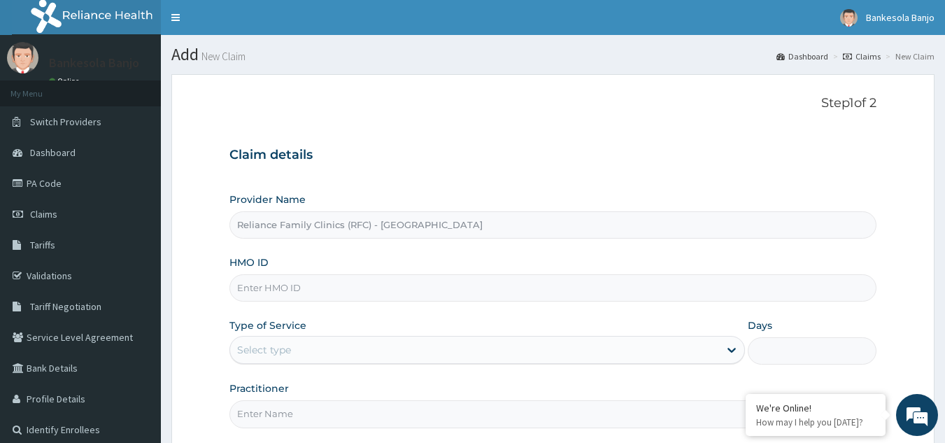
click at [266, 278] on input "HMO ID" at bounding box center [553, 287] width 648 height 27
paste input "FOI/10036/A"
type input "FOI/10036/A"
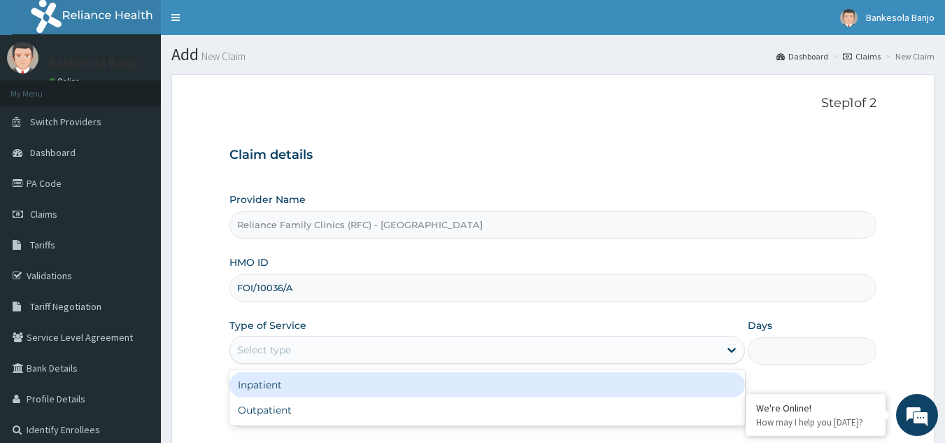
click at [313, 353] on div "Select type" at bounding box center [474, 350] width 489 height 22
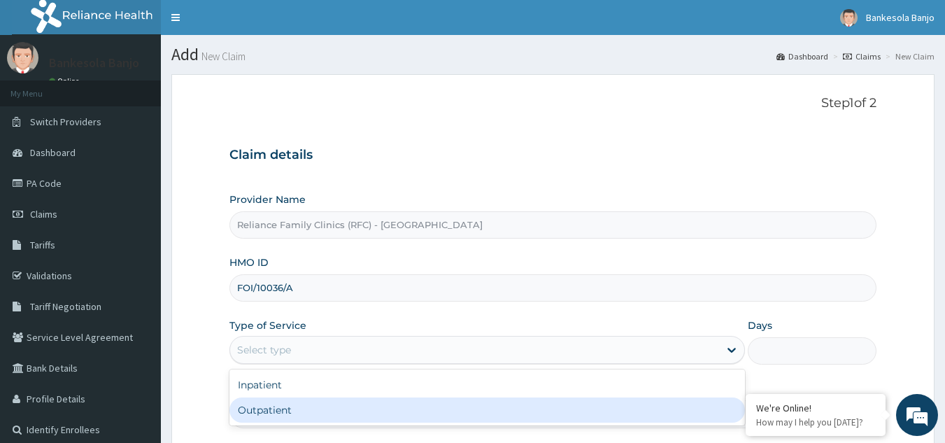
click at [319, 411] on div "Outpatient" at bounding box center [486, 409] width 515 height 25
type input "1"
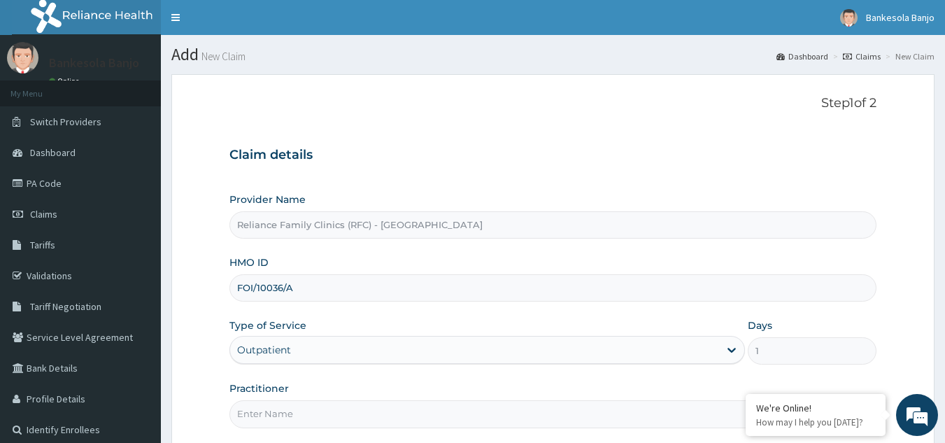
click at [319, 411] on input "Practitioner" at bounding box center [553, 413] width 648 height 27
type input "LOCUM"
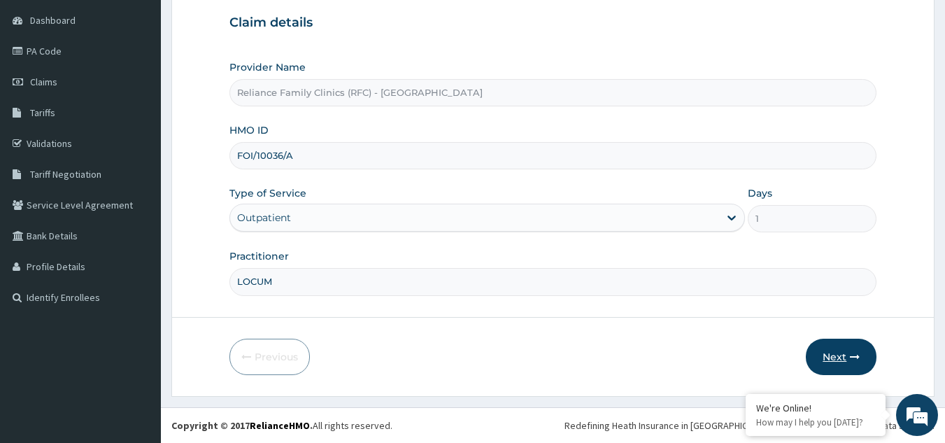
click at [843, 356] on button "Next" at bounding box center [841, 357] width 71 height 36
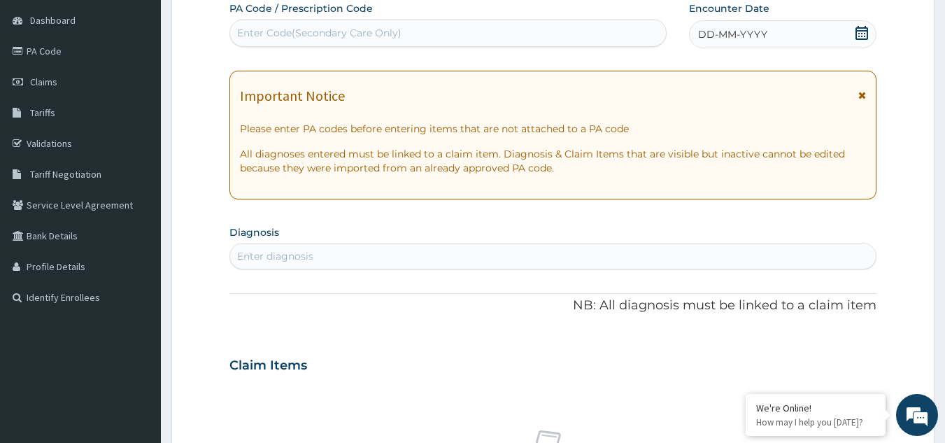
click at [860, 29] on icon at bounding box center [862, 33] width 14 height 14
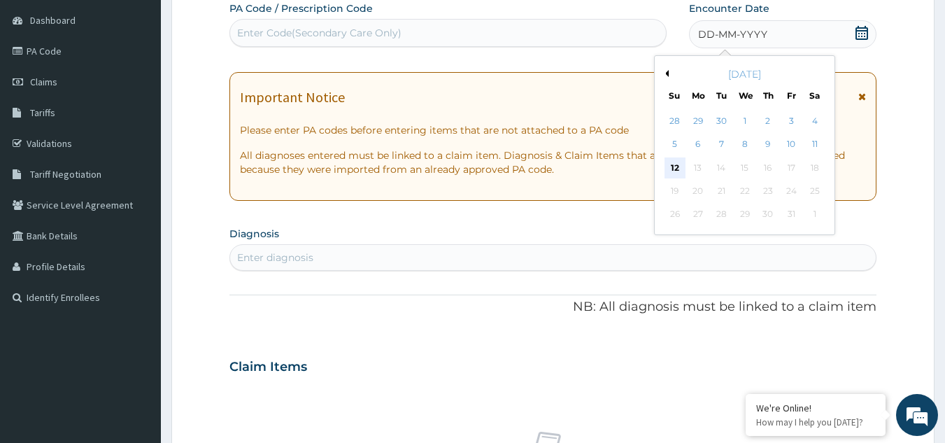
click at [665, 166] on div "12" at bounding box center [674, 167] width 21 height 21
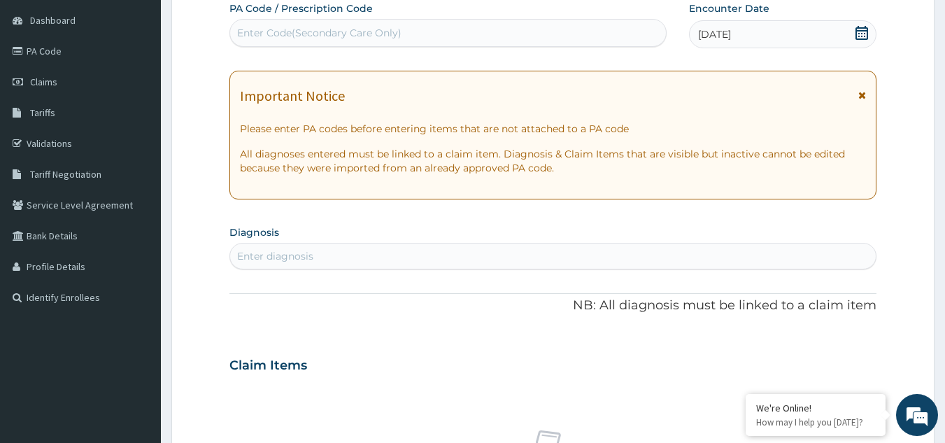
click at [527, 258] on div "Enter diagnosis" at bounding box center [553, 256] width 646 height 22
type input "pud"
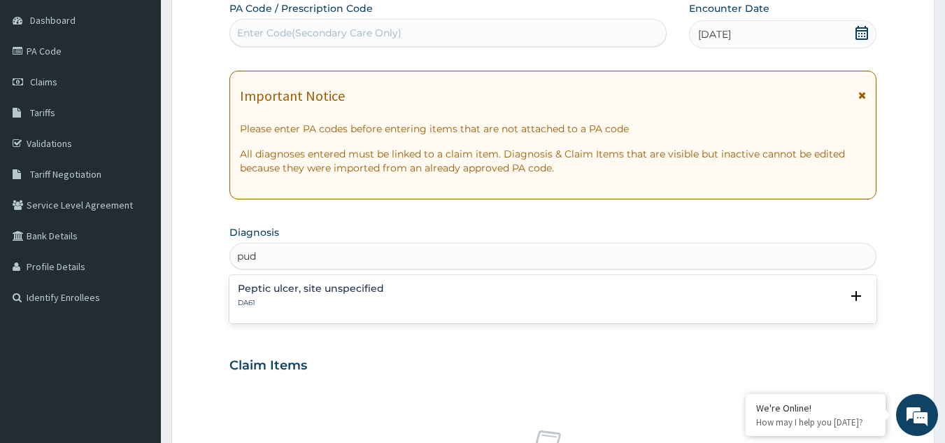
click at [333, 302] on p "DA61" at bounding box center [311, 303] width 146 height 10
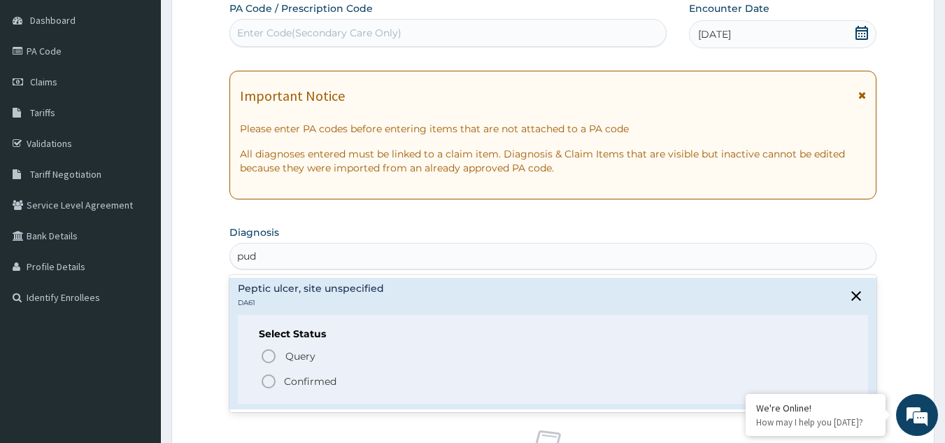
click at [278, 378] on span "Confirmed" at bounding box center [553, 381] width 587 height 17
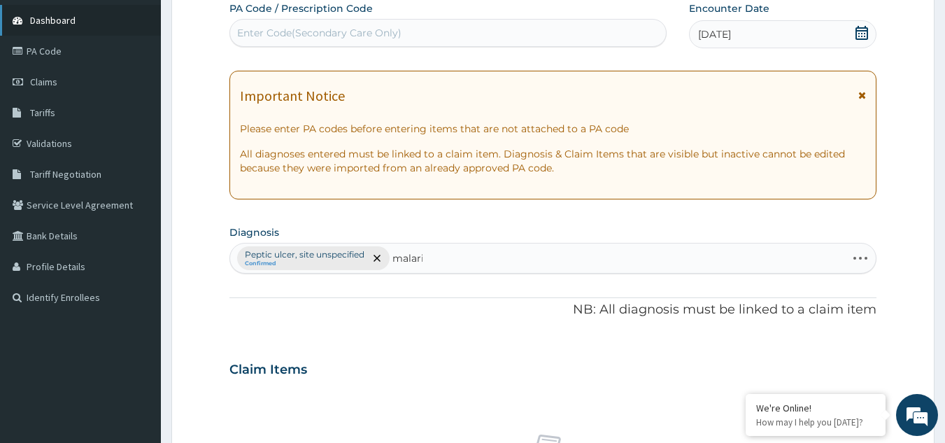
type input "malaria"
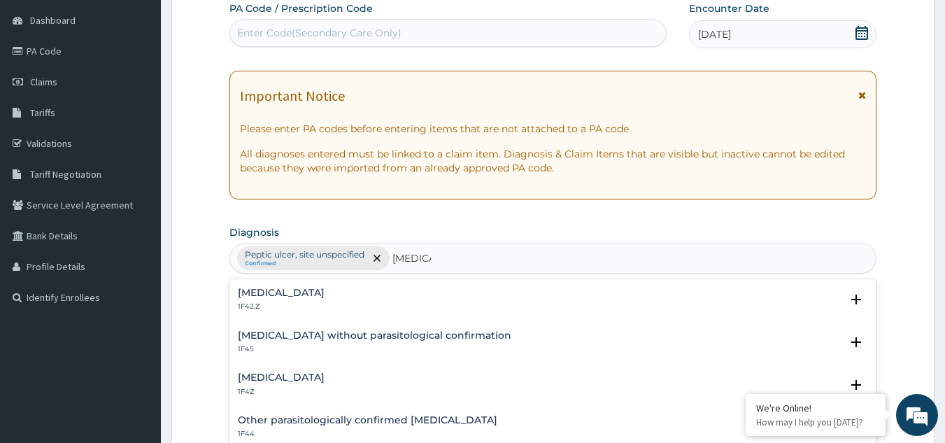
click at [273, 376] on h4 "Malaria, unspecified" at bounding box center [281, 377] width 87 height 10
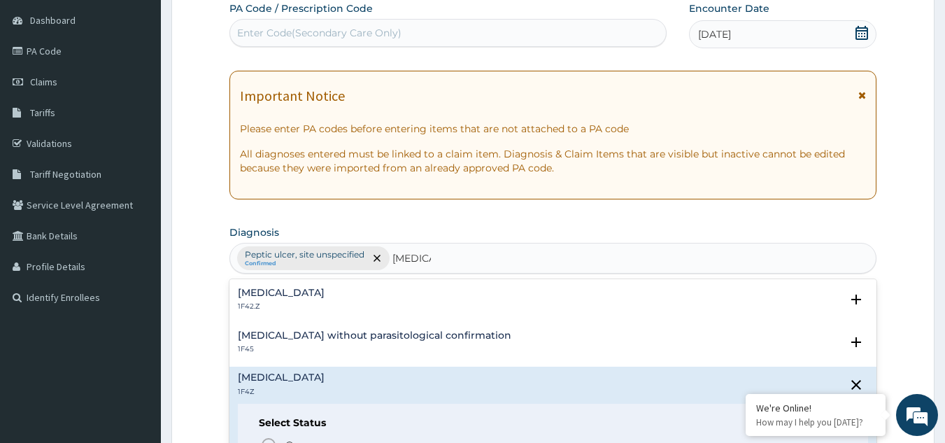
scroll to position [111, 0]
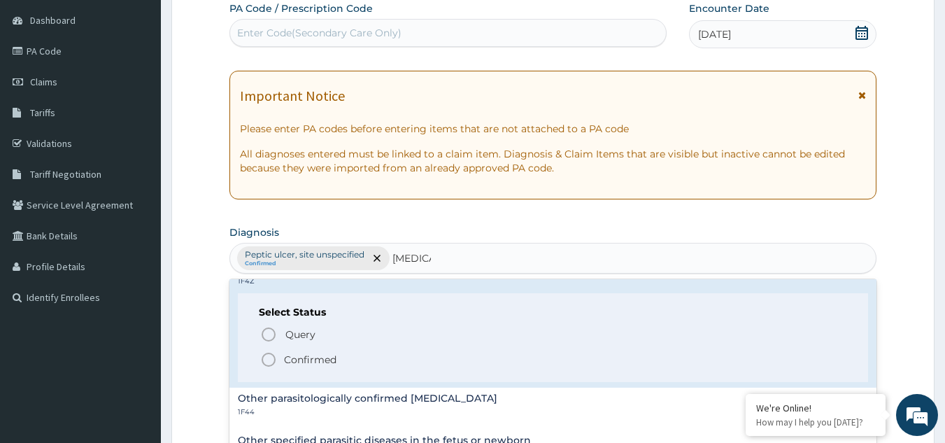
click at [271, 362] on icon "status option filled" at bounding box center [268, 359] width 17 height 17
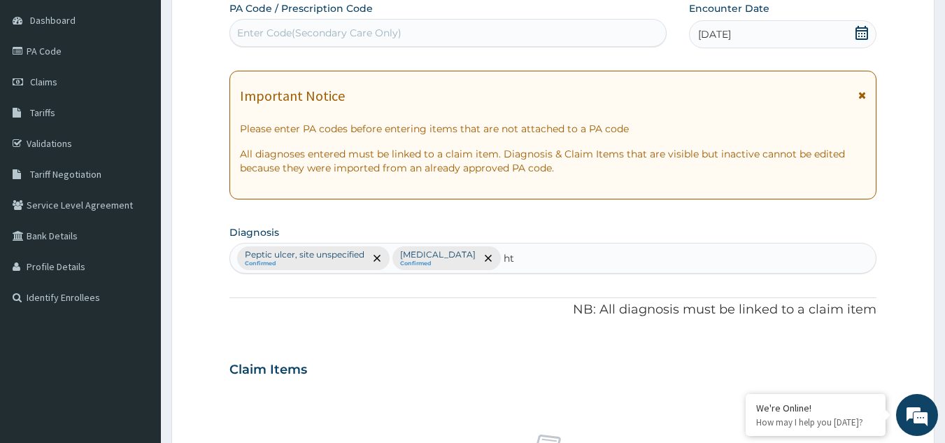
type input "htn"
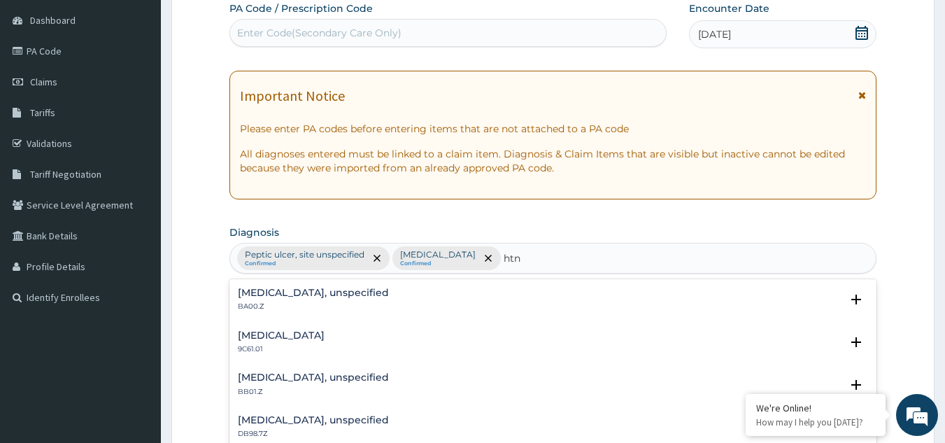
click at [288, 292] on h4 "Essential hypertension, unspecified" at bounding box center [313, 292] width 151 height 10
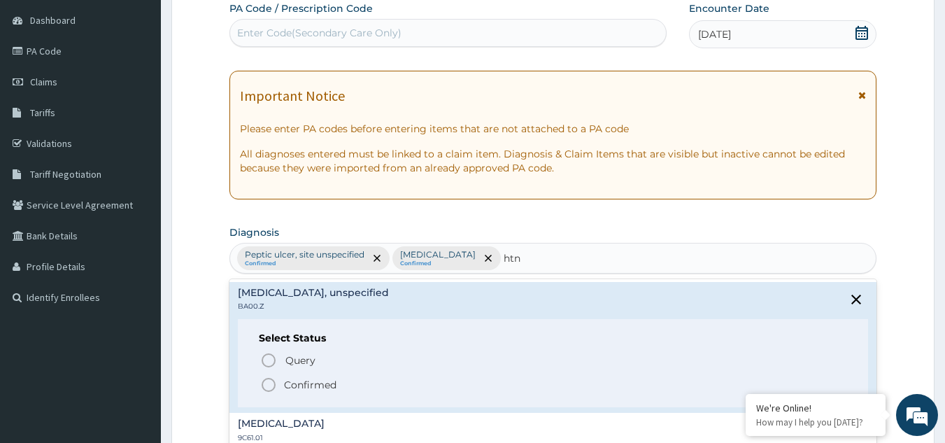
click at [268, 383] on icon "status option filled" at bounding box center [268, 384] width 17 height 17
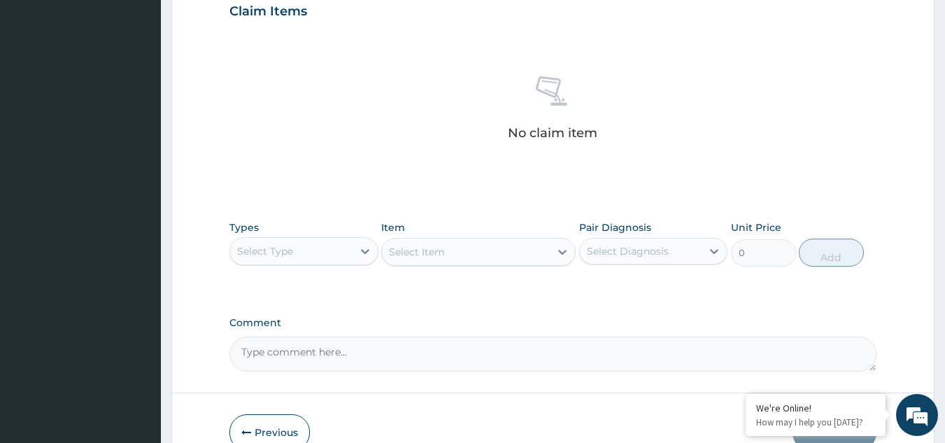
scroll to position [566, 0]
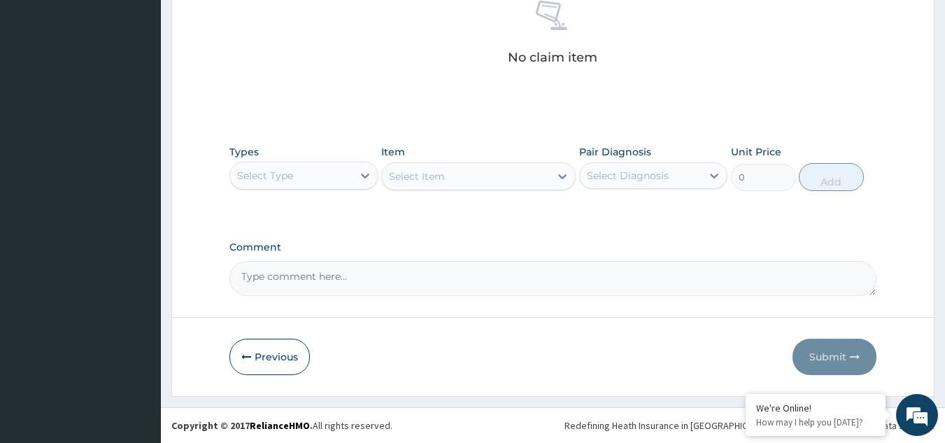
click at [316, 181] on div "Select Type" at bounding box center [291, 175] width 122 height 22
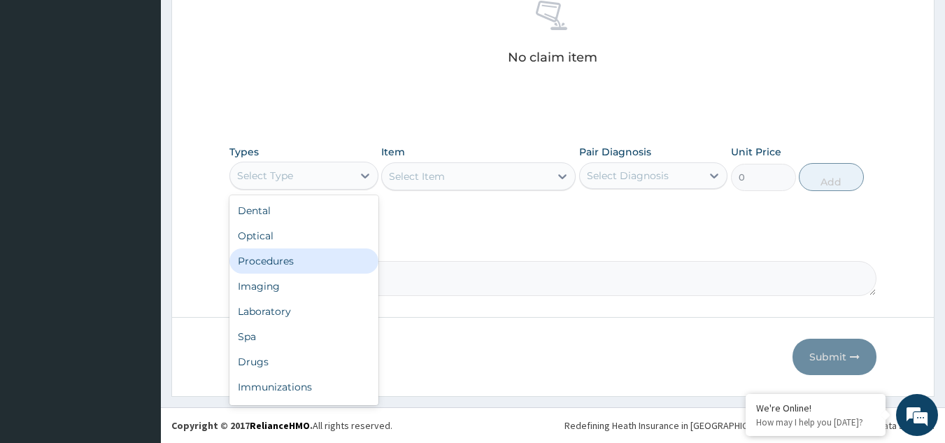
click at [316, 250] on div "Procedures" at bounding box center [303, 260] width 149 height 25
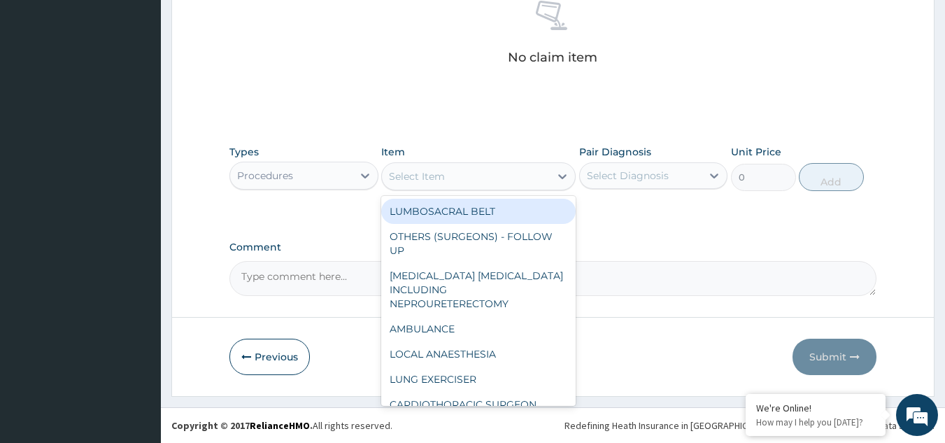
click at [452, 170] on div "Select Item" at bounding box center [466, 176] width 168 height 22
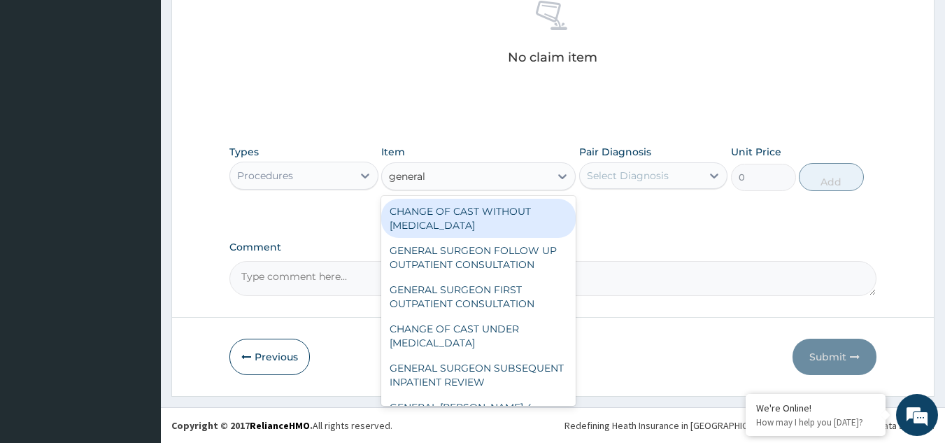
type input "general p"
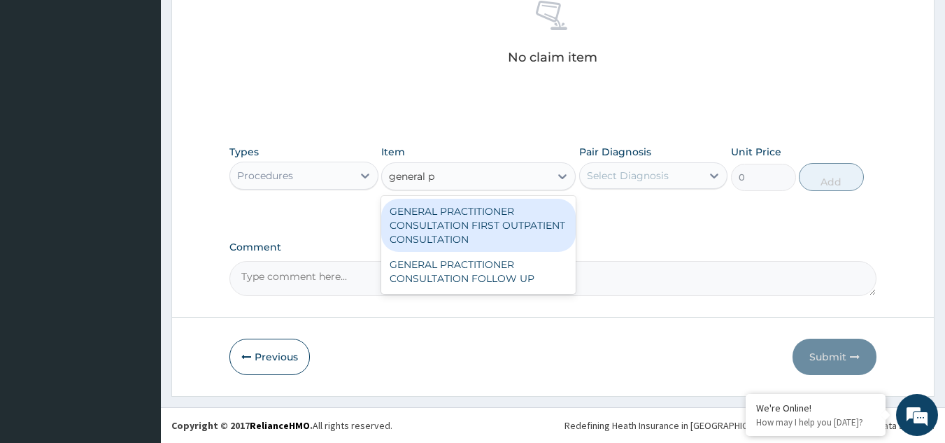
click at [465, 216] on div "GENERAL PRACTITIONER CONSULTATION FIRST OUTPATIENT CONSULTATION" at bounding box center [478, 225] width 194 height 53
type input "3370.125"
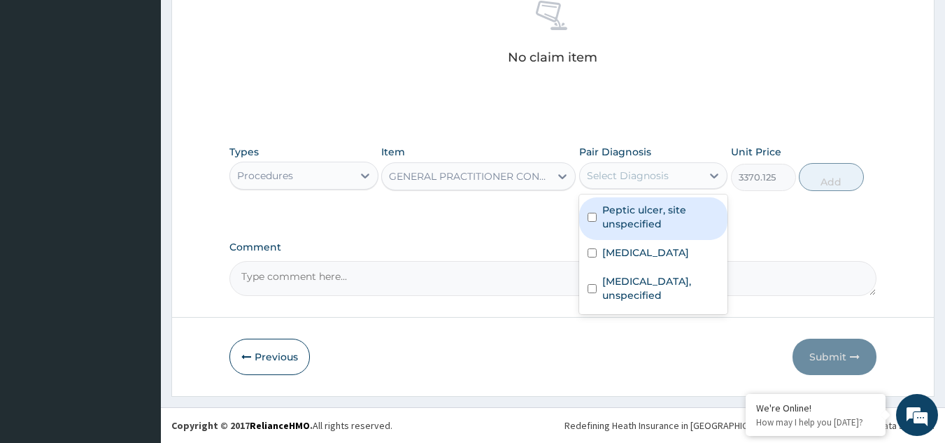
click at [625, 180] on div "Select Diagnosis" at bounding box center [628, 176] width 82 height 14
click at [625, 220] on label "Peptic ulcer, site unspecified" at bounding box center [660, 217] width 117 height 28
checkbox input "true"
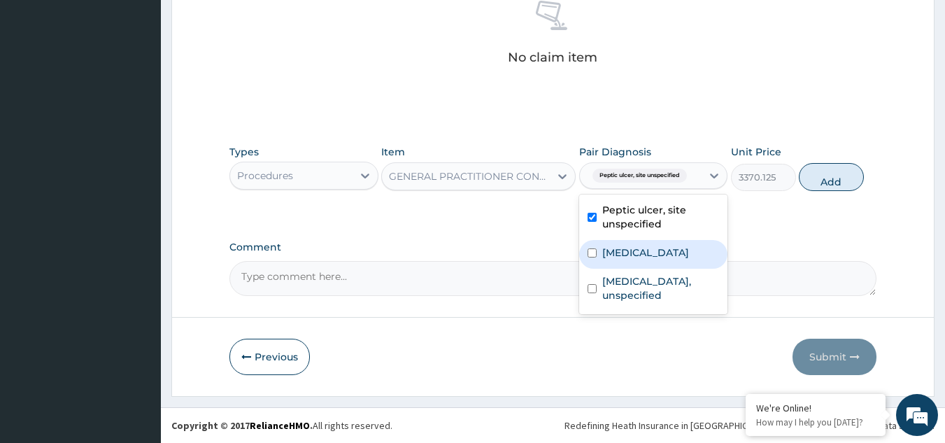
click at [627, 249] on label "Malaria, unspecified" at bounding box center [645, 252] width 87 height 14
checkbox input "true"
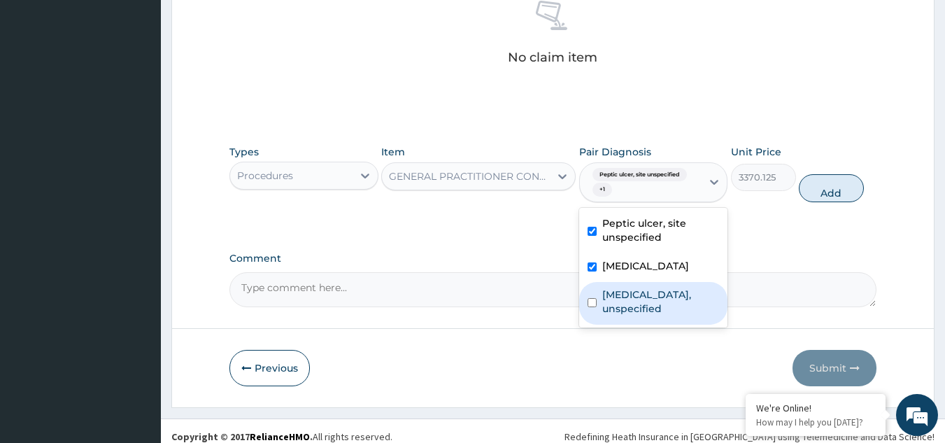
click at [627, 299] on label "Essential hypertension, unspecified" at bounding box center [660, 301] width 117 height 28
checkbox input "true"
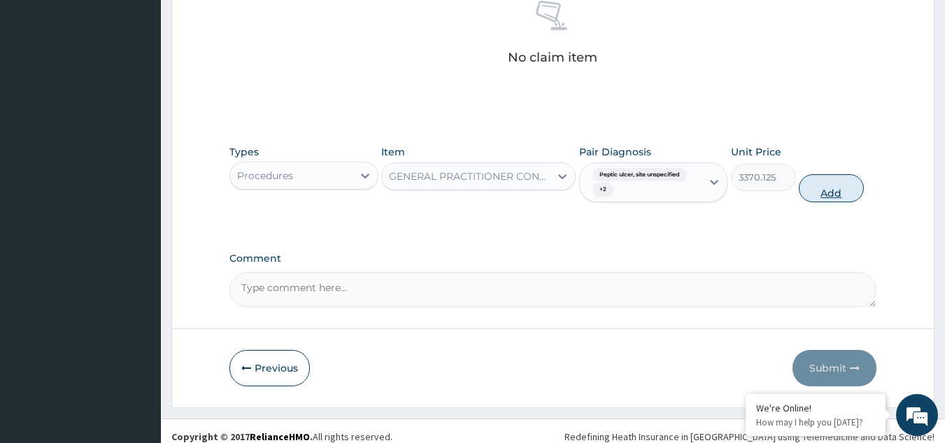
click at [822, 180] on button "Add" at bounding box center [831, 188] width 65 height 28
type input "0"
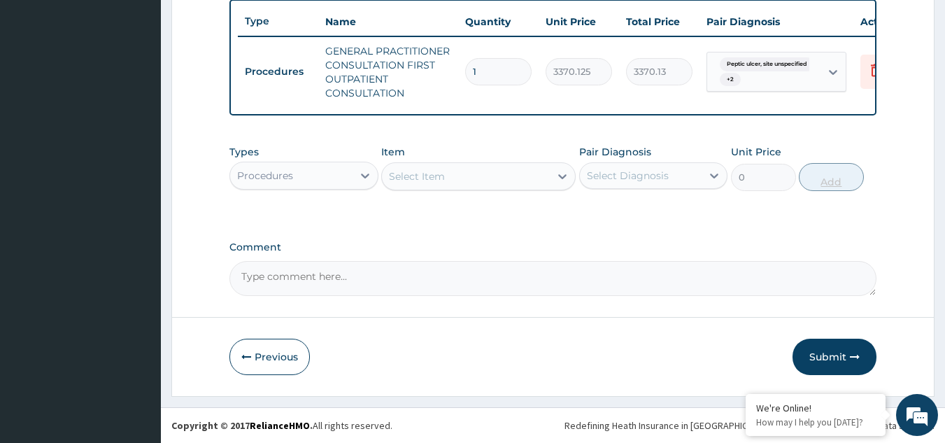
scroll to position [532, 0]
click at [304, 159] on div "Types Procedures" at bounding box center [303, 168] width 149 height 46
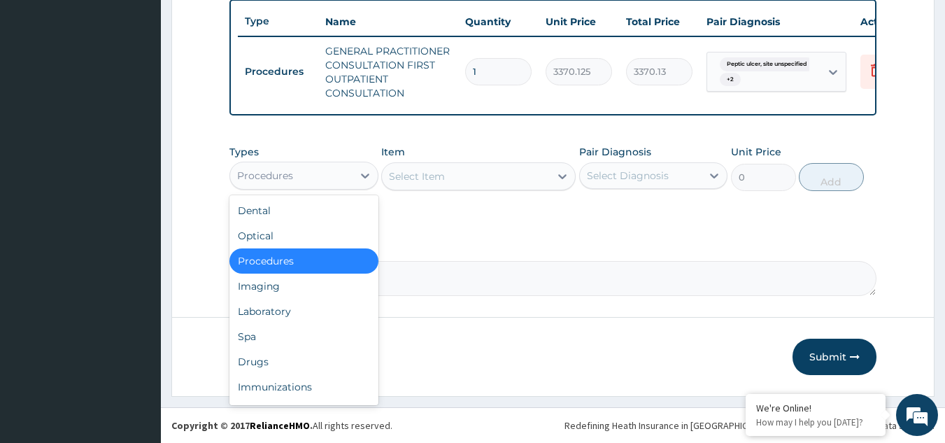
click at [298, 180] on div "Procedures" at bounding box center [291, 175] width 122 height 22
click at [316, 359] on div "Drugs" at bounding box center [303, 361] width 149 height 25
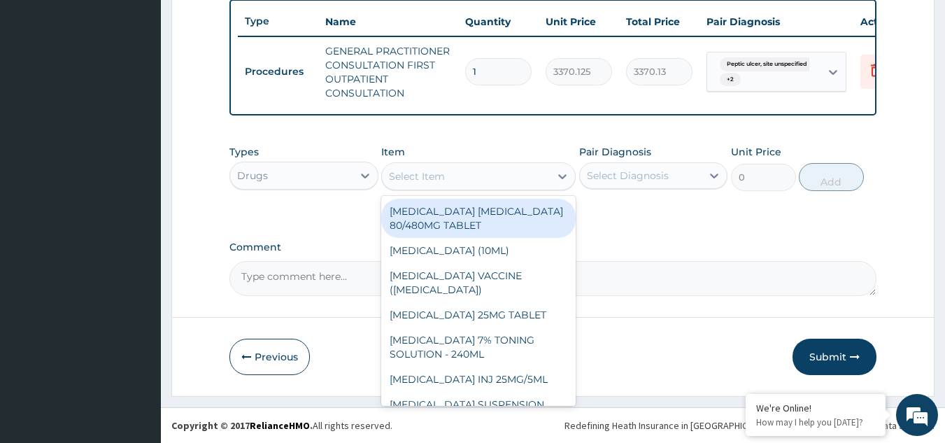
click at [475, 178] on div "Select Item" at bounding box center [466, 176] width 168 height 22
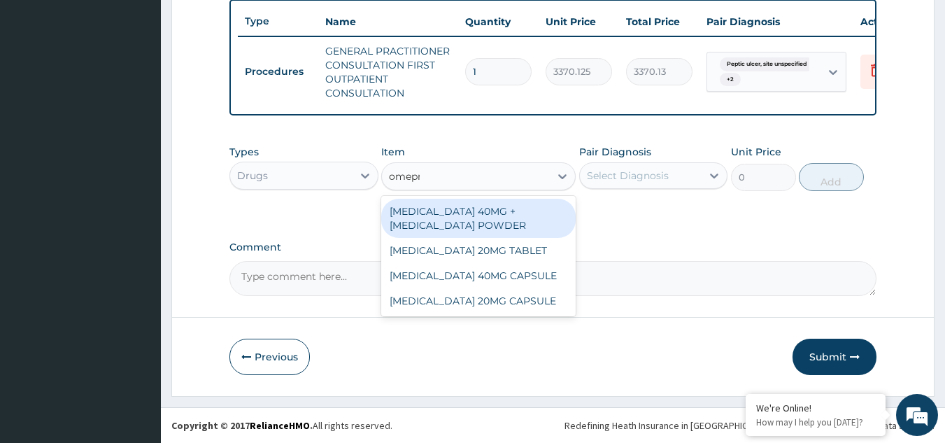
type input "omepra"
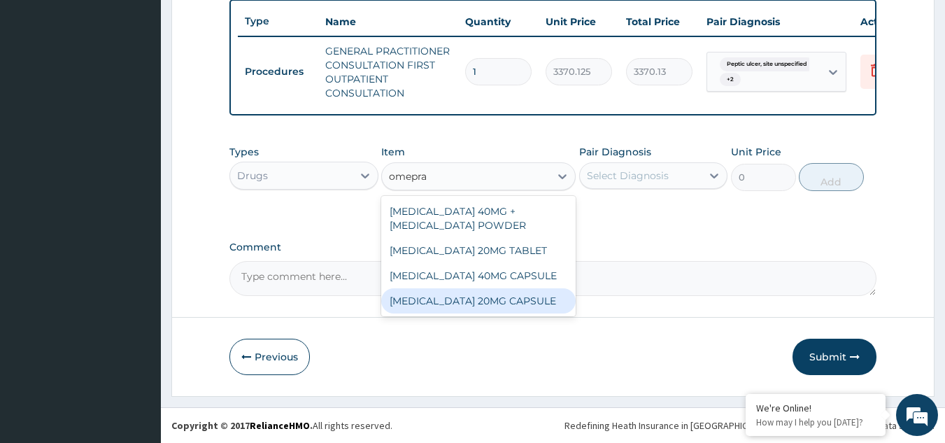
click at [507, 296] on div "OMEPRAZOLE 20MG CAPSULE" at bounding box center [478, 300] width 194 height 25
type input "100"
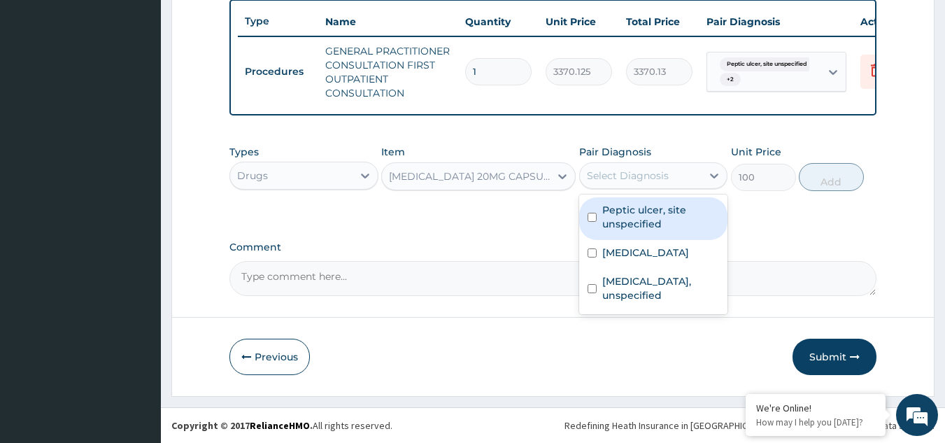
click at [625, 176] on div "Select Diagnosis" at bounding box center [628, 176] width 82 height 14
click at [624, 222] on label "Peptic ulcer, site unspecified" at bounding box center [660, 217] width 117 height 28
checkbox input "true"
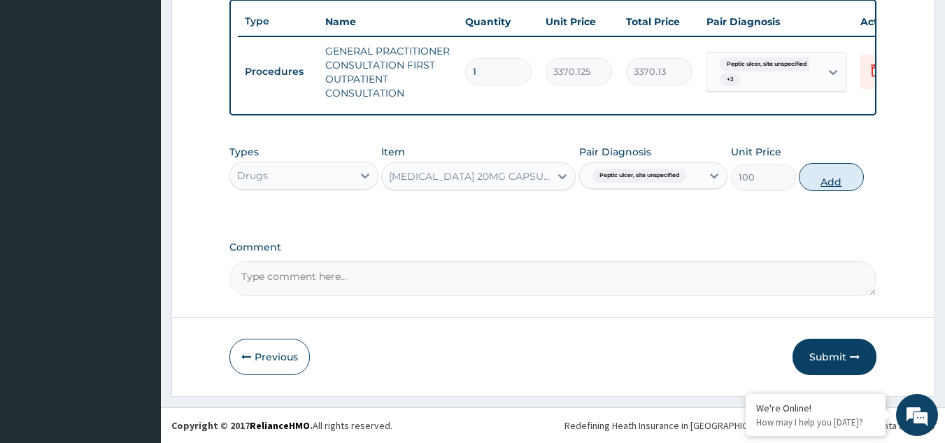
click at [813, 180] on button "Add" at bounding box center [831, 177] width 65 height 28
type input "0"
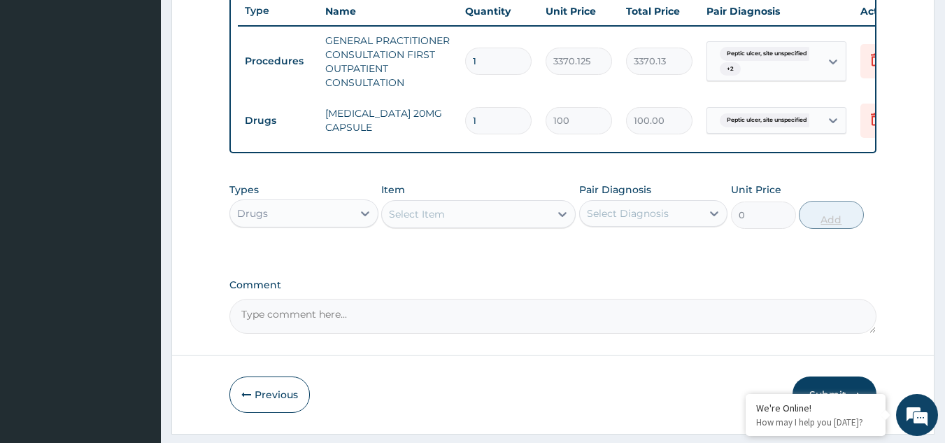
type input "0.00"
type input "5"
type input "500.00"
type input "5"
click at [511, 207] on div "Item Select Item" at bounding box center [478, 206] width 194 height 46
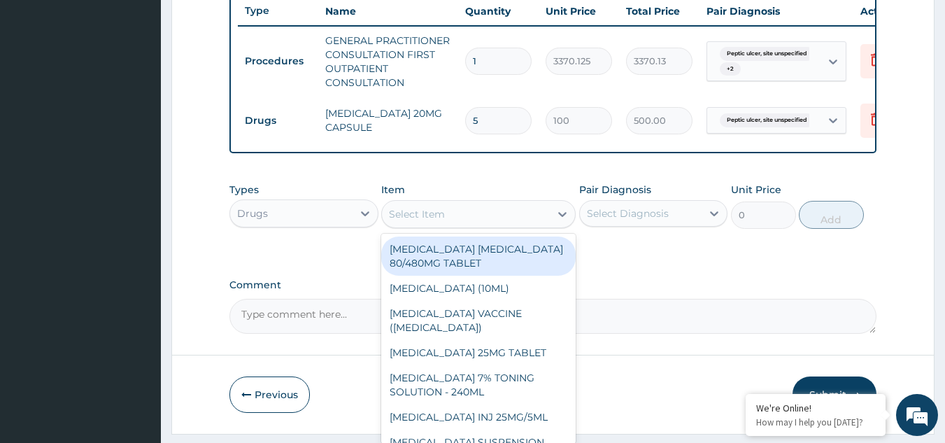
click at [512, 218] on div "Select Item" at bounding box center [466, 214] width 168 height 22
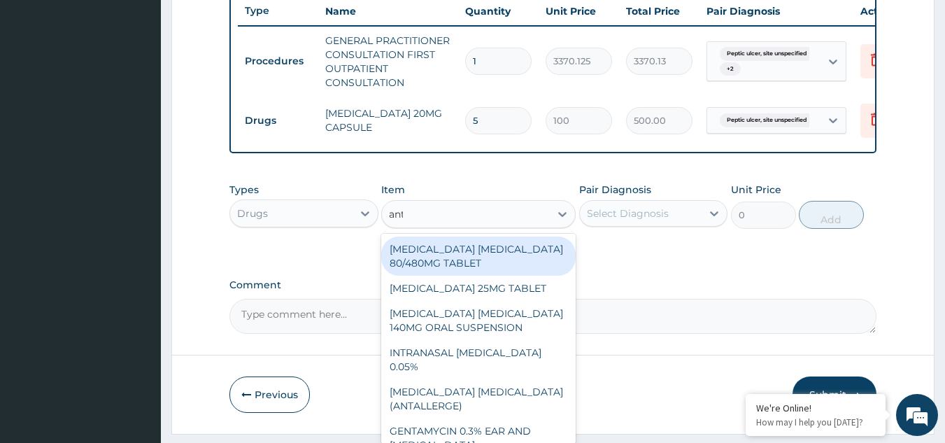
type input "anta"
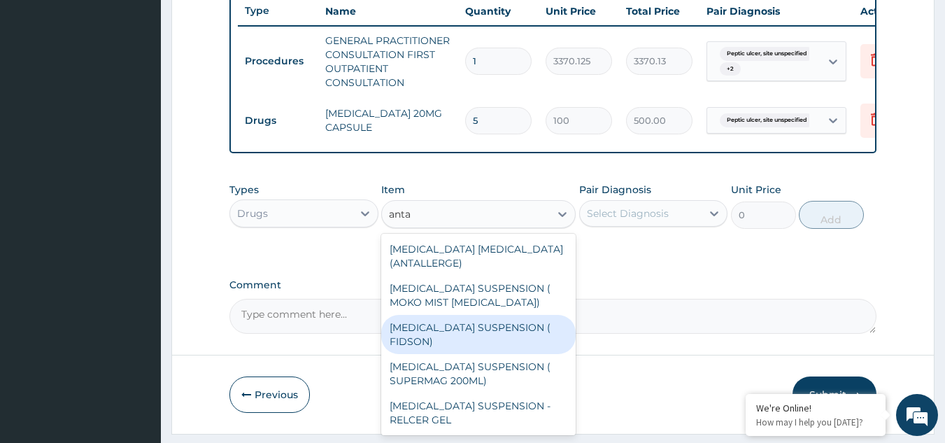
click at [508, 343] on div "ANTACID SUSPENSION ( FIDSON)" at bounding box center [478, 334] width 194 height 39
type input "1248"
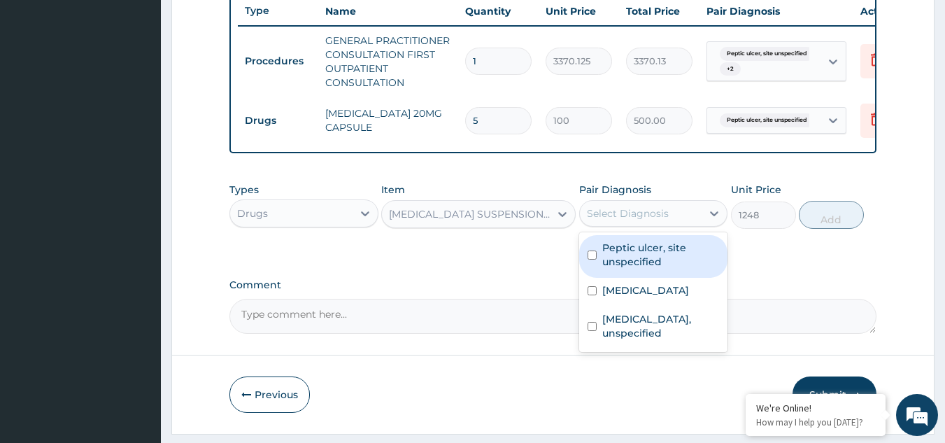
click at [657, 220] on div "Select Diagnosis" at bounding box center [628, 213] width 82 height 14
click at [650, 259] on label "Peptic ulcer, site unspecified" at bounding box center [660, 255] width 117 height 28
checkbox input "true"
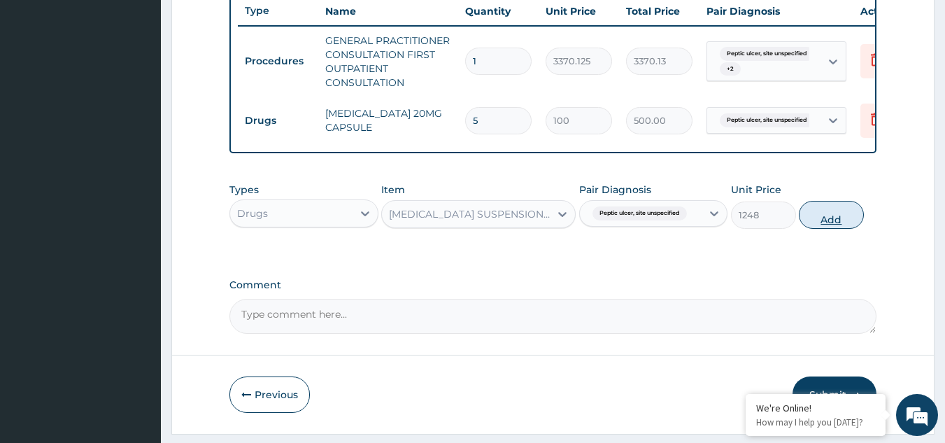
click at [822, 225] on button "Add" at bounding box center [831, 215] width 65 height 28
type input "0"
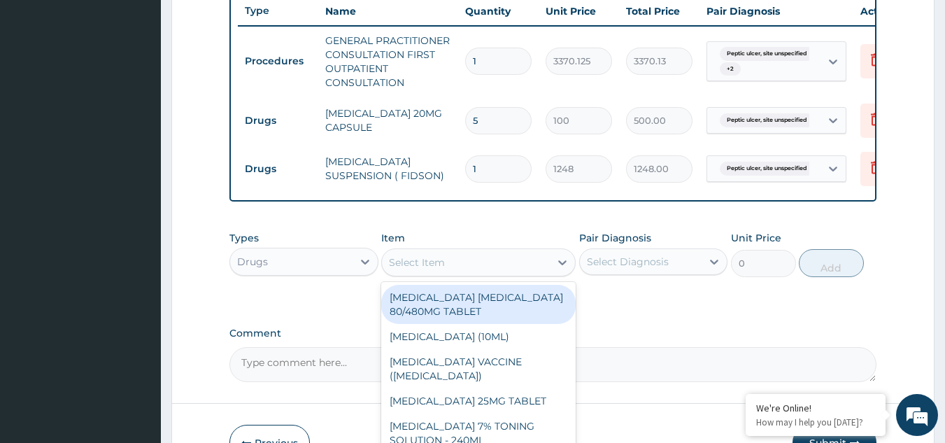
click at [474, 273] on div "Select Item" at bounding box center [466, 262] width 168 height 22
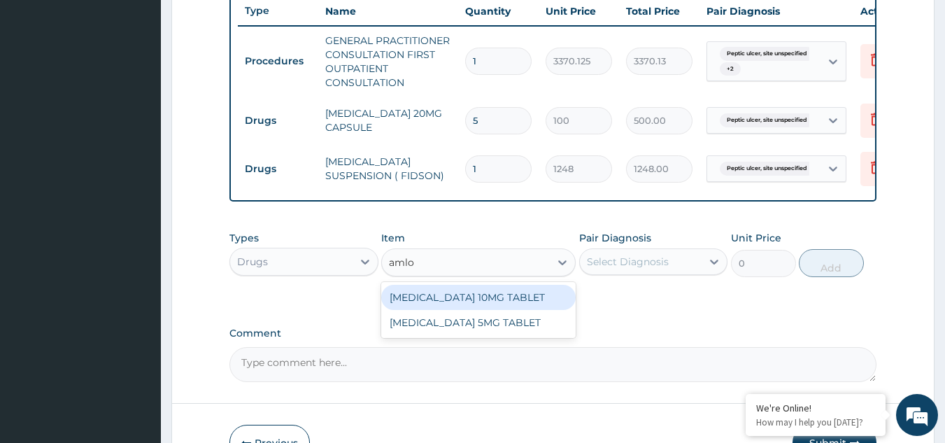
type input "amlod"
click at [489, 302] on div "AMLODIPINE 10MG TABLET" at bounding box center [478, 297] width 194 height 25
type input "100"
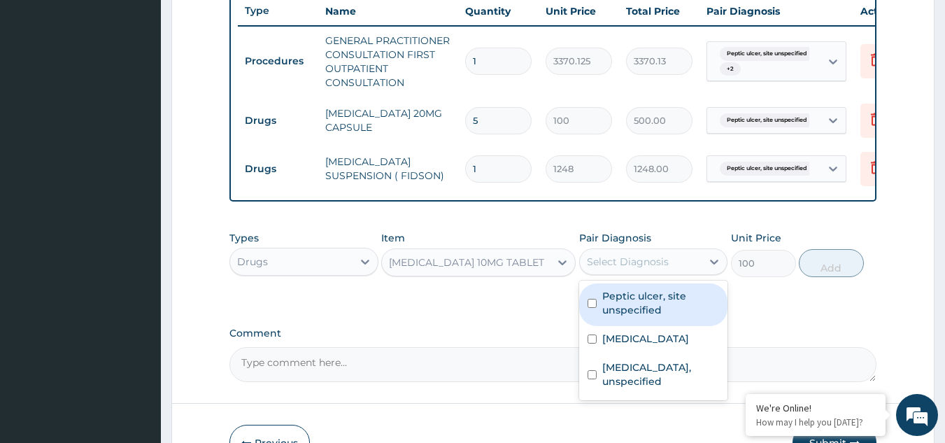
click at [627, 264] on div "Select Diagnosis" at bounding box center [641, 261] width 122 height 22
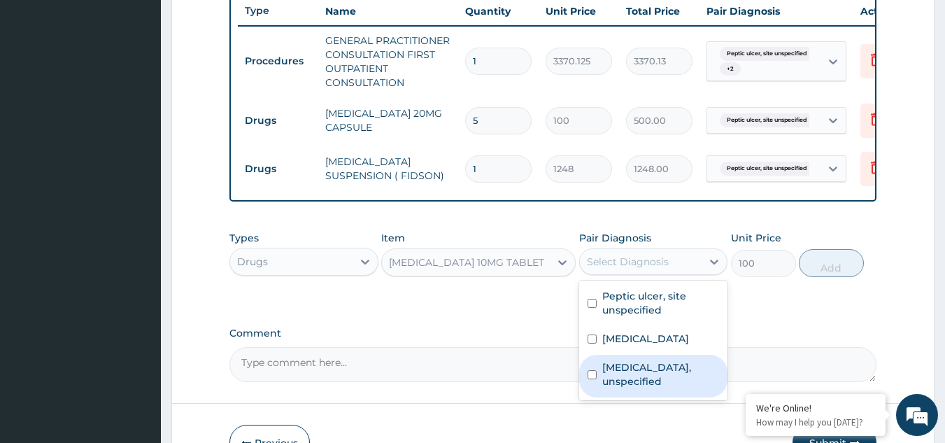
click at [629, 375] on label "Essential hypertension, unspecified" at bounding box center [660, 374] width 117 height 28
checkbox input "true"
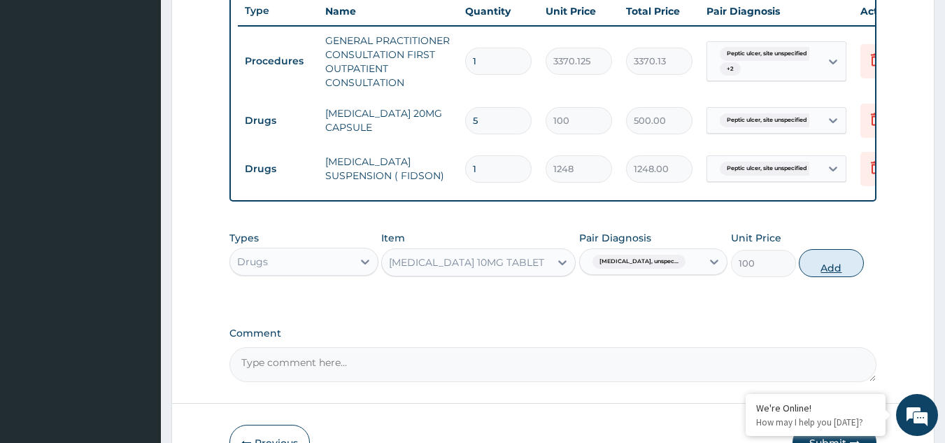
click at [839, 272] on button "Add" at bounding box center [831, 263] width 65 height 28
type input "0"
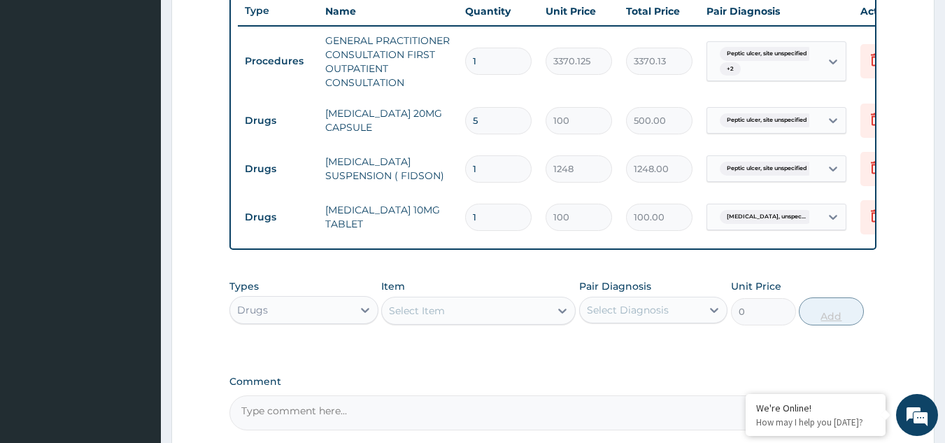
type input "0.00"
type input "7"
type input "700.00"
type input "7"
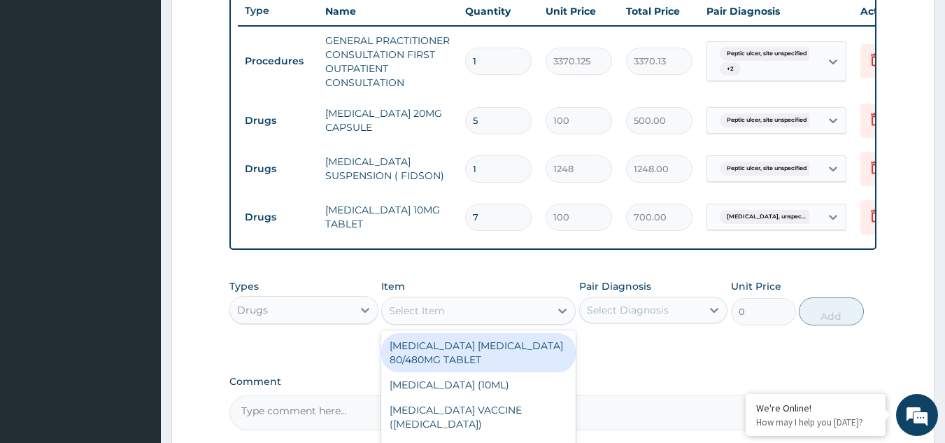
click at [426, 322] on div "Select Item" at bounding box center [466, 310] width 168 height 22
type input "art"
click at [468, 364] on div "ARTEMETHER LUMEFANTRINE 80/480MG TABLET" at bounding box center [478, 352] width 194 height 39
type input "450"
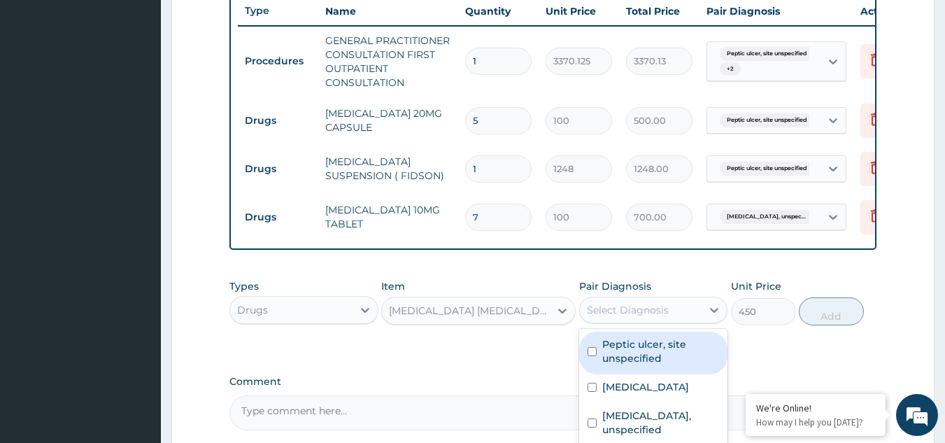
click at [636, 315] on div "Select Diagnosis" at bounding box center [628, 310] width 82 height 14
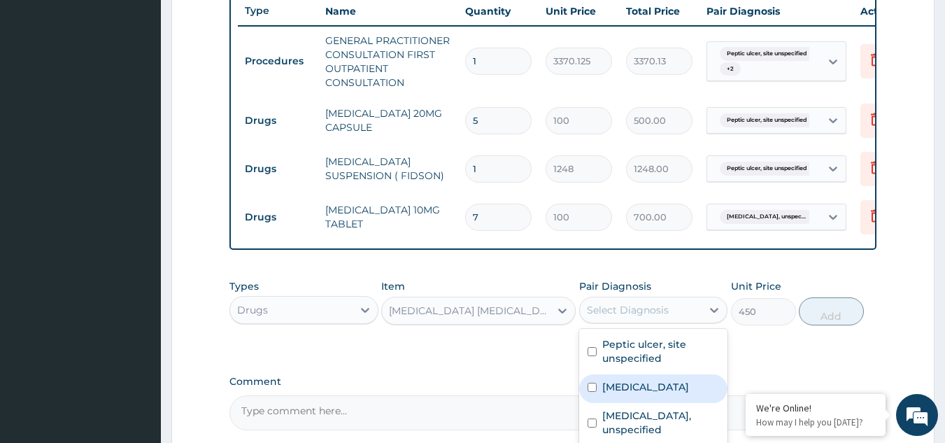
click at [636, 403] on div "Malaria, unspecified" at bounding box center [653, 388] width 149 height 29
click at [652, 390] on label "Malaria, unspecified" at bounding box center [645, 387] width 87 height 14
checkbox input "true"
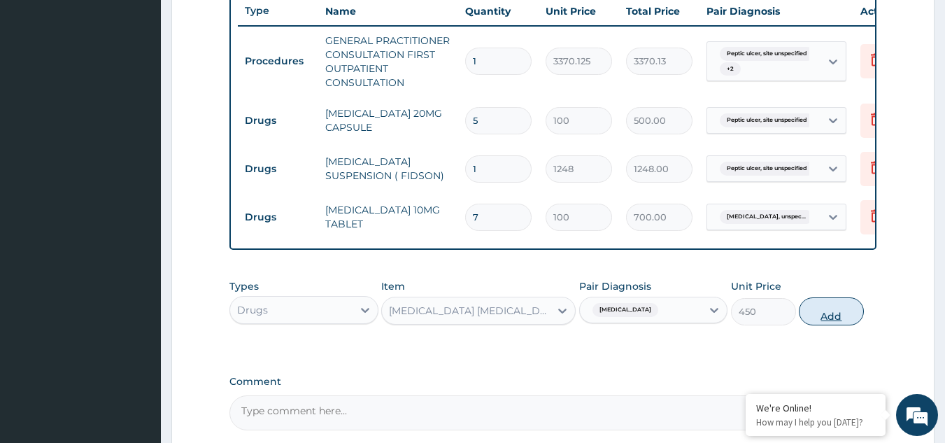
click at [832, 322] on button "Add" at bounding box center [831, 311] width 65 height 28
type input "0"
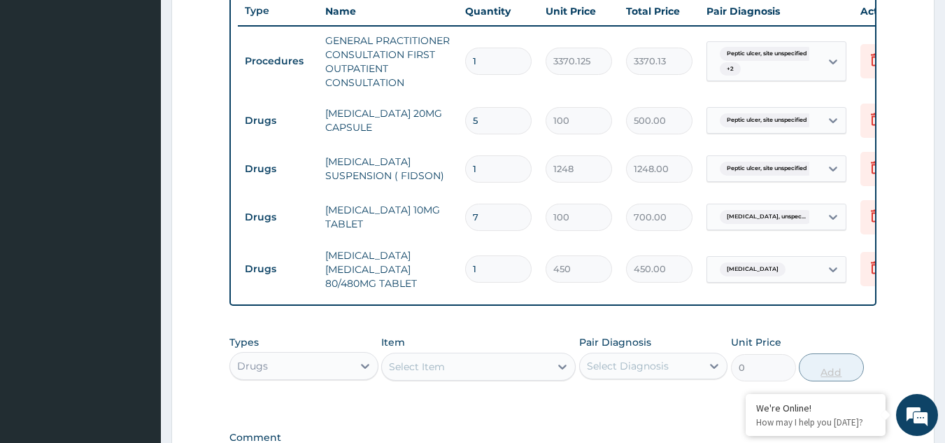
type input "0.00"
type input "6"
type input "2700.00"
type input "6"
click at [532, 378] on div "Select Item" at bounding box center [466, 366] width 168 height 22
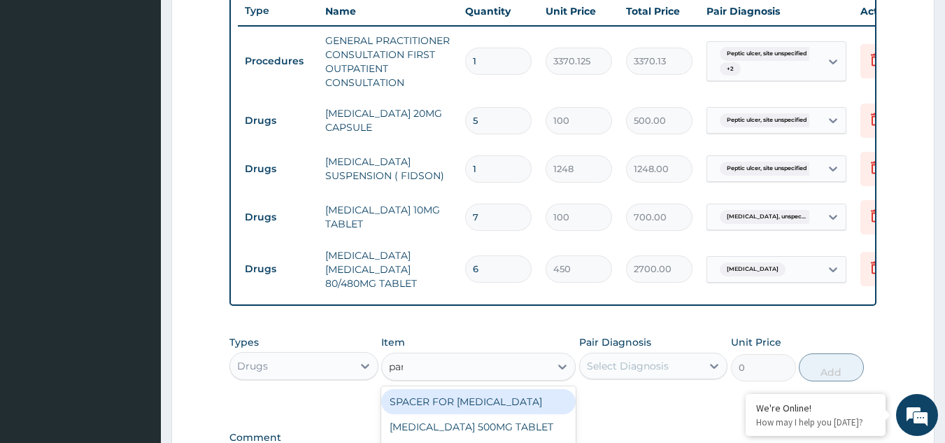
type input "para"
click at [496, 407] on div "PARACETAMOL 500MG TABLET" at bounding box center [478, 401] width 194 height 25
type input "30"
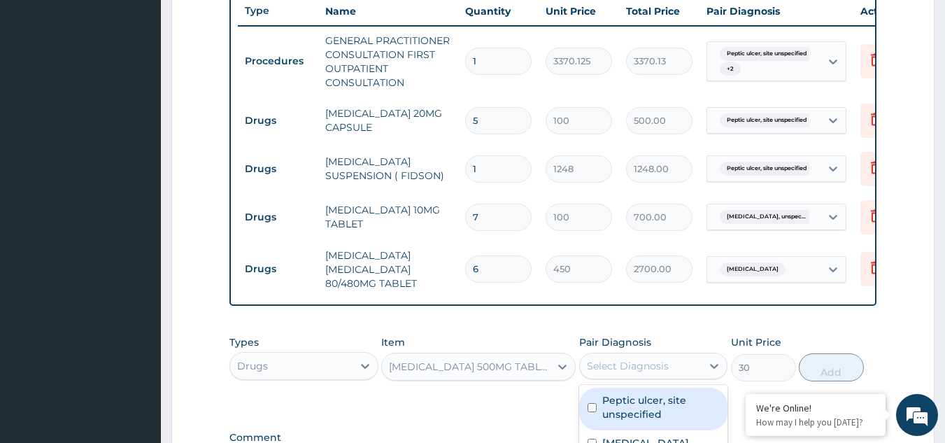
click at [654, 373] on div "Select Diagnosis" at bounding box center [628, 366] width 82 height 14
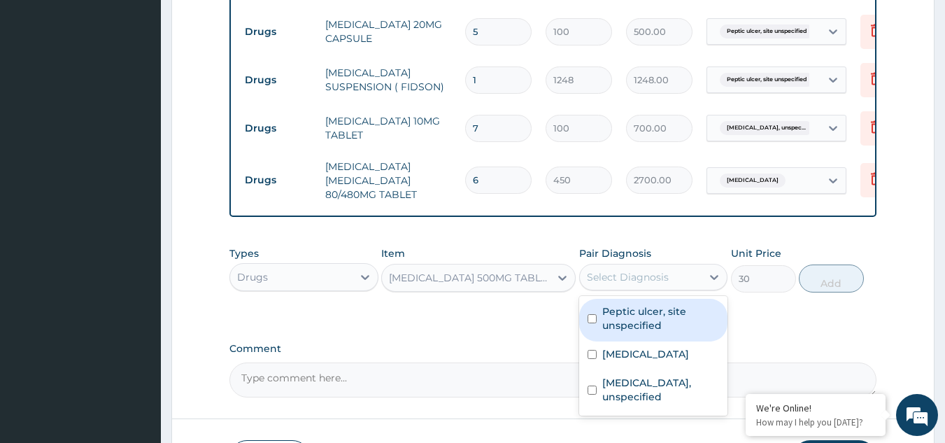
scroll to position [626, 0]
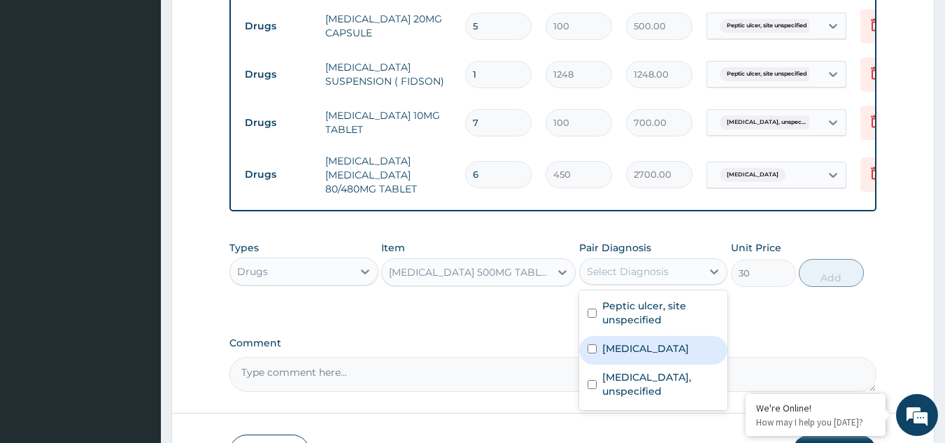
click at [689, 354] on label "Malaria, unspecified" at bounding box center [645, 348] width 87 height 14
checkbox input "true"
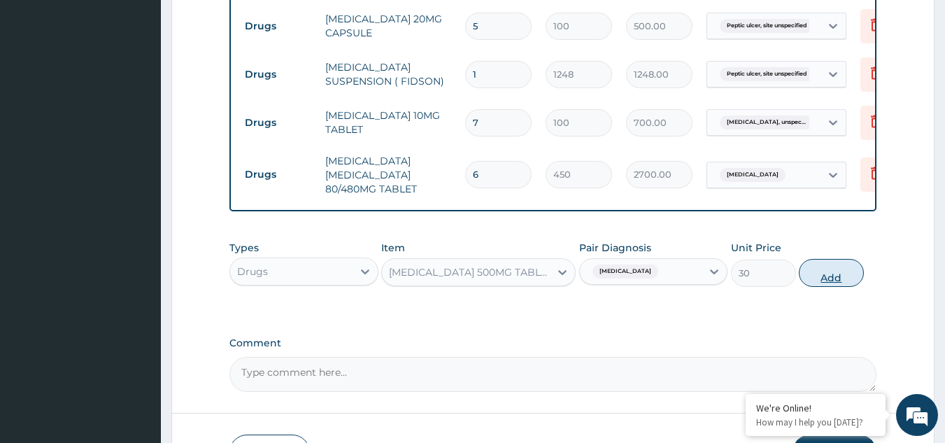
click at [838, 278] on button "Add" at bounding box center [831, 273] width 65 height 28
type input "0"
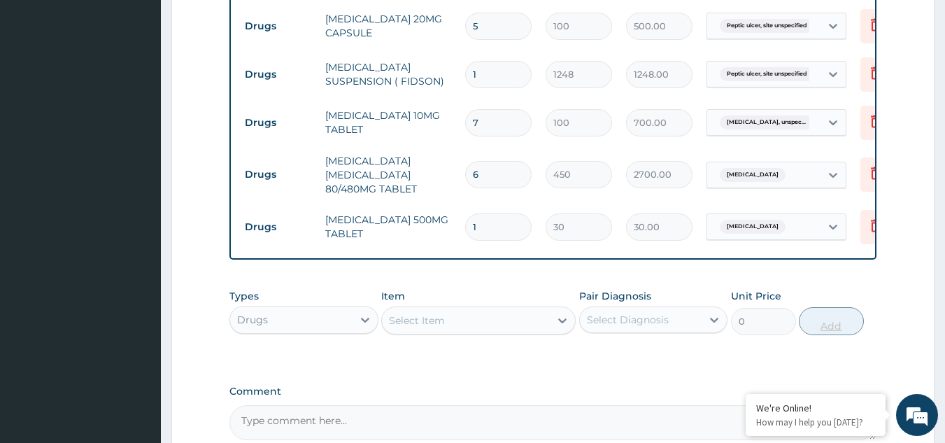
type input "18"
type input "540.00"
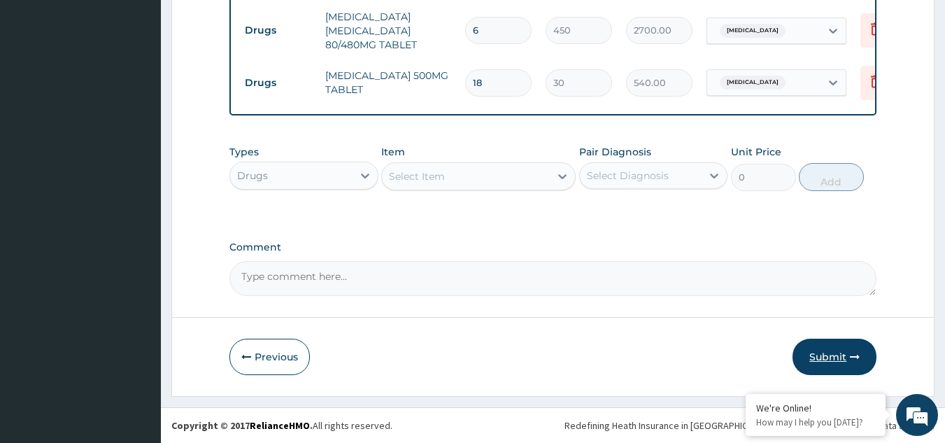
type input "18"
click at [823, 347] on button "Submit" at bounding box center [834, 357] width 84 height 36
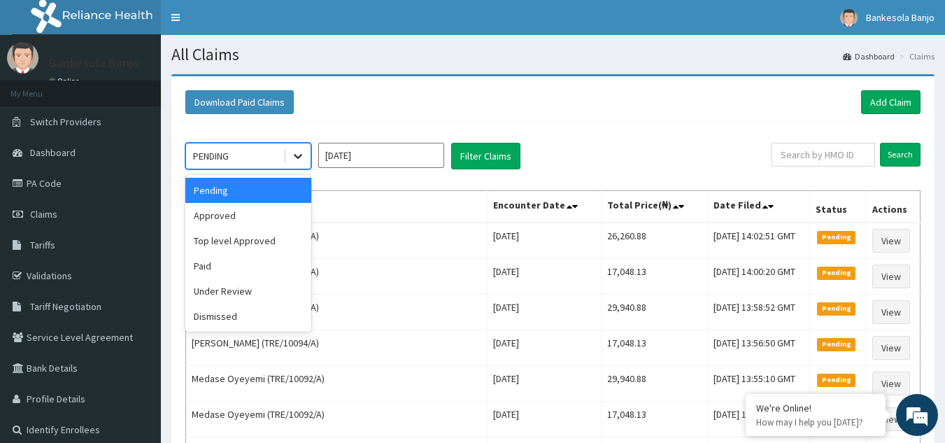
click at [303, 157] on icon at bounding box center [298, 156] width 14 height 14
click at [259, 215] on div "Approved" at bounding box center [248, 215] width 126 height 25
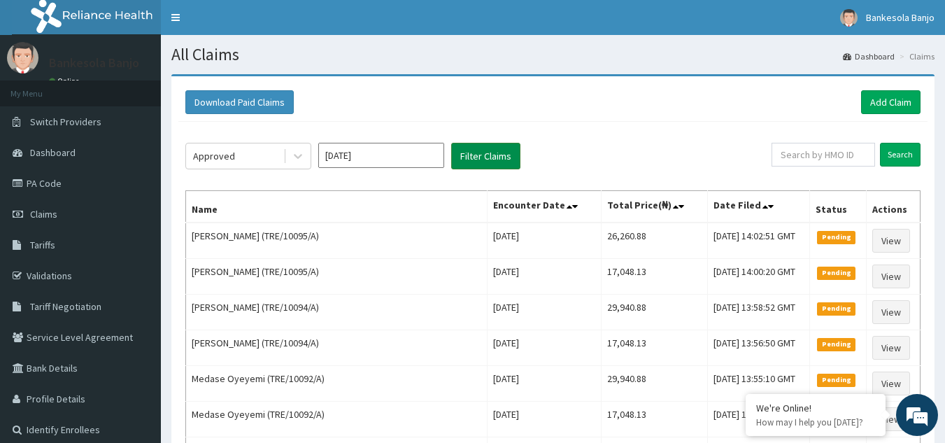
click at [493, 148] on button "Filter Claims" at bounding box center [485, 156] width 69 height 27
